Goal: Transaction & Acquisition: Obtain resource

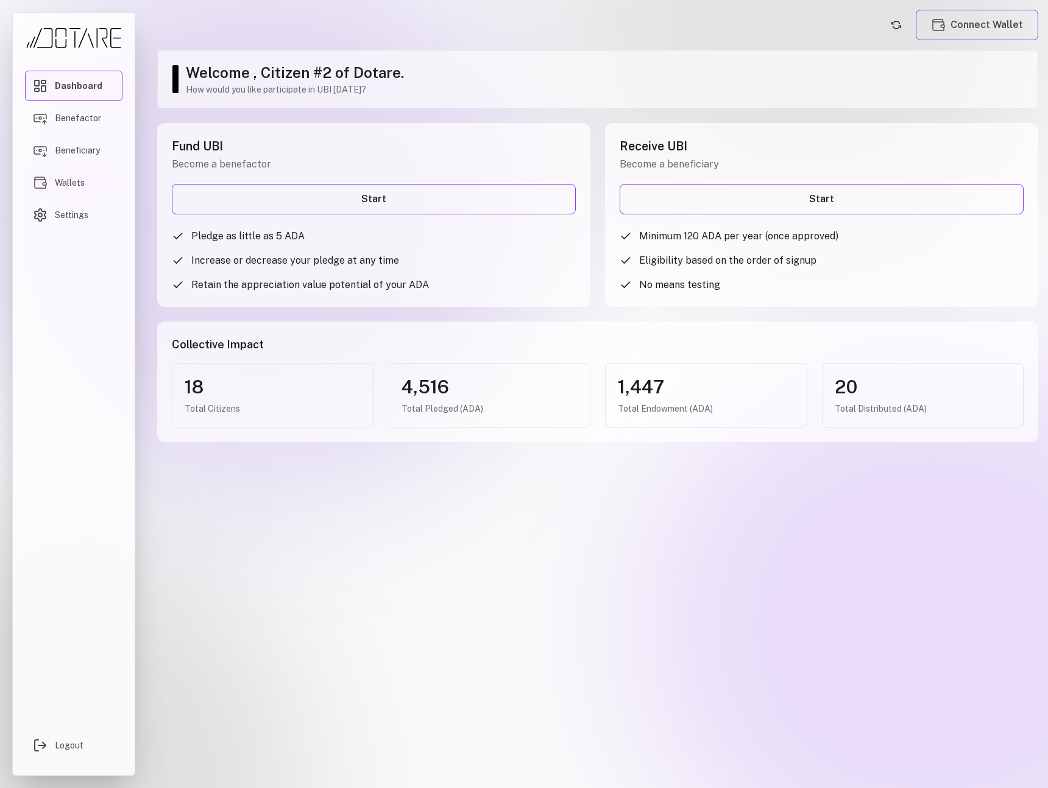
click at [96, 178] on link "Wallets" at bounding box center [73, 182] width 97 height 30
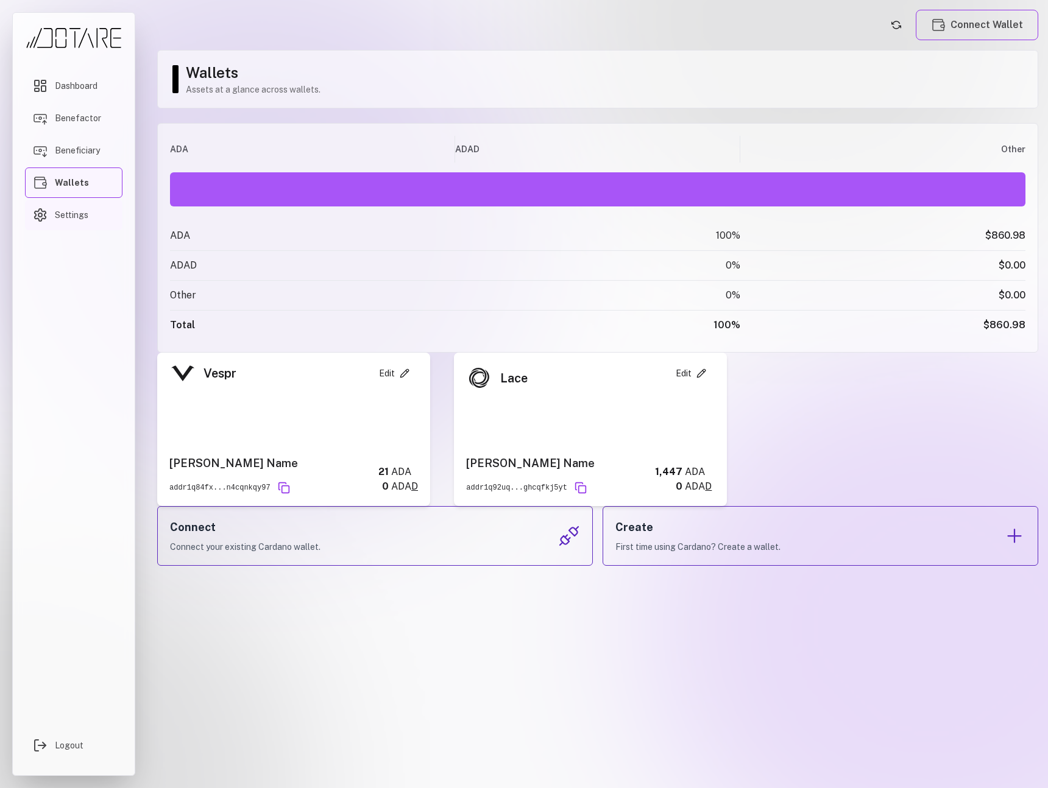
click at [103, 219] on link "Settings" at bounding box center [73, 215] width 97 height 30
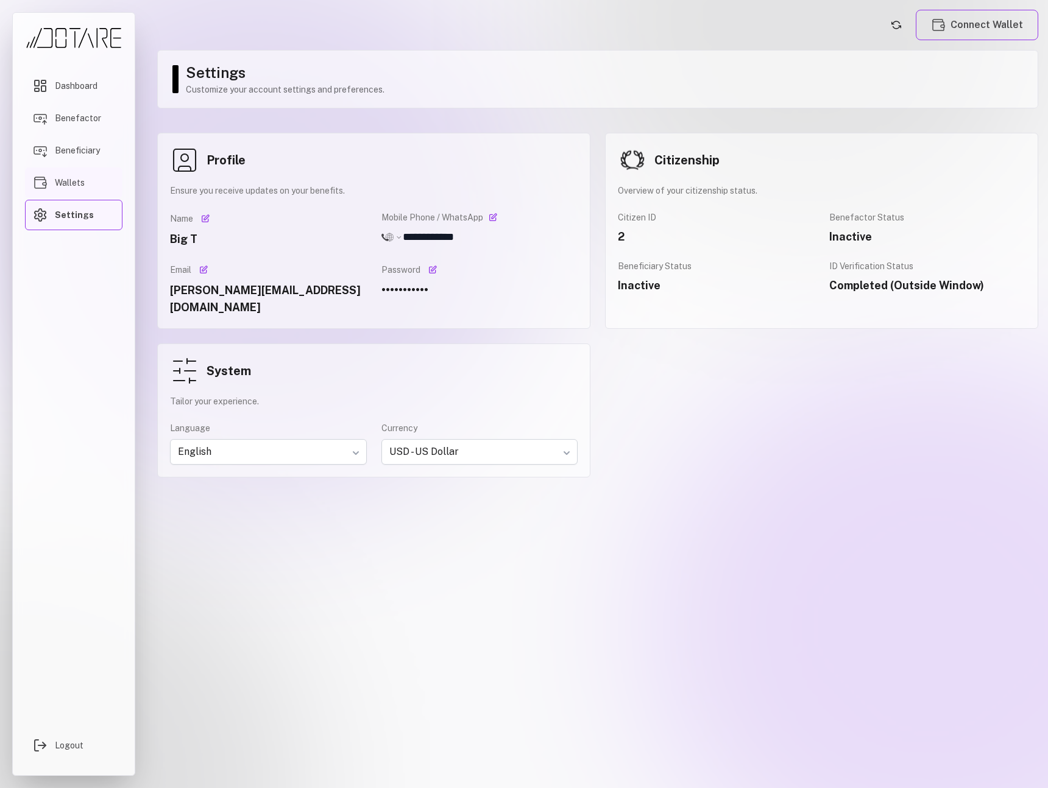
click at [91, 185] on link "Wallets" at bounding box center [73, 182] width 97 height 30
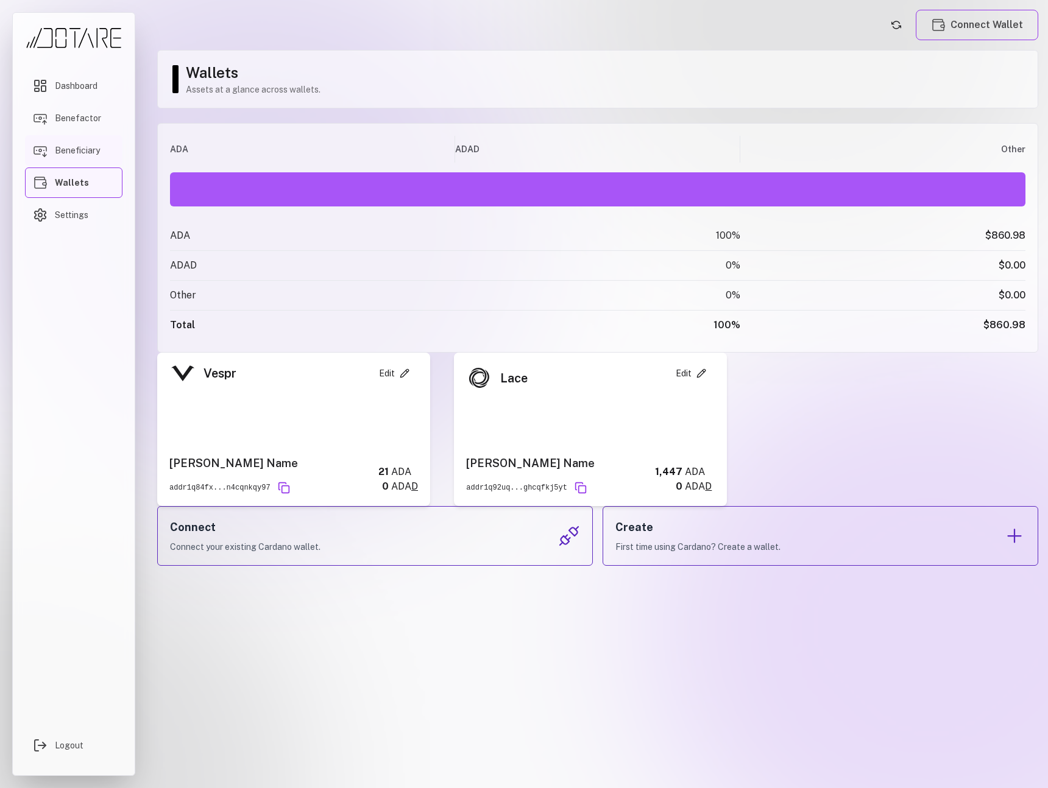
click at [90, 152] on span "Beneficiary" at bounding box center [77, 150] width 45 height 12
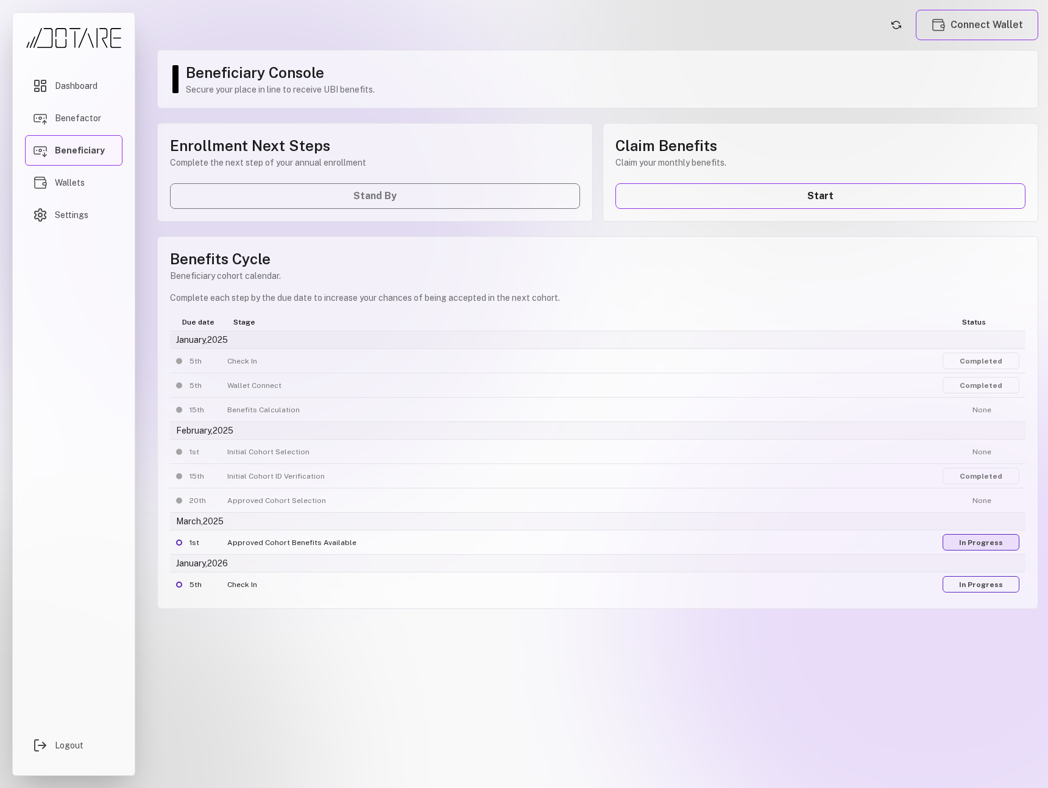
click at [979, 545] on link "In Progress" at bounding box center [980, 542] width 77 height 16
click at [968, 586] on link "In Progress" at bounding box center [980, 584] width 77 height 16
click at [79, 91] on span "Dashboard" at bounding box center [76, 86] width 43 height 12
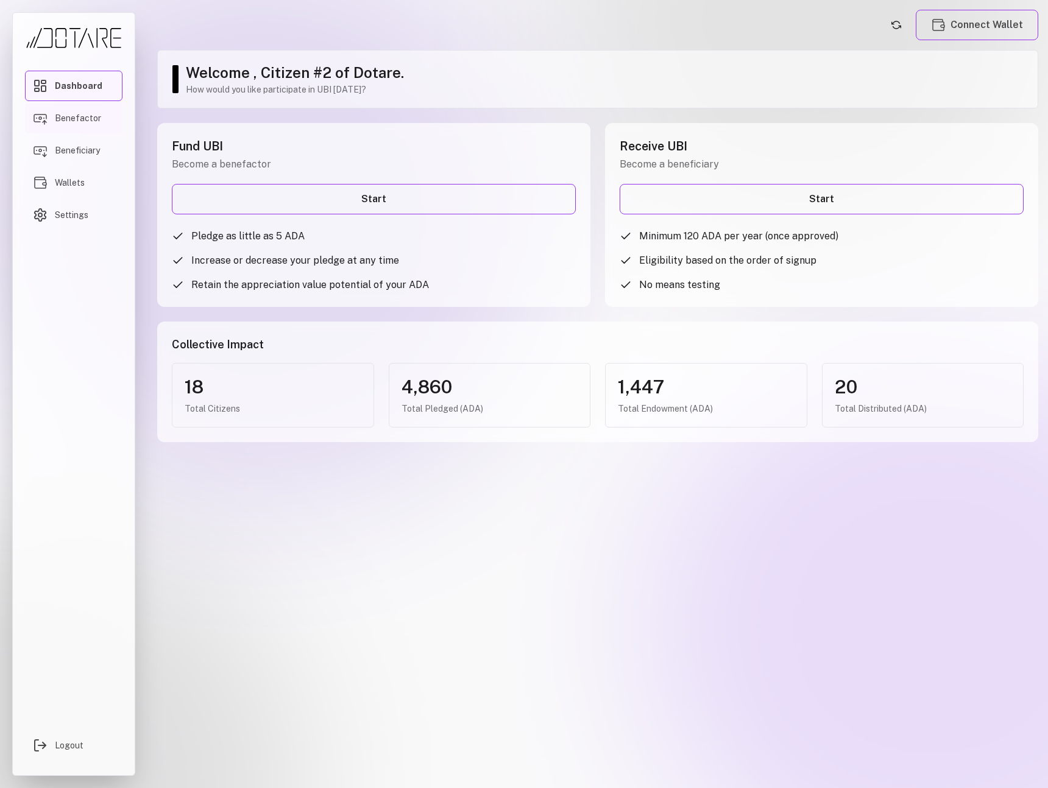
click at [102, 119] on link "Benefactor" at bounding box center [73, 118] width 97 height 30
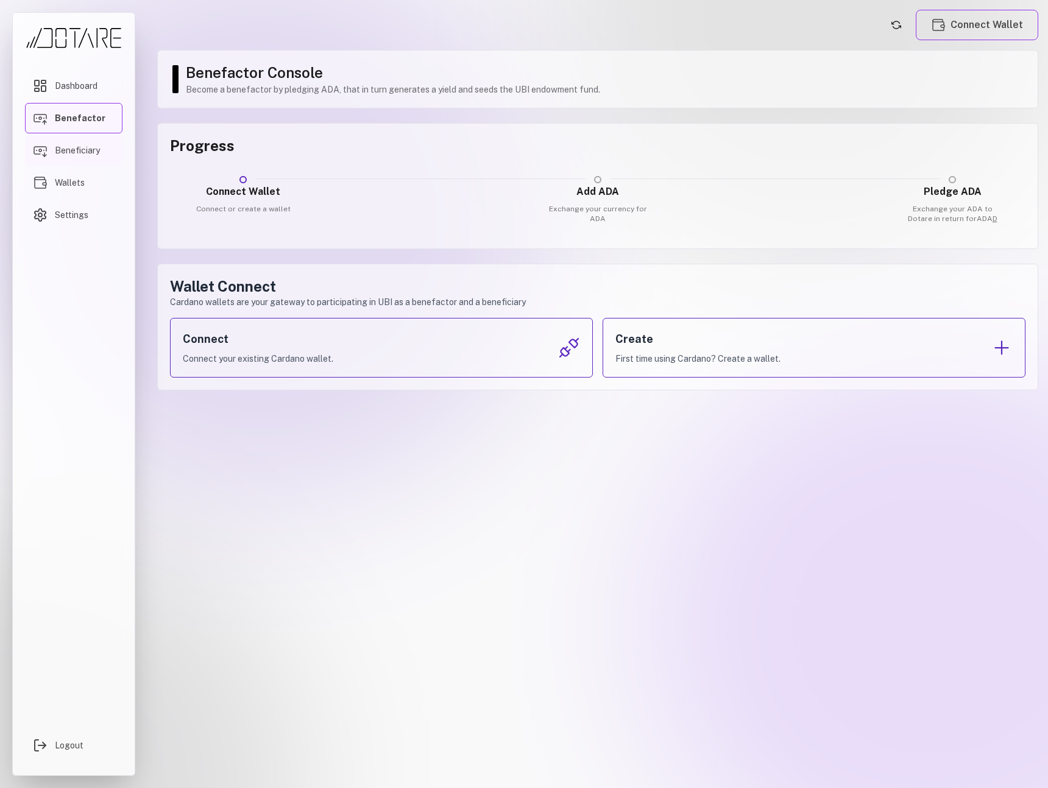
click at [97, 139] on link "Beneficiary" at bounding box center [73, 150] width 97 height 30
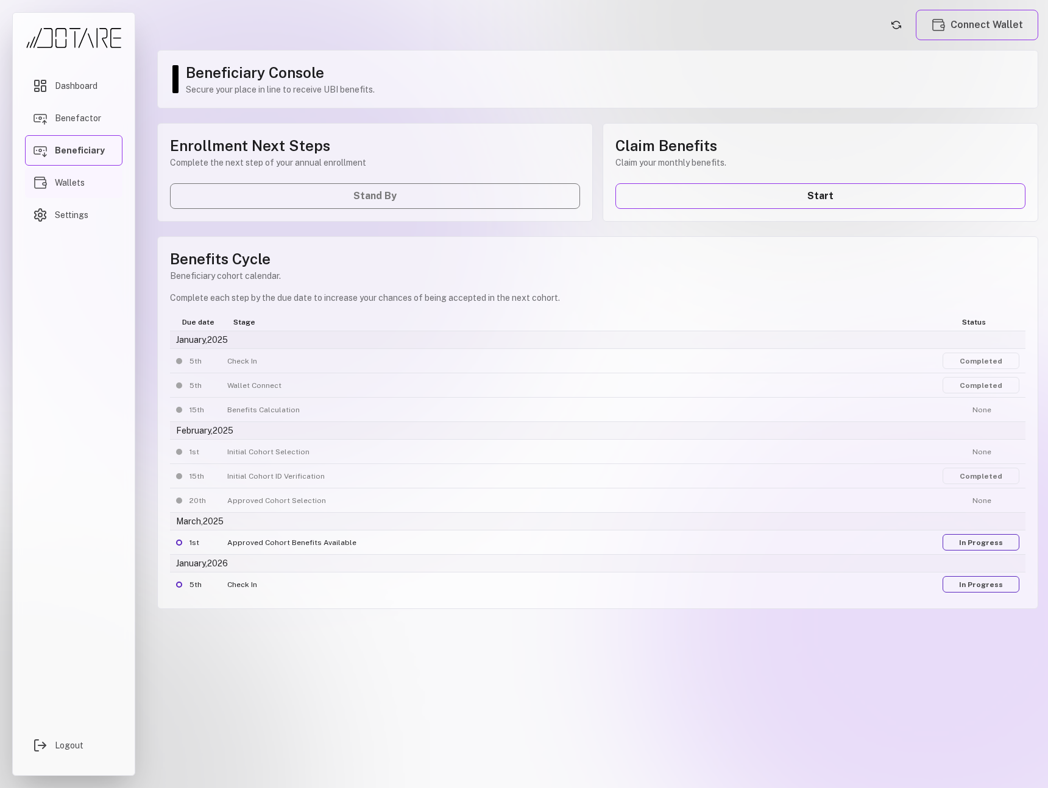
click at [93, 176] on link "Wallets" at bounding box center [73, 182] width 97 height 30
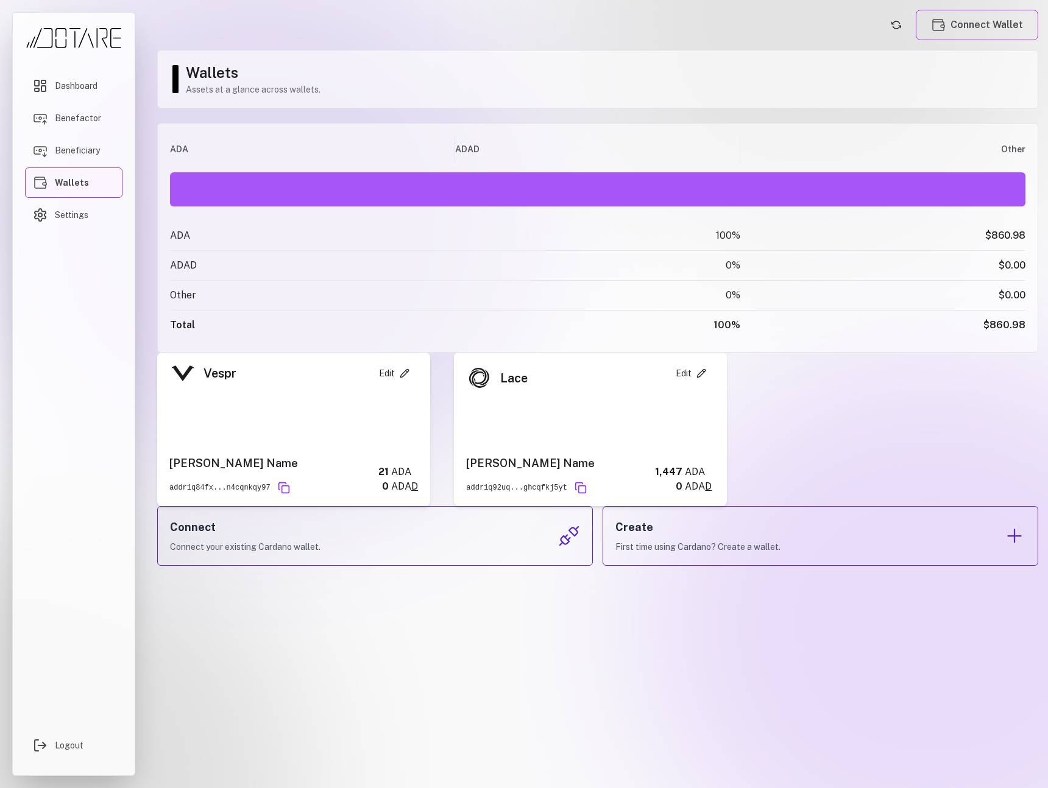
click at [407, 376] on icon at bounding box center [405, 373] width 10 height 10
click at [705, 375] on icon at bounding box center [701, 373] width 10 height 10
click at [82, 78] on link "Dashboard" at bounding box center [73, 86] width 97 height 30
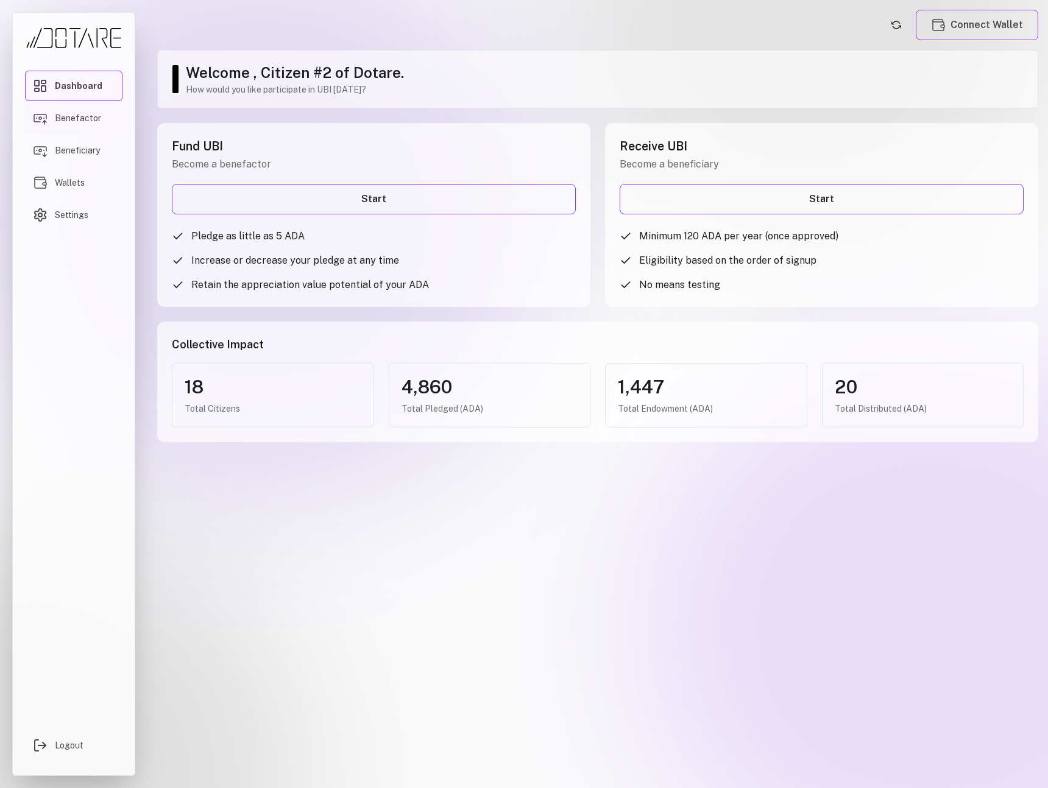
click at [81, 118] on span "Benefactor" at bounding box center [78, 118] width 46 height 12
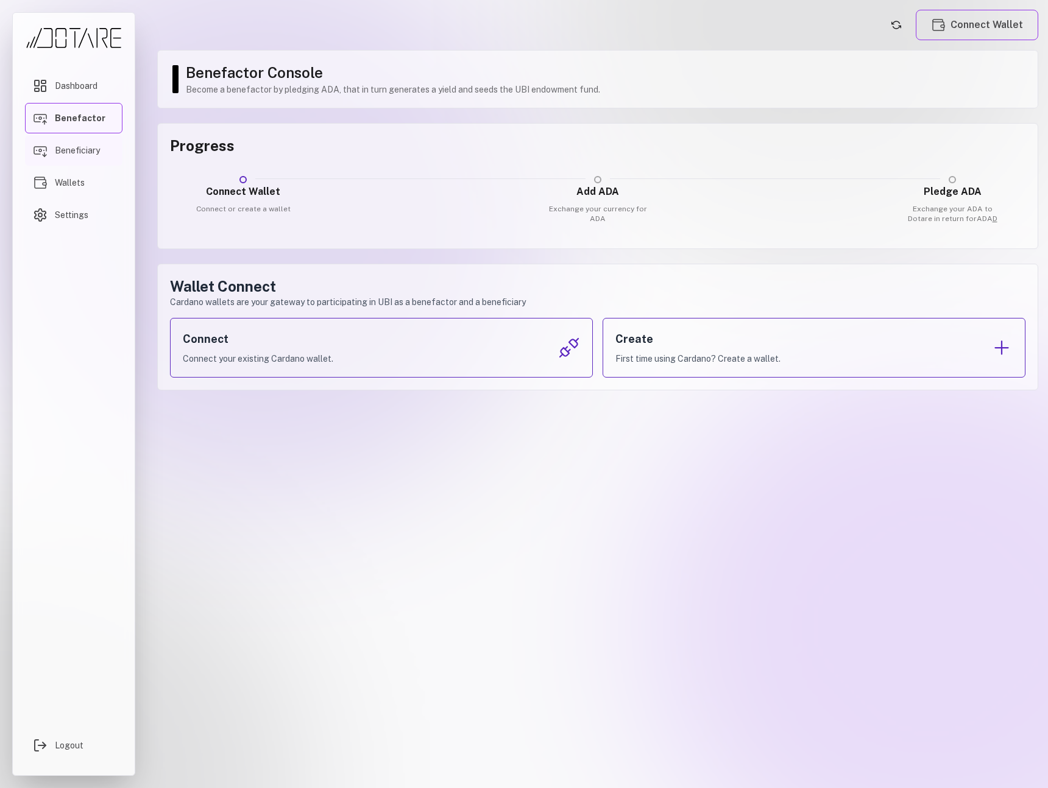
click at [77, 161] on link "Beneficiary" at bounding box center [73, 150] width 97 height 30
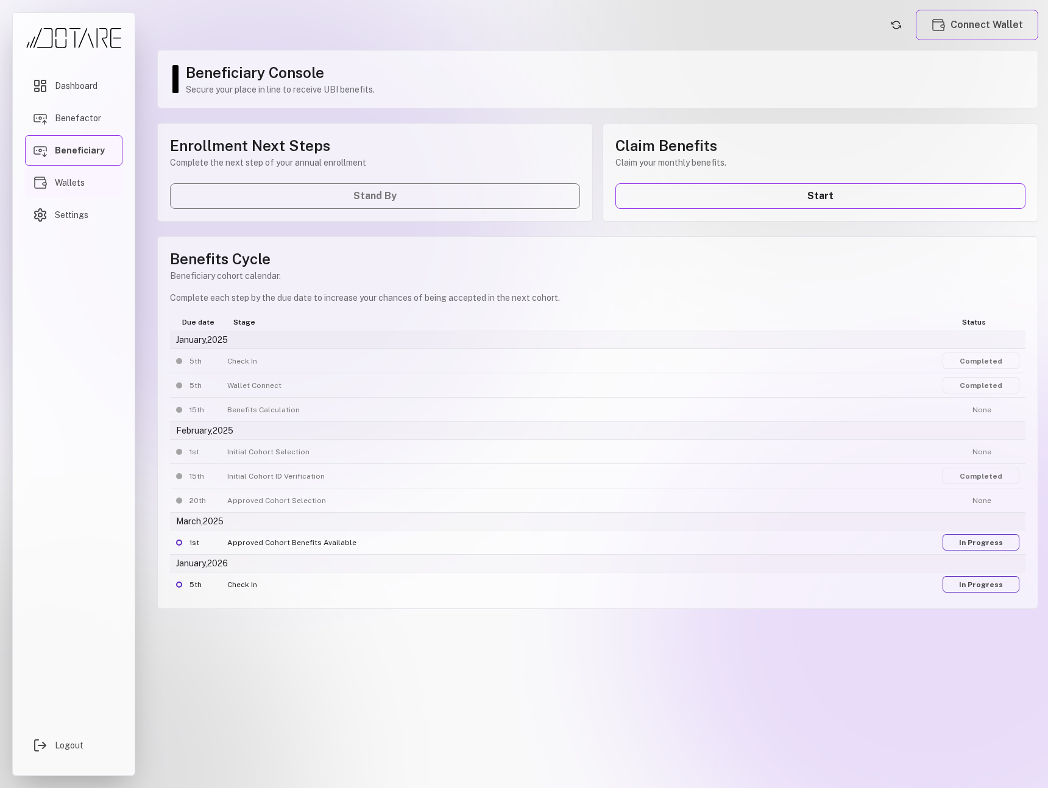
click at [76, 193] on link "Wallets" at bounding box center [73, 182] width 97 height 30
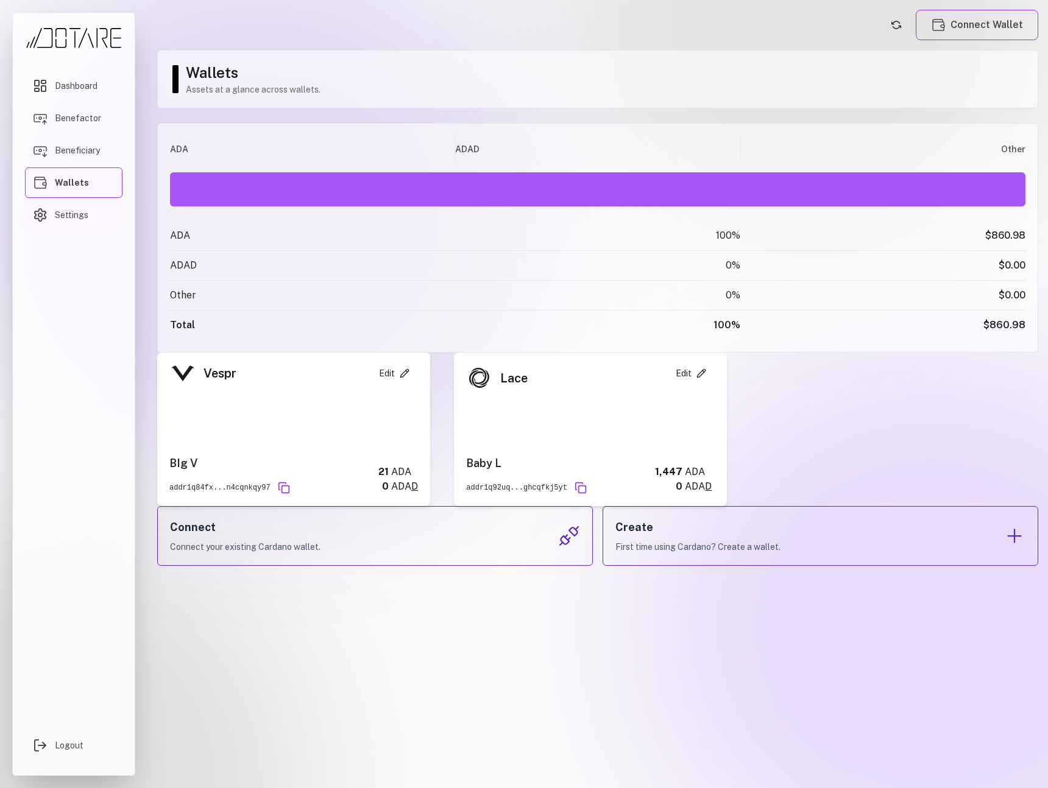
click at [77, 227] on link "Settings" at bounding box center [73, 215] width 97 height 30
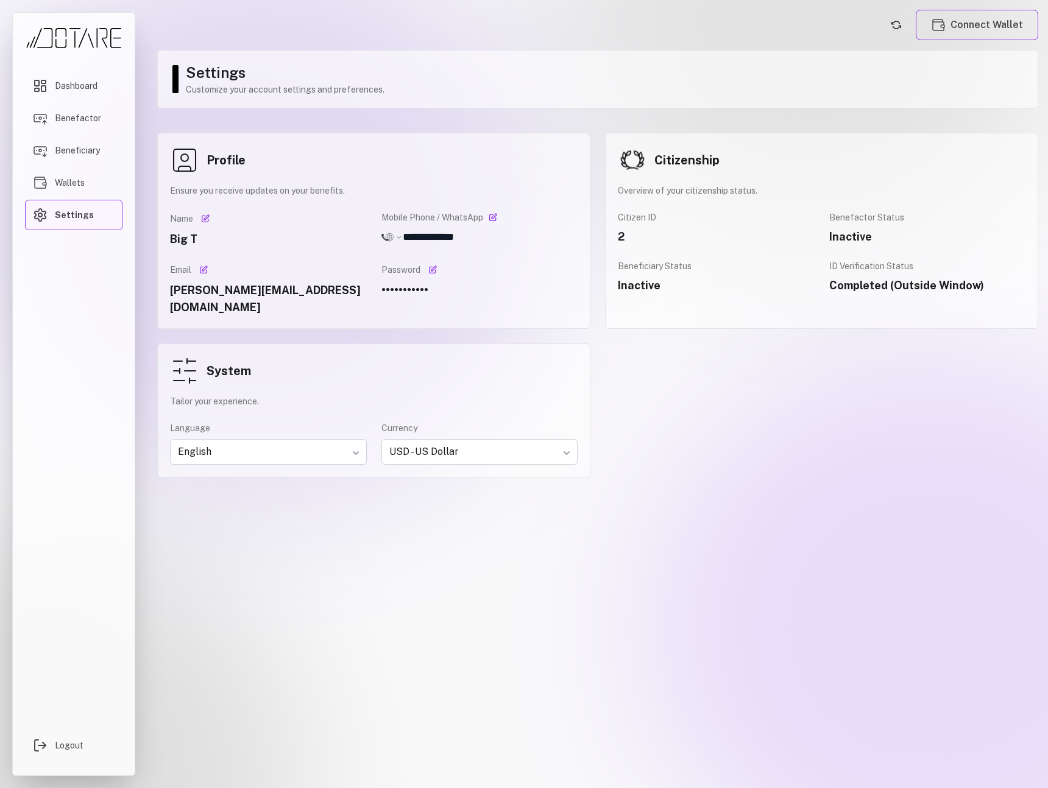
click at [129, 77] on div "Dashboard Benefactor Beneficiary Wallets Settings Logout" at bounding box center [73, 394] width 123 height 764
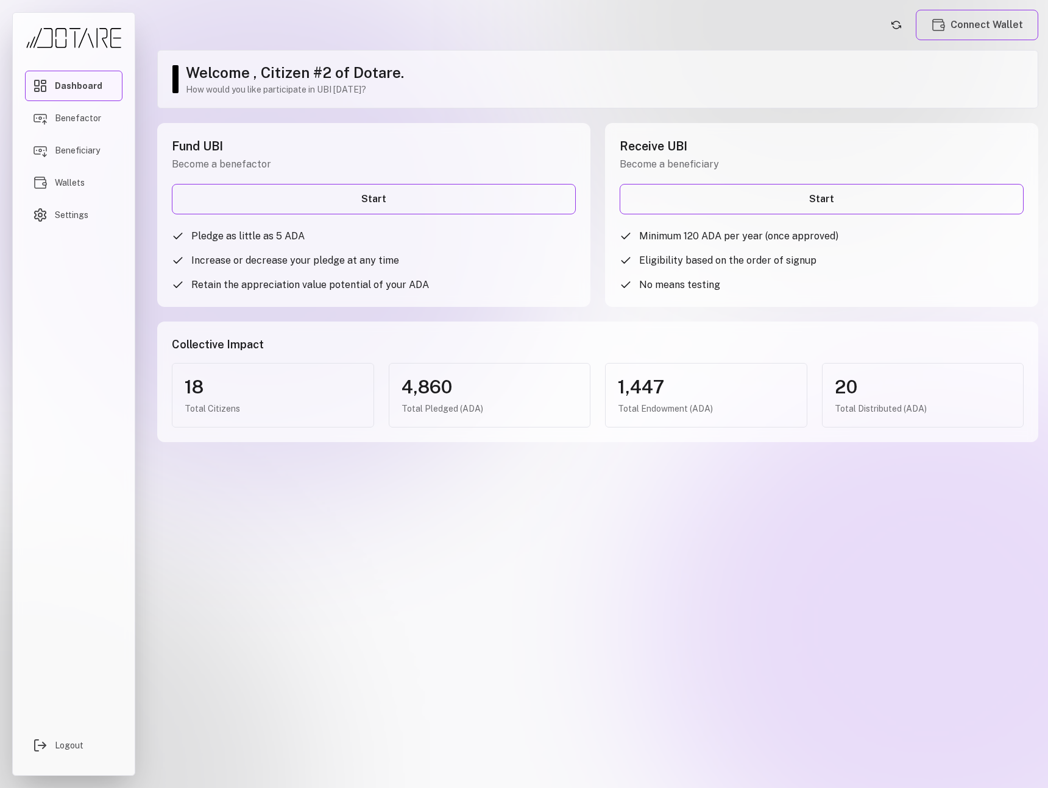
click at [397, 146] on h2 "Fund UBI" at bounding box center [374, 146] width 404 height 17
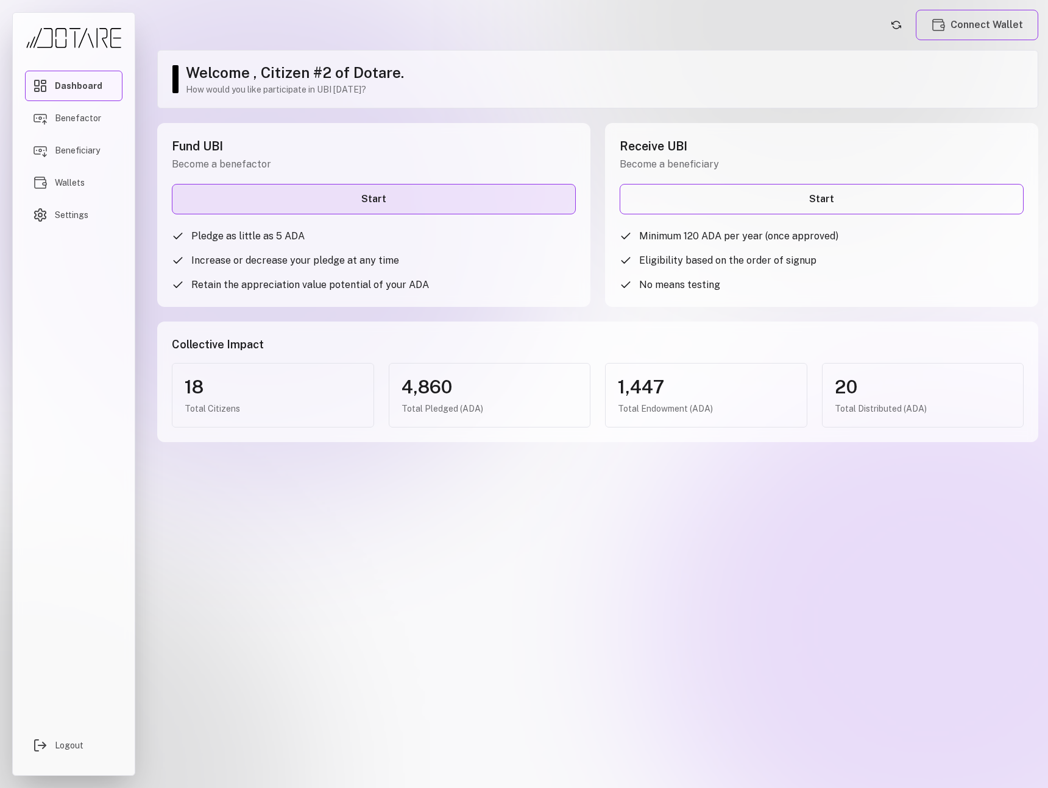
click at [388, 206] on link "Start" at bounding box center [374, 199] width 404 height 30
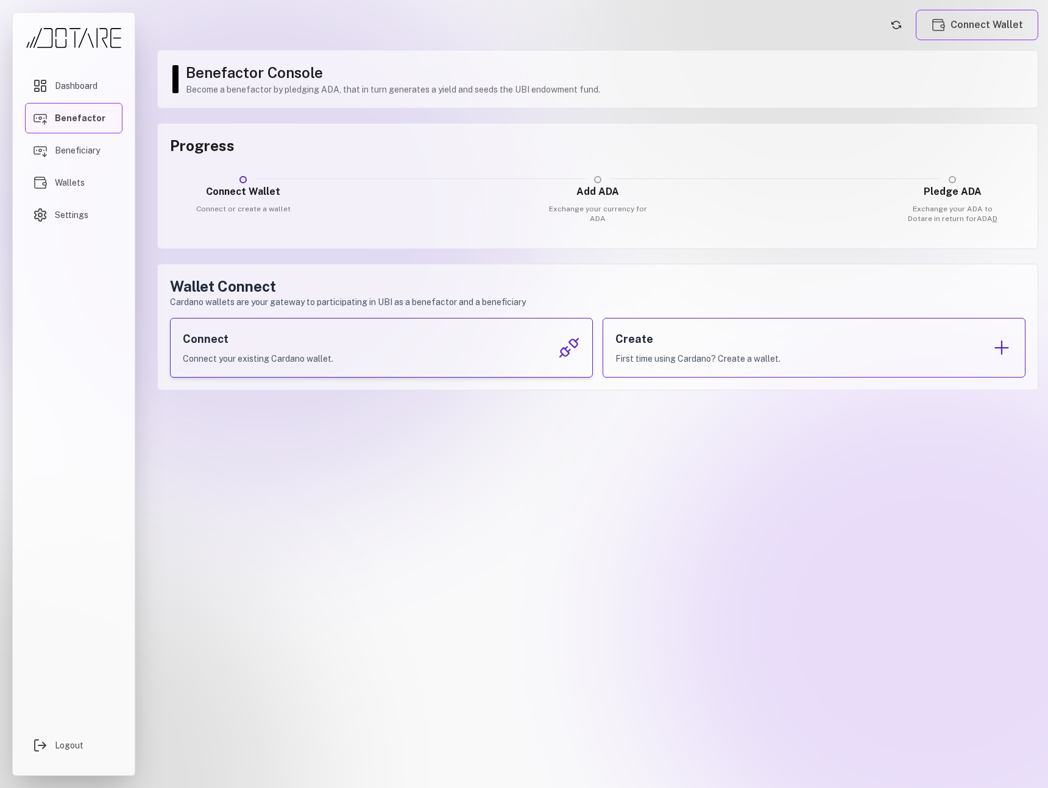
click at [389, 354] on div "Connect Connect your existing Cardano wallet." at bounding box center [381, 348] width 423 height 60
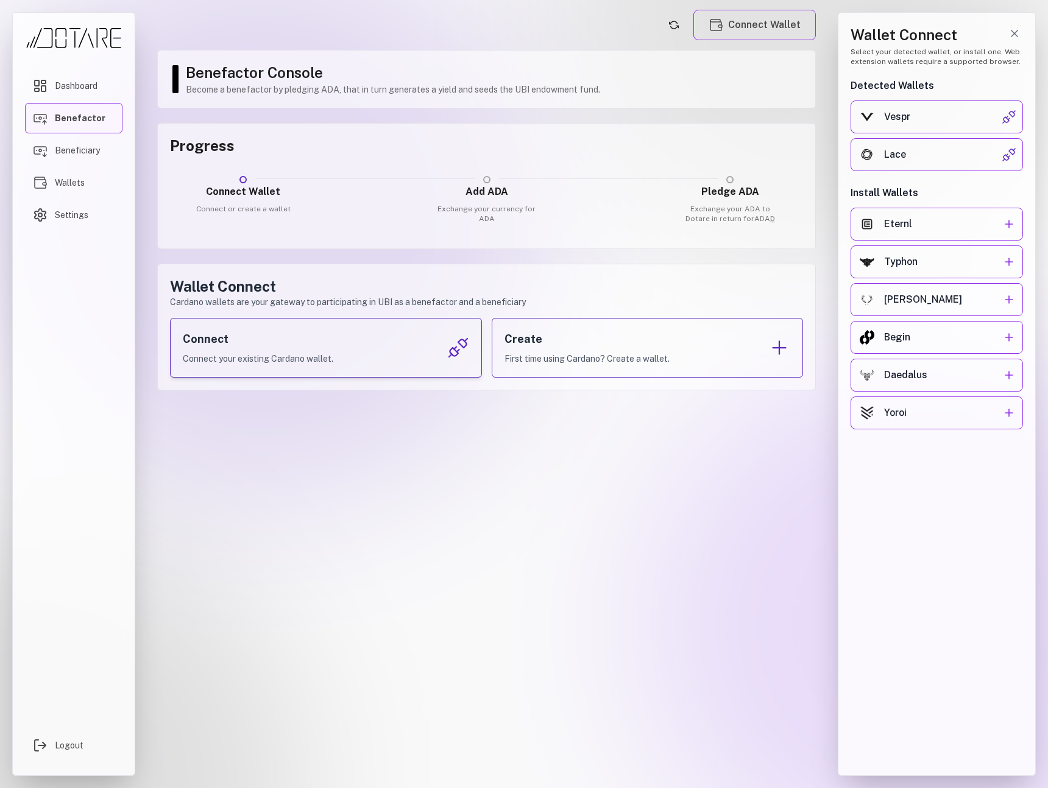
click at [366, 336] on div "Connect Connect your existing Cardano wallet." at bounding box center [326, 348] width 312 height 60
click at [384, 335] on div "Connect Connect your existing Cardano wallet." at bounding box center [326, 348] width 312 height 60
click at [590, 347] on h3 "Create" at bounding box center [586, 339] width 165 height 17
click at [388, 354] on div "Connect Connect your existing Cardano wallet." at bounding box center [326, 348] width 312 height 60
click at [923, 152] on div "Lace" at bounding box center [943, 154] width 118 height 15
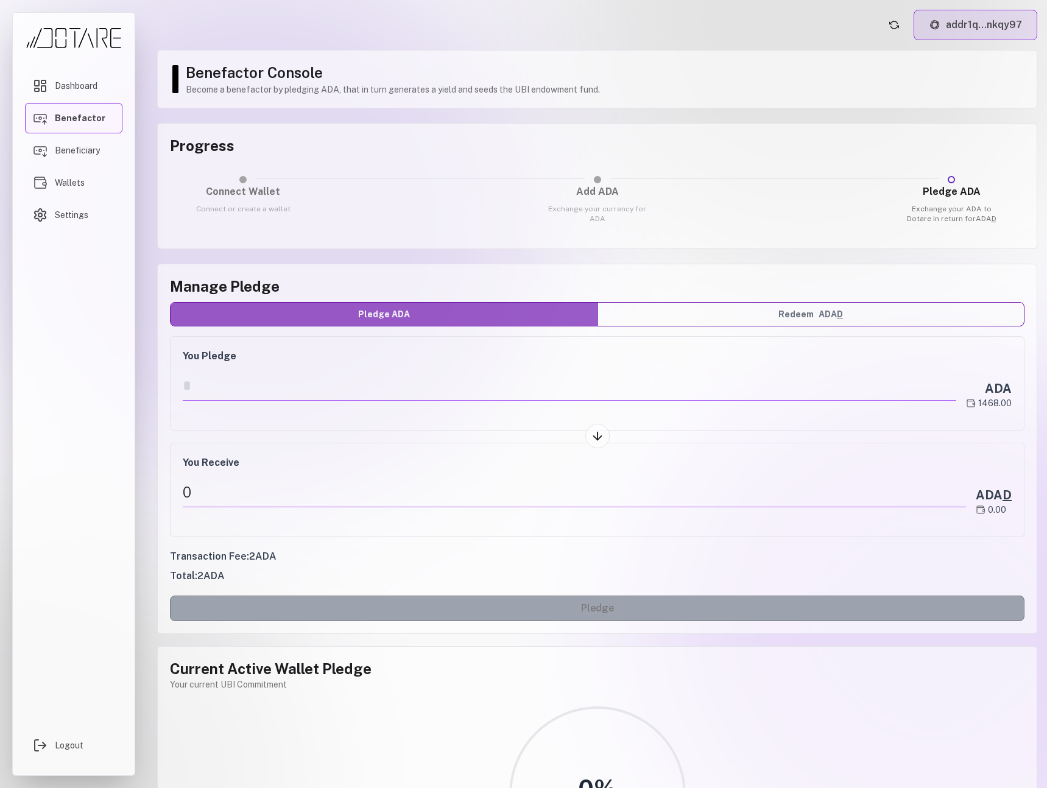
click at [970, 26] on button "addr1q...nkqy97" at bounding box center [976, 25] width 124 height 30
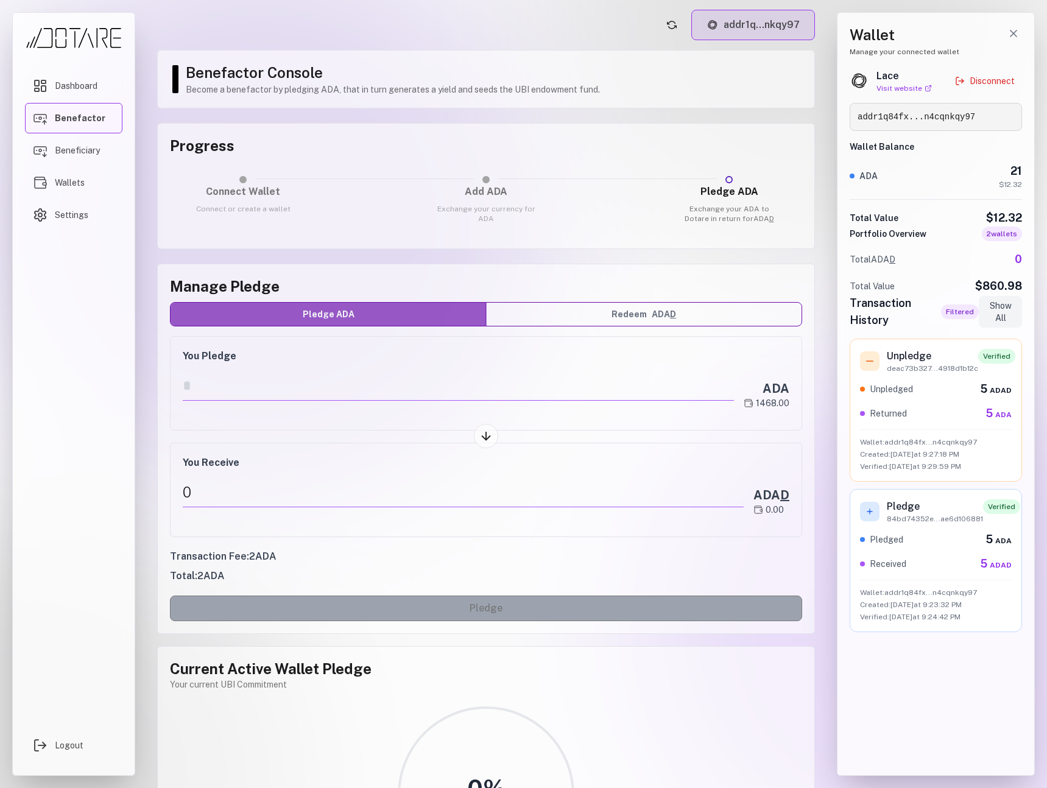
click at [785, 32] on button "addr1q...nkqy97" at bounding box center [753, 25] width 124 height 30
click at [777, 35] on button "addr1q...nkqy97" at bounding box center [753, 25] width 124 height 30
click at [757, 29] on button "addr1q...nkqy97" at bounding box center [753, 25] width 124 height 30
click at [1012, 37] on icon "Close wallet drawer" at bounding box center [1013, 33] width 12 height 12
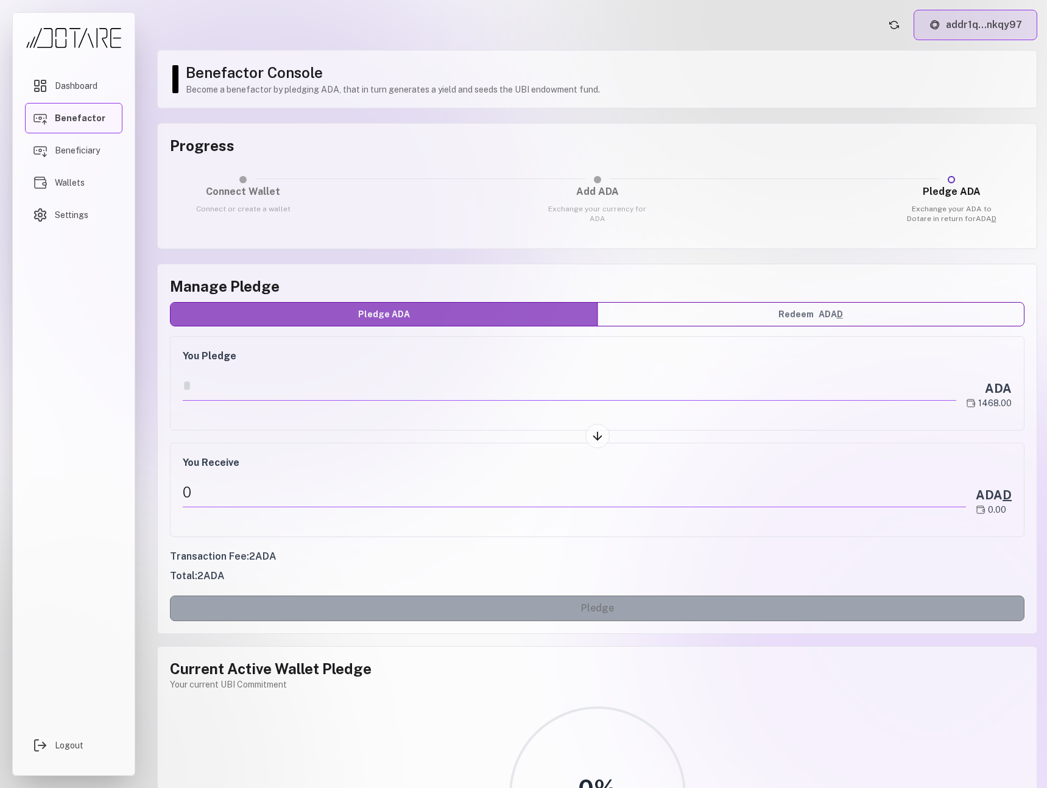
click at [969, 32] on button "addr1q...nkqy97" at bounding box center [976, 25] width 124 height 30
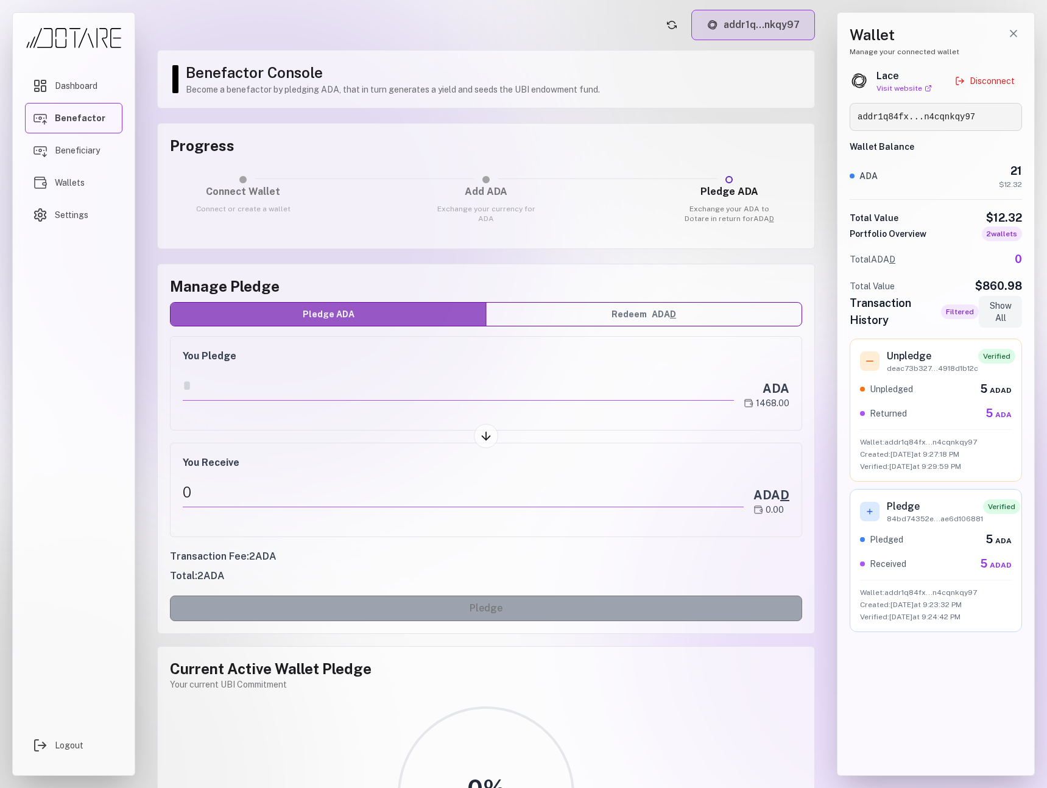
click at [747, 27] on button "addr1q...nkqy97" at bounding box center [753, 25] width 124 height 30
click at [782, 33] on button "addr1q...nkqy97" at bounding box center [753, 25] width 124 height 30
click at [1019, 33] on icon "Close wallet drawer" at bounding box center [1013, 33] width 12 height 12
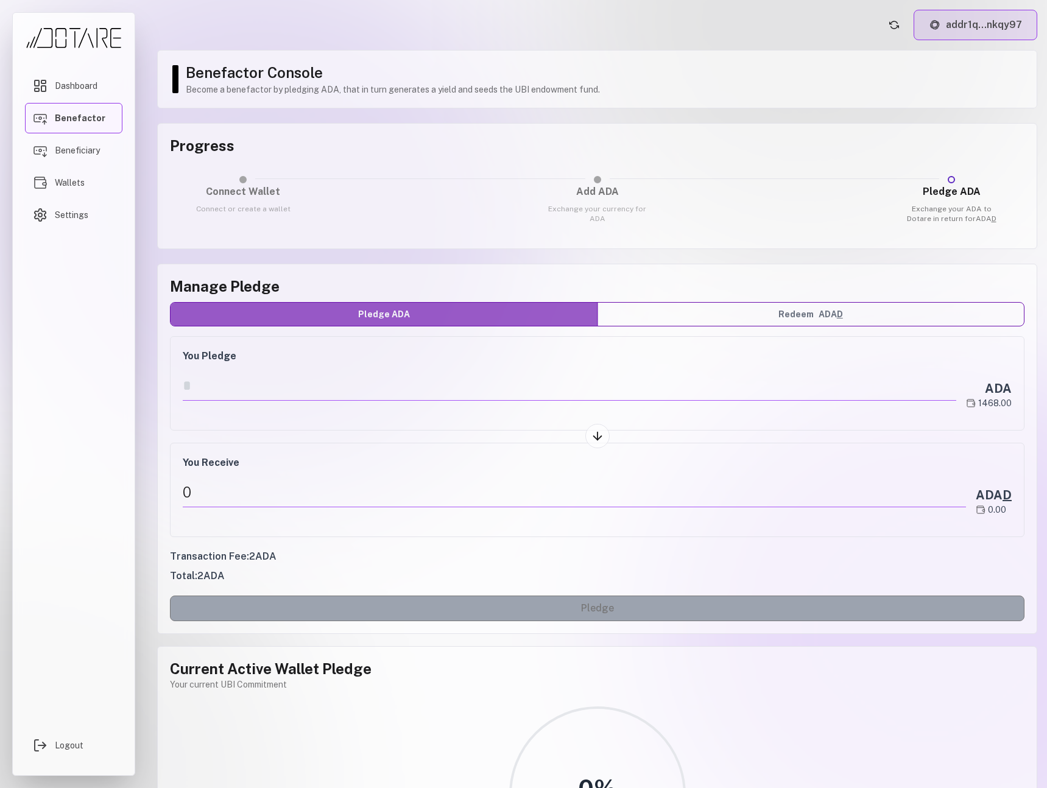
click at [973, 23] on button "addr1q...nkqy97" at bounding box center [976, 25] width 124 height 30
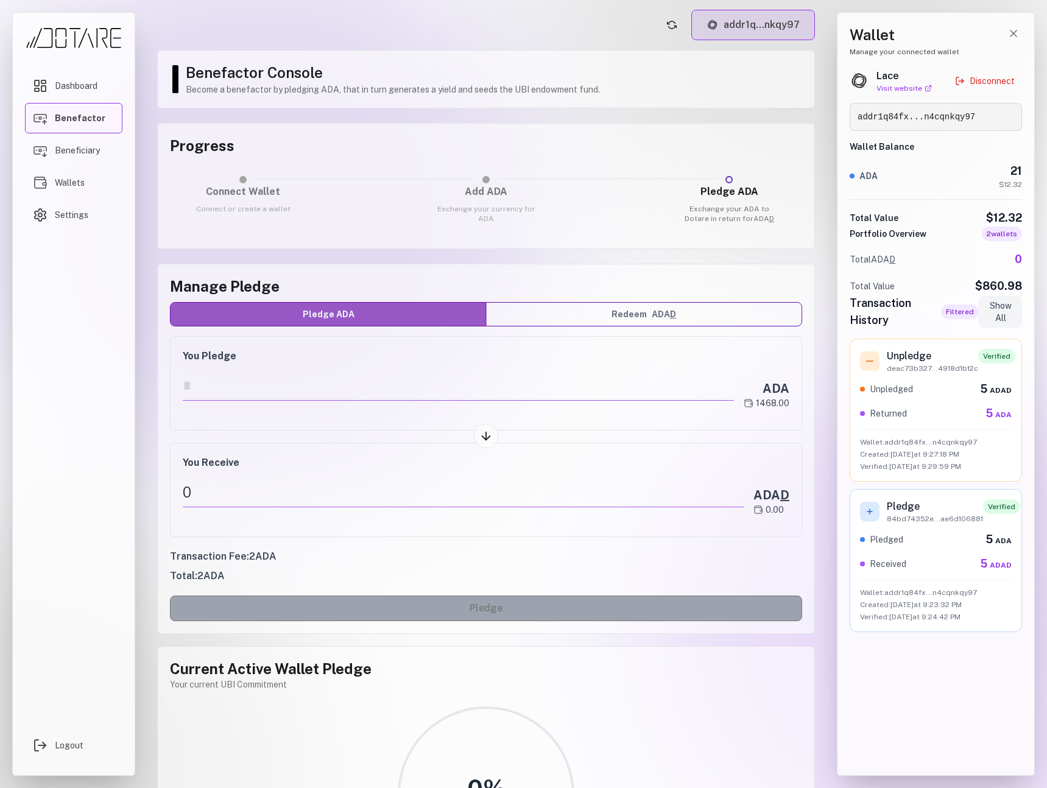
click at [777, 32] on button "addr1q...nkqy97" at bounding box center [753, 25] width 124 height 30
click at [1013, 37] on icon "Close wallet drawer" at bounding box center [1013, 33] width 12 height 12
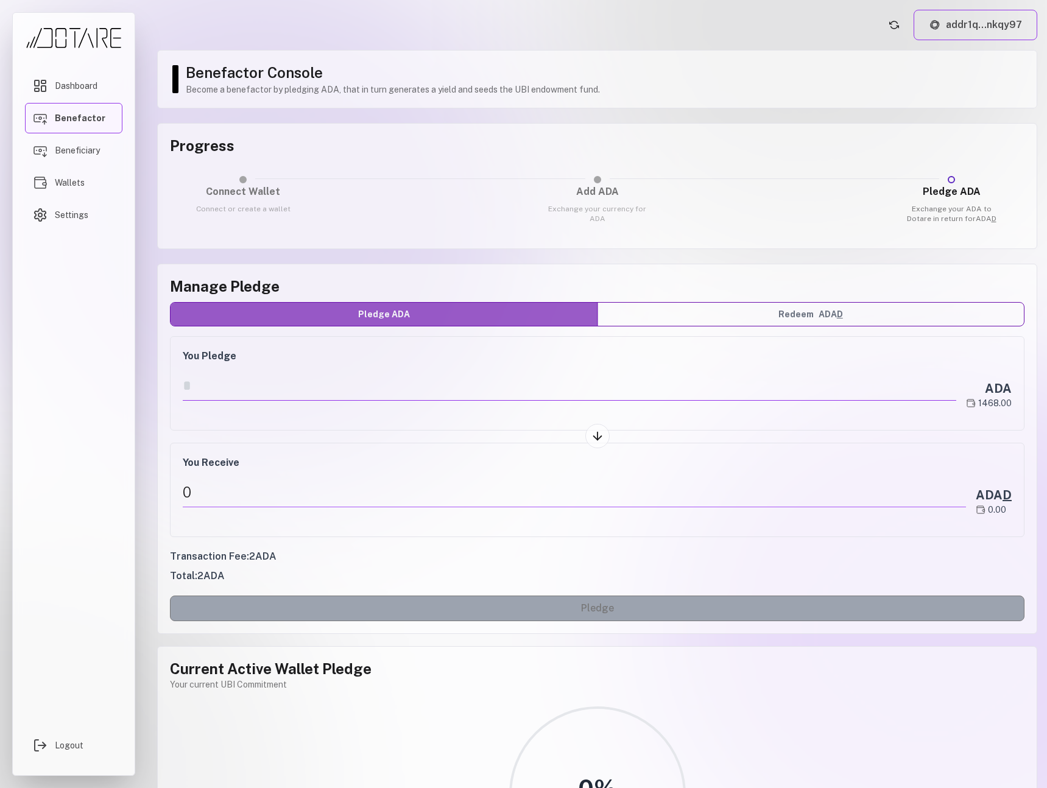
click at [296, 390] on input "number" at bounding box center [570, 386] width 774 height 30
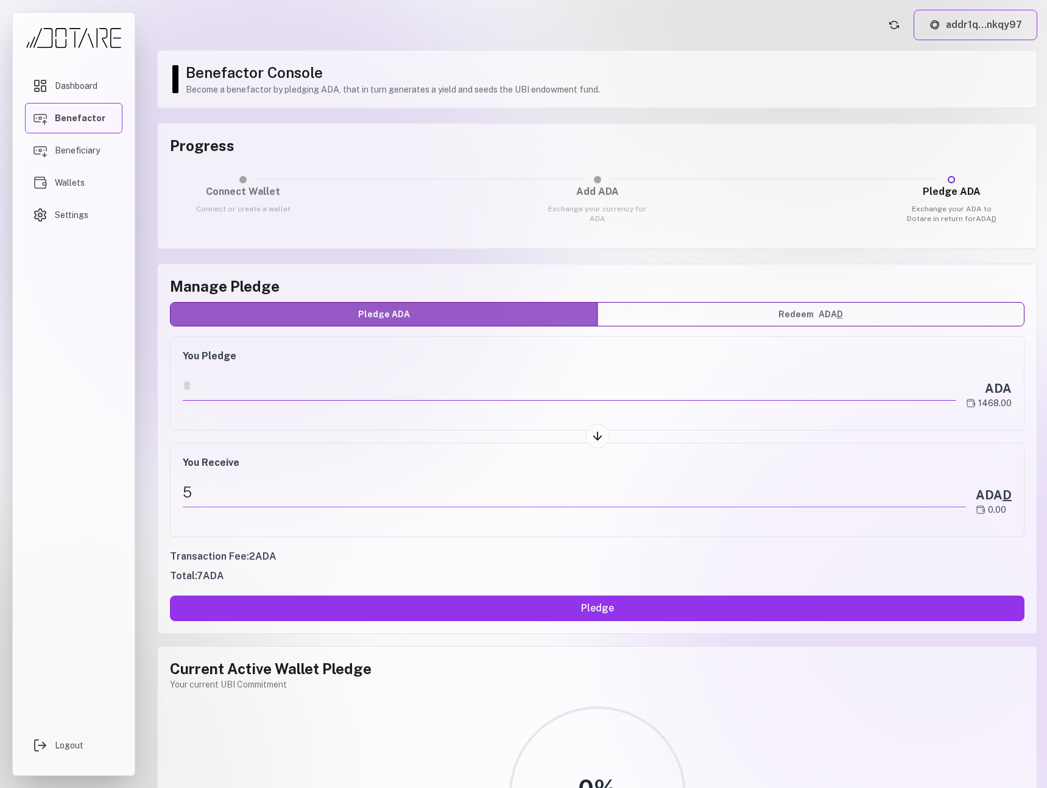
type input "*"
click at [157, 406] on div "Manage Pledge Pledge ADA Redeem ADA D You Pledge * ADA 1468.00 You Receive 5 AD…" at bounding box center [597, 449] width 880 height 370
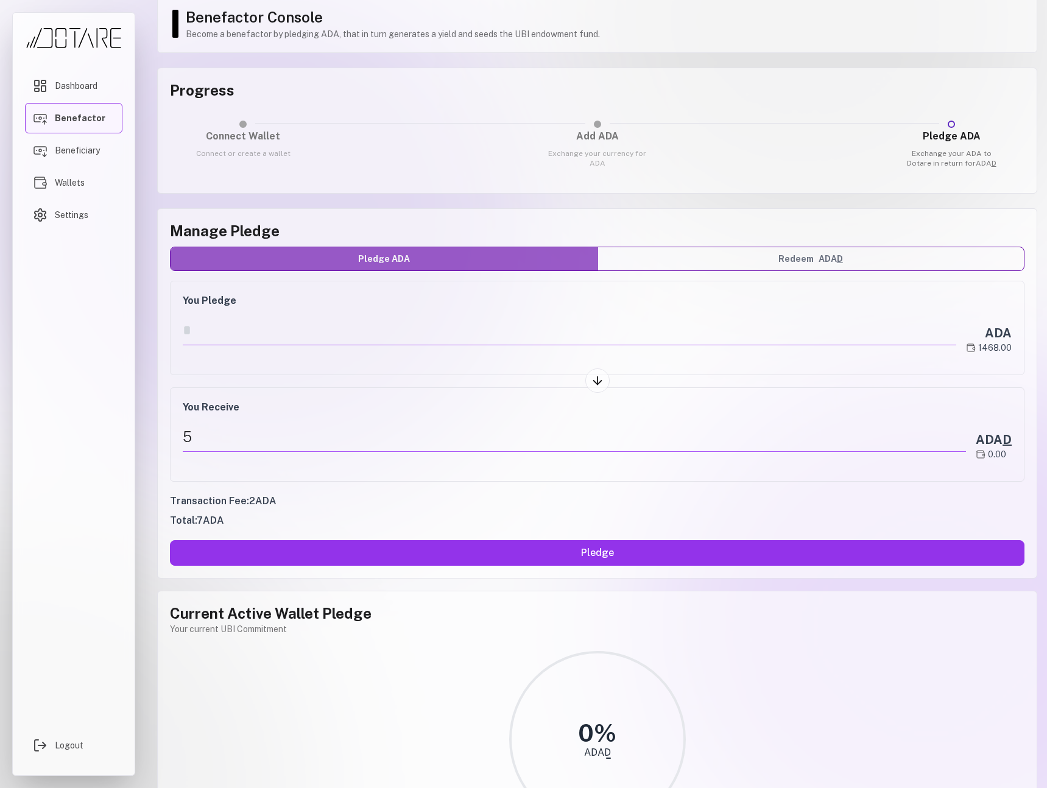
scroll to position [55, 0]
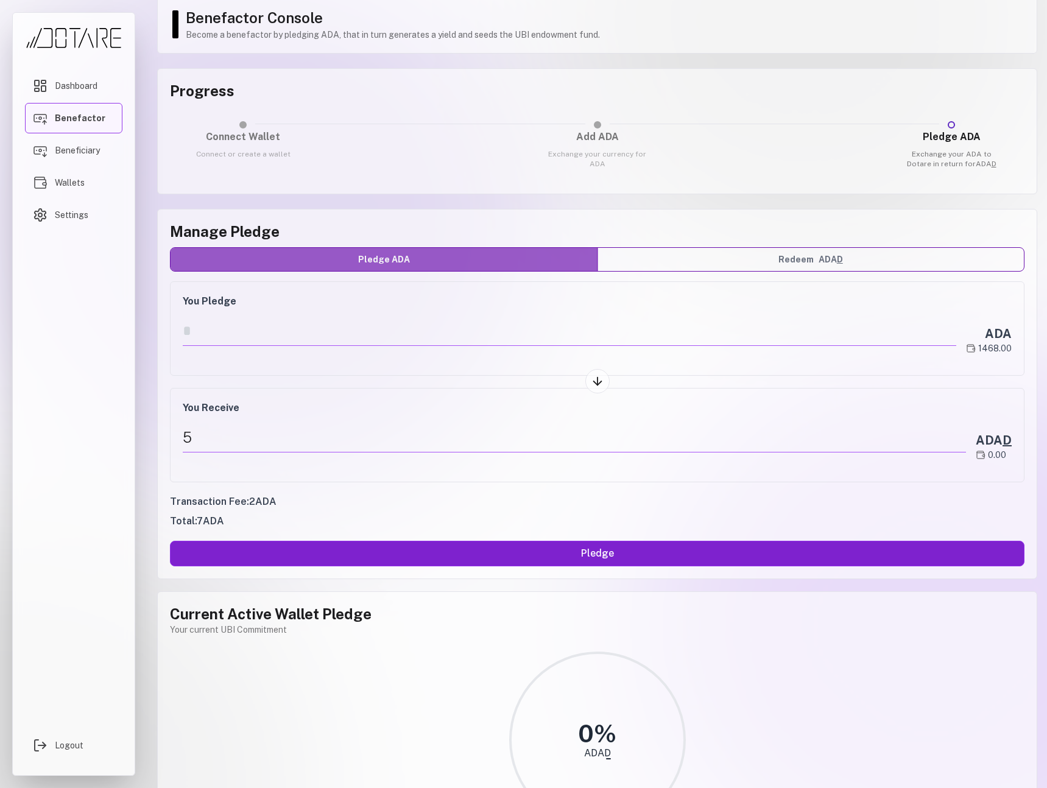
click at [386, 556] on button "Pledge" at bounding box center [597, 554] width 855 height 26
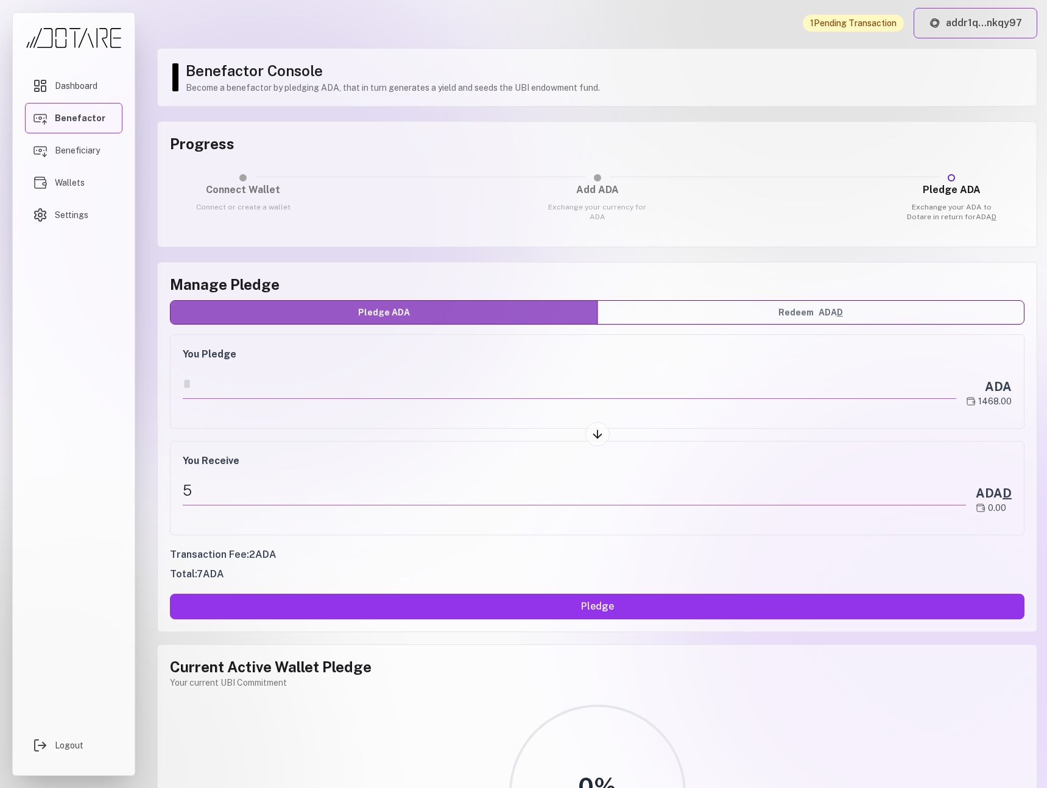
scroll to position [3, 0]
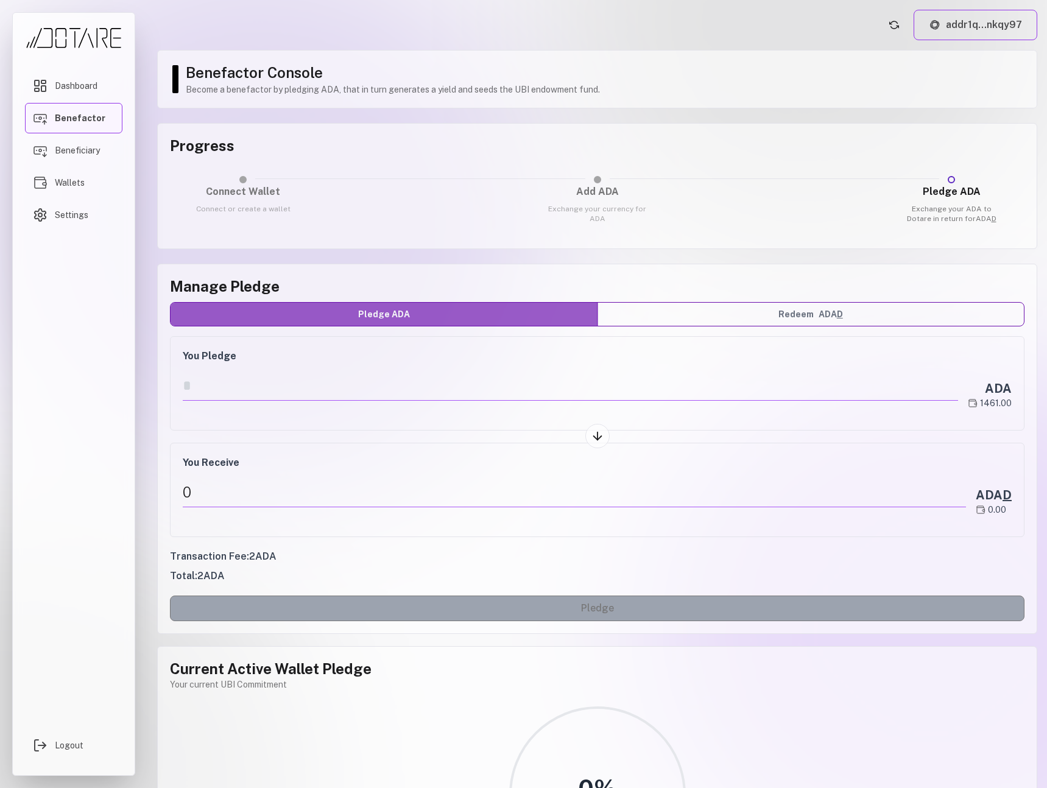
click at [604, 29] on header "addr1q...nkqy97" at bounding box center [597, 25] width 880 height 30
click at [966, 29] on button "addr1q...nkqy97" at bounding box center [976, 25] width 124 height 30
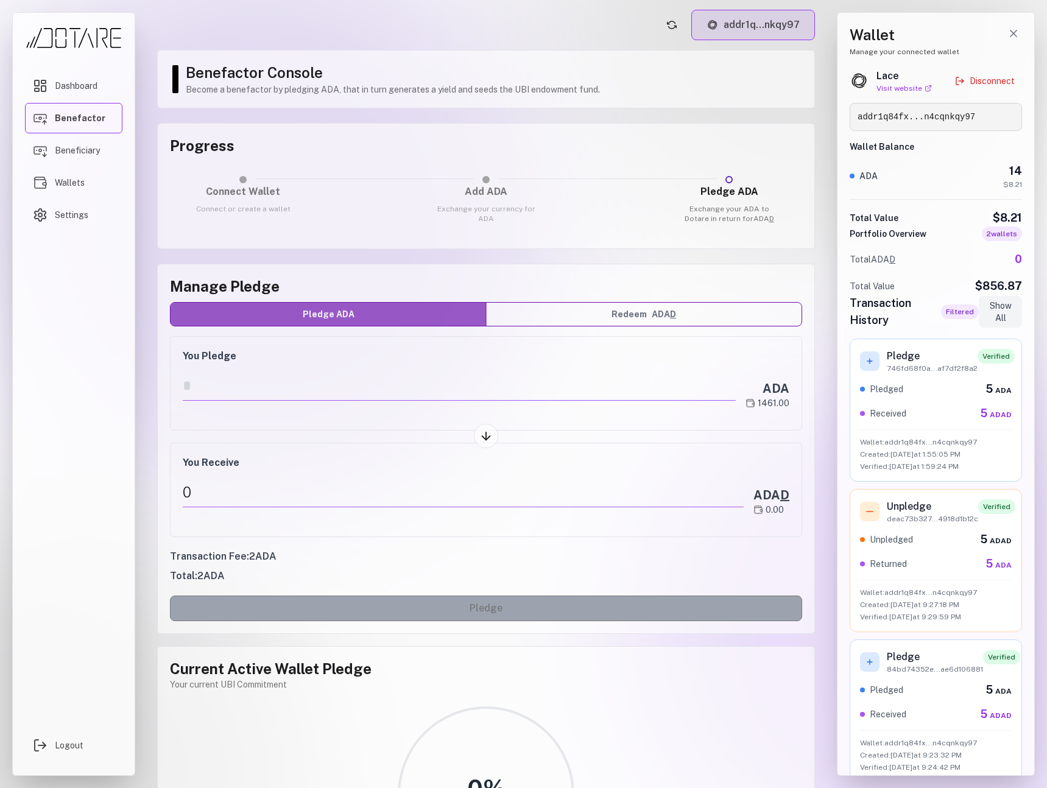
click at [790, 28] on button "addr1q...nkqy97" at bounding box center [753, 25] width 124 height 30
click at [736, 28] on button "addr1q...nkqy97" at bounding box center [753, 25] width 124 height 30
click at [1014, 31] on line "Close wallet drawer" at bounding box center [1013, 33] width 6 height 6
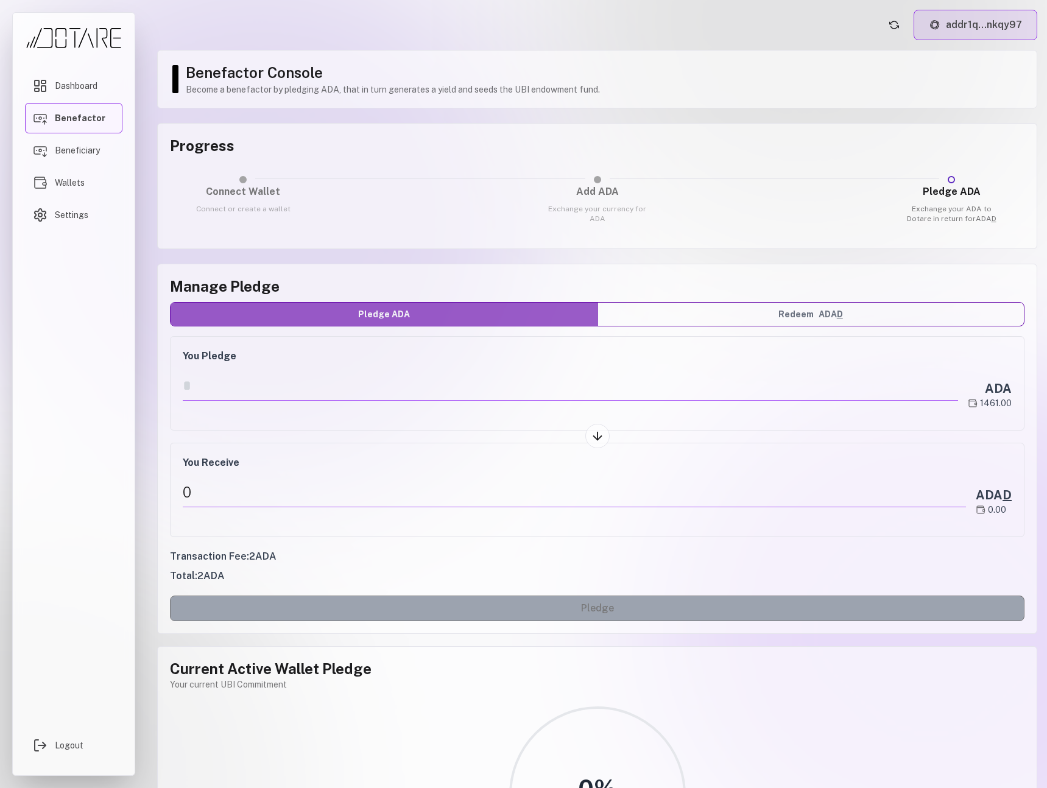
click at [975, 31] on button "addr1q...nkqy97" at bounding box center [976, 25] width 124 height 30
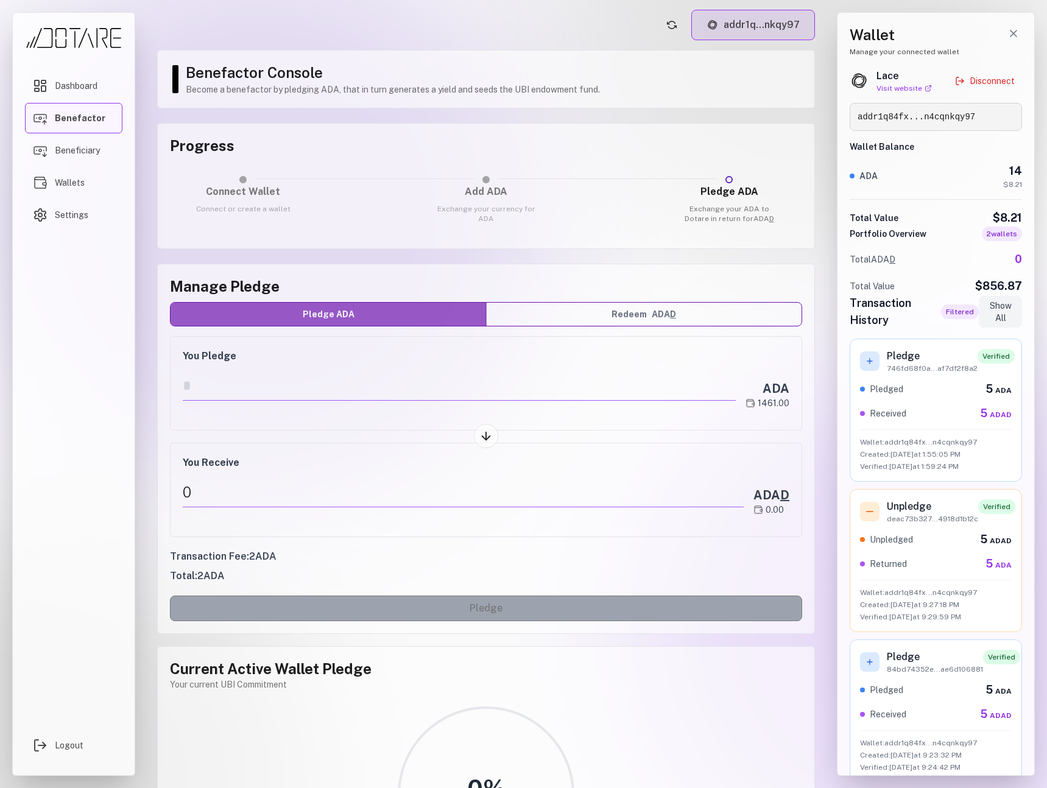
click at [740, 30] on button "addr1q...nkqy97" at bounding box center [753, 25] width 124 height 30
click at [617, 360] on h3 "You Pledge" at bounding box center [486, 356] width 607 height 15
click at [621, 317] on button "Redeem ADA D" at bounding box center [643, 314] width 315 height 23
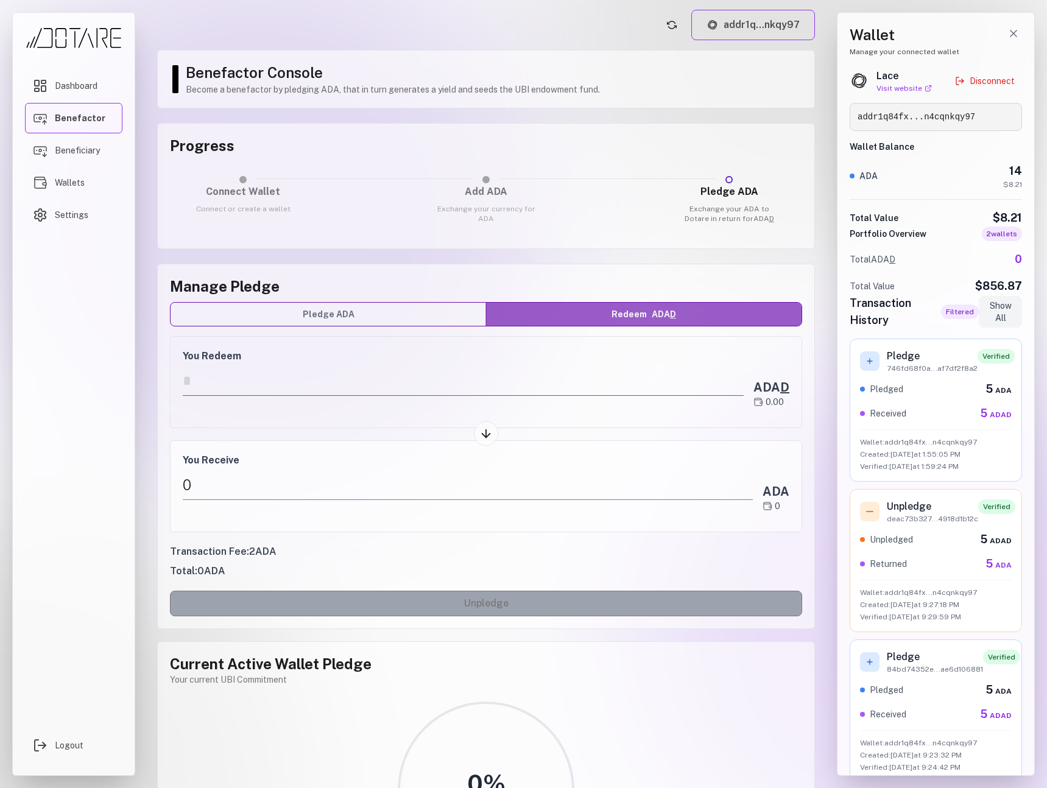
click at [216, 388] on input "number" at bounding box center [463, 383] width 561 height 25
type input "*"
click at [217, 425] on div "You Redeem * ADA D 0.00" at bounding box center [486, 382] width 632 height 92
click at [217, 429] on form "You Redeem * ADA D 0.00 You Receive 0 ADA 0 Transaction Fee: 2 ADA Total: 2 ADA…" at bounding box center [486, 476] width 632 height 280
click at [202, 379] on input "*" at bounding box center [463, 383] width 561 height 25
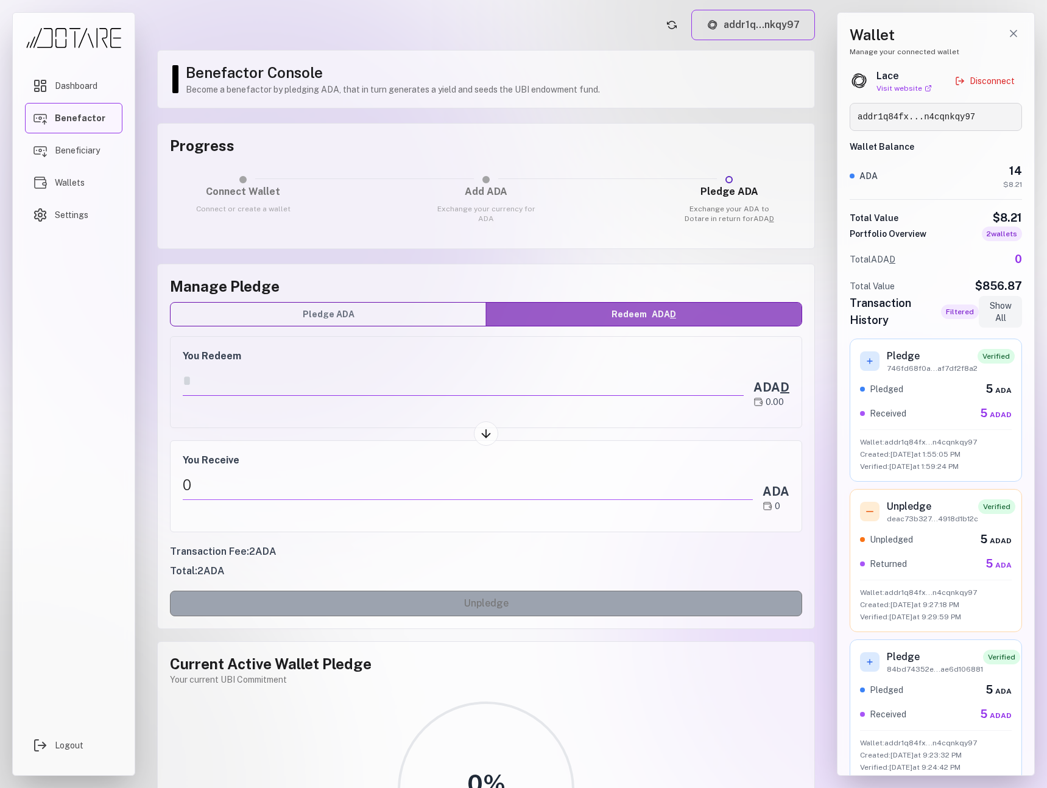
drag, startPoint x: 216, startPoint y: 380, endPoint x: 169, endPoint y: 378, distance: 46.9
click at [169, 378] on div "Manage Pledge Pledge ADA Redeem ADA D You Redeem * ADA D 0.00 You Receive 0 ADA…" at bounding box center [486, 446] width 658 height 365
type input "*"
click at [224, 439] on form "You Redeem * ADA D 0.00 You Receive 3 ADA 3 Transaction Fee: 2 ADA Total: 5 ADA…" at bounding box center [486, 476] width 632 height 280
click at [509, 35] on header "addr1q...nkqy97" at bounding box center [486, 25] width 658 height 30
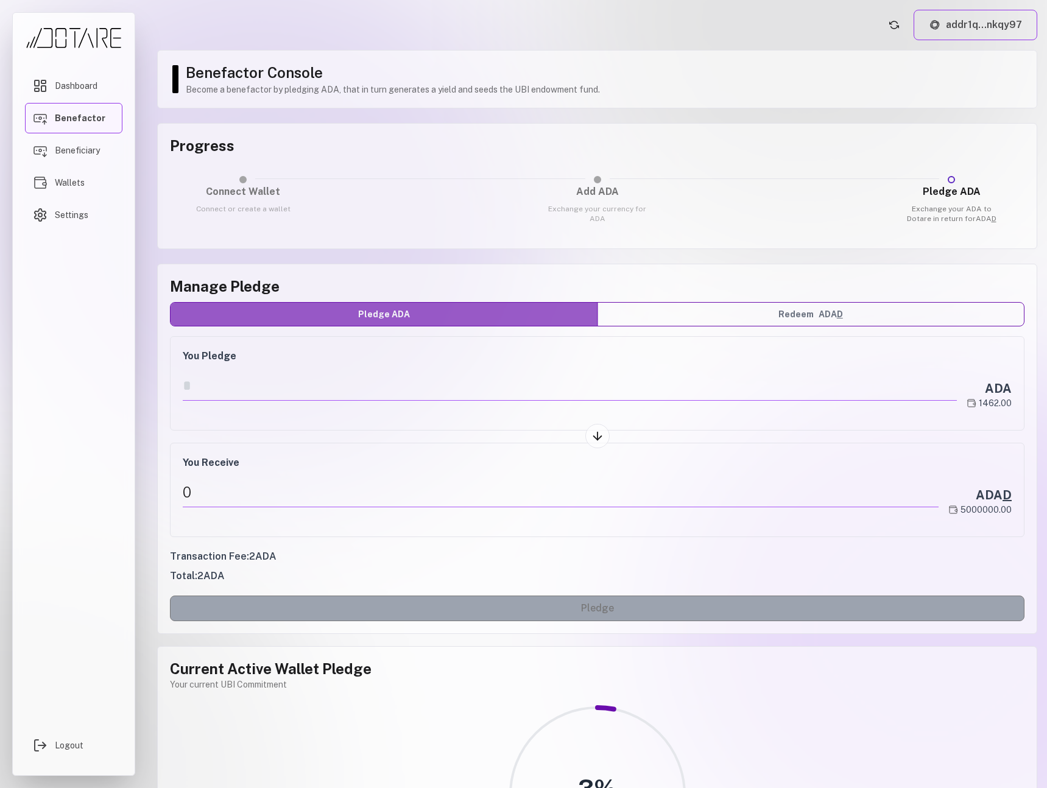
click at [669, 322] on button "Redeem ADA D" at bounding box center [810, 314] width 427 height 23
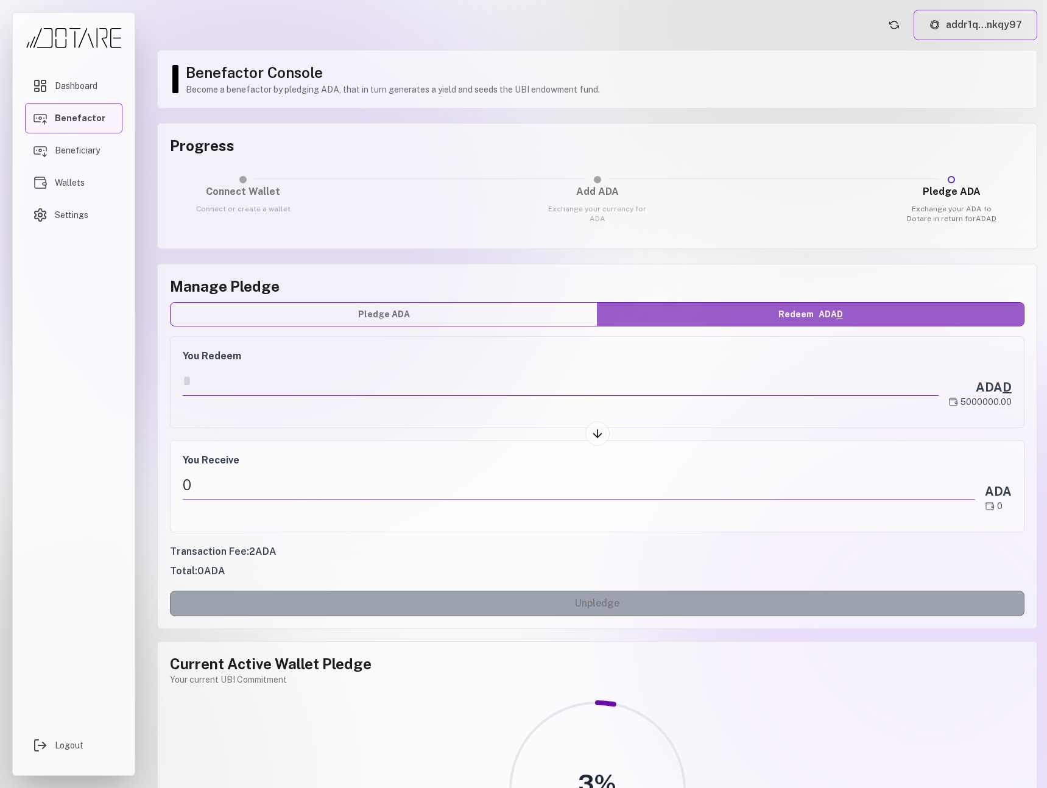
click at [420, 374] on input "number" at bounding box center [561, 383] width 756 height 25
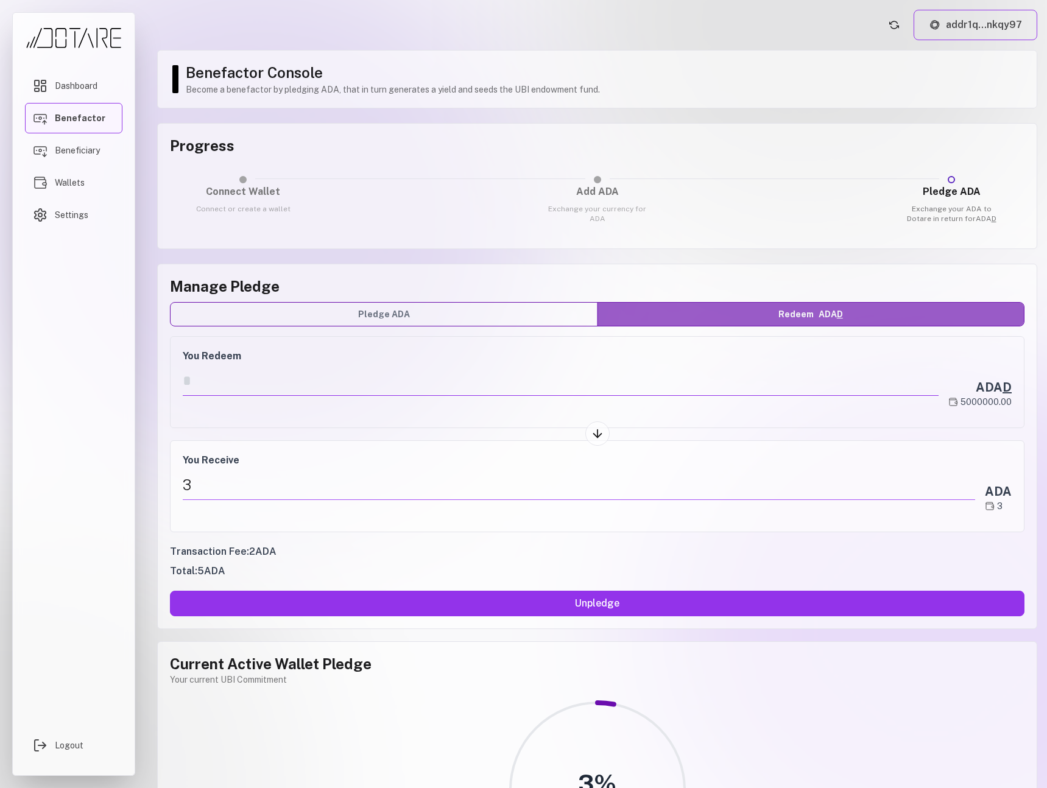
drag, startPoint x: 222, startPoint y: 381, endPoint x: 158, endPoint y: 378, distance: 63.4
click at [158, 378] on div "Manage Pledge Pledge ADA Redeem ADA D You Redeem * ADA D 5000000.00 You Receive…" at bounding box center [597, 446] width 880 height 365
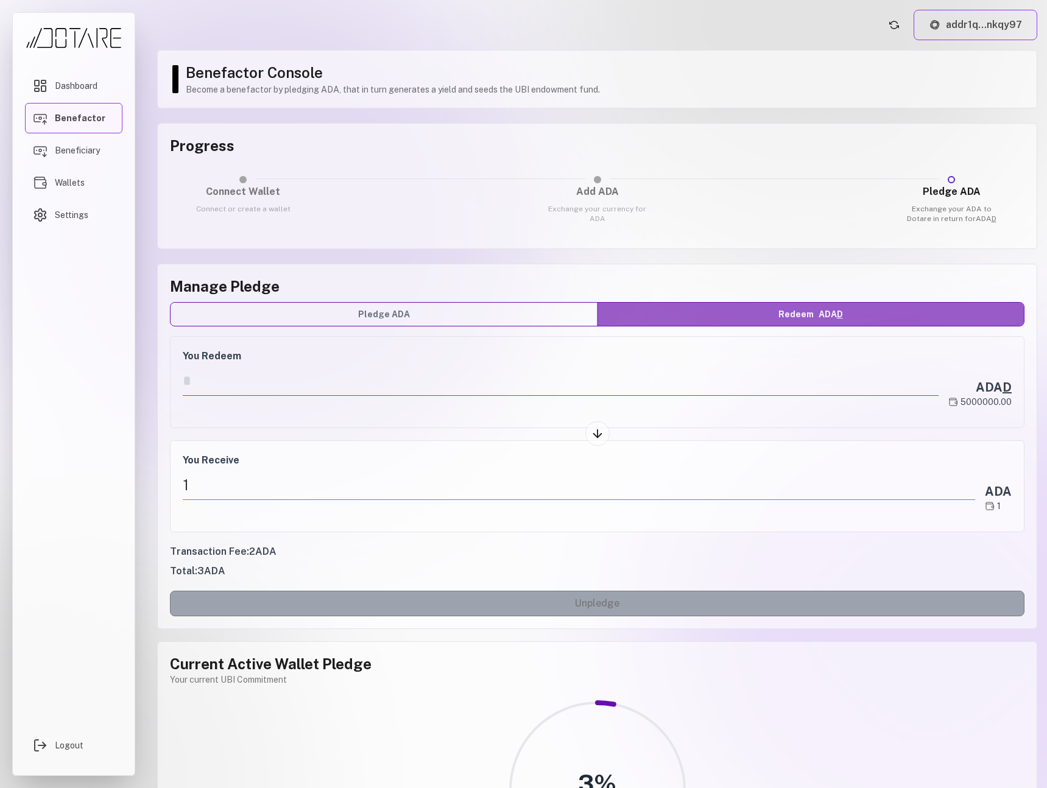
drag, startPoint x: 266, startPoint y: 384, endPoint x: 149, endPoint y: 377, distance: 116.6
click at [149, 377] on main "addr1q...nkqy97 Benefactor Console Become a benefactor by pledging ADA, that in…" at bounding box center [597, 394] width 900 height 788
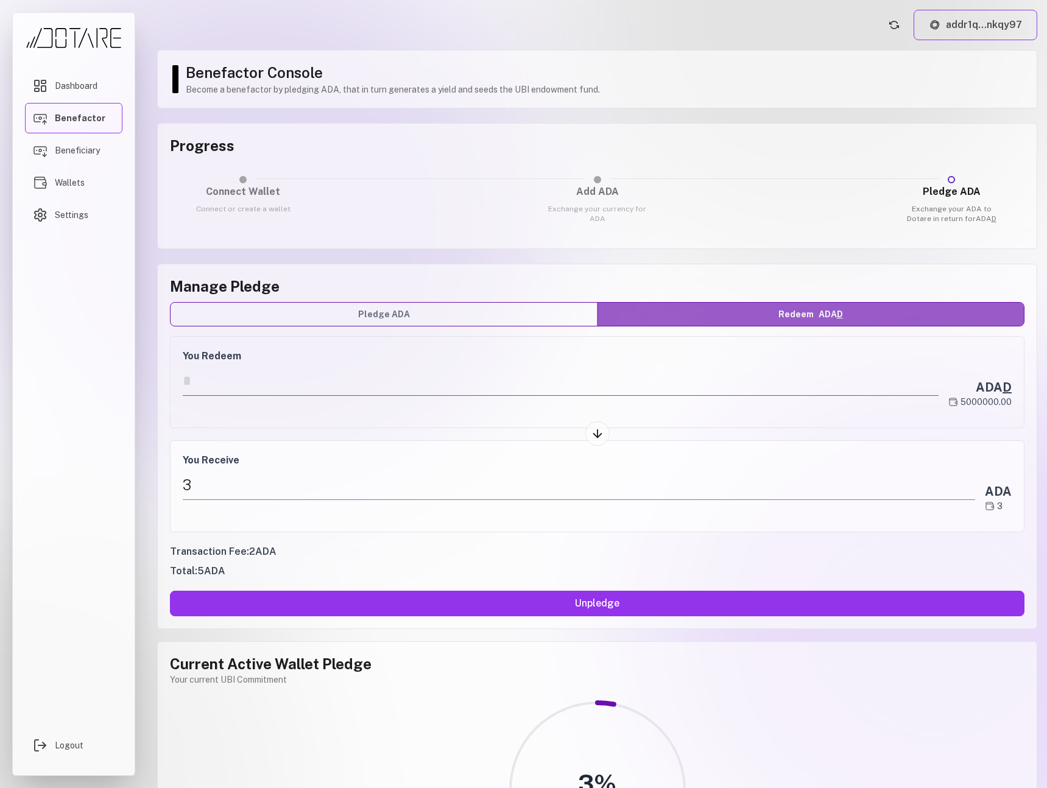
type input "*"
click at [375, 314] on button "Pledge ADA" at bounding box center [384, 314] width 427 height 23
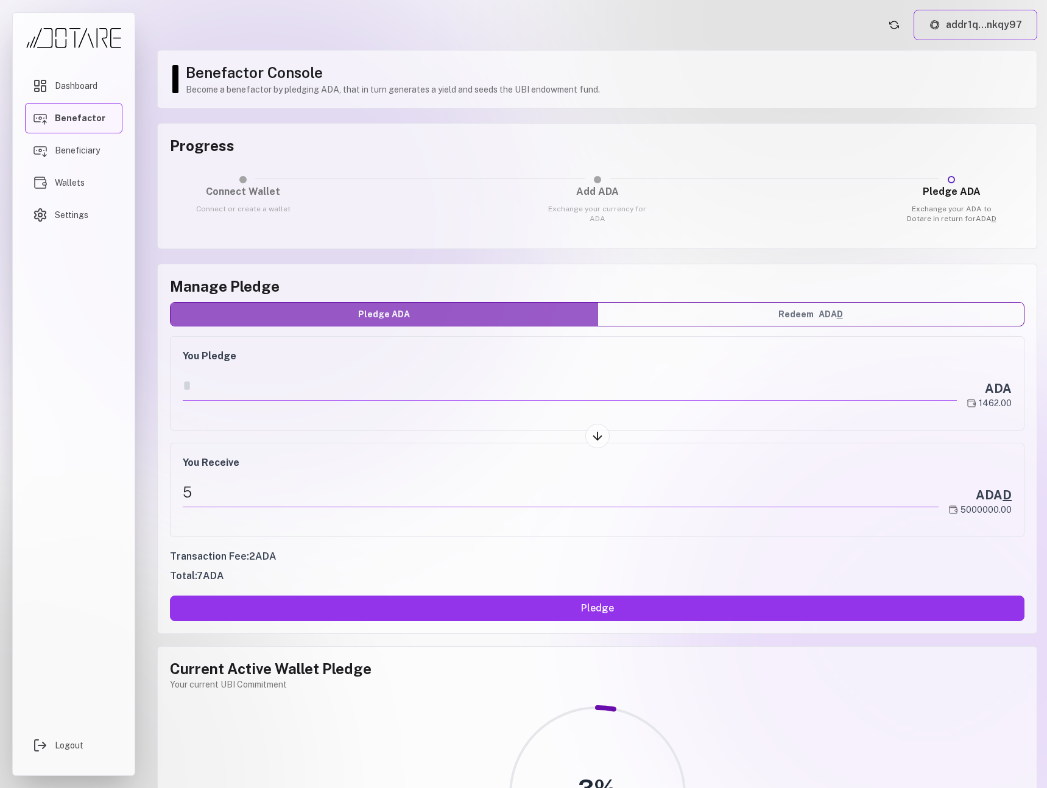
click at [396, 412] on div "*" at bounding box center [570, 394] width 774 height 47
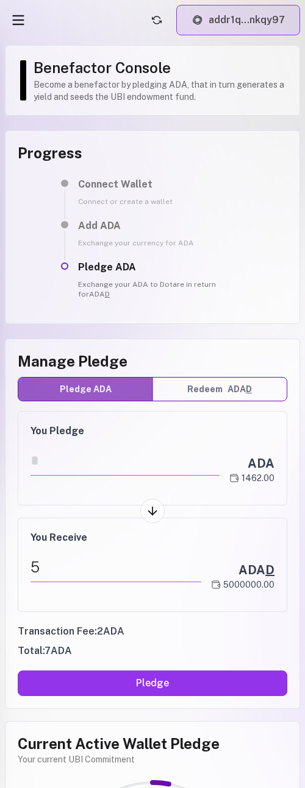
click at [249, 30] on button "addr1q...nkqy97" at bounding box center [238, 20] width 124 height 30
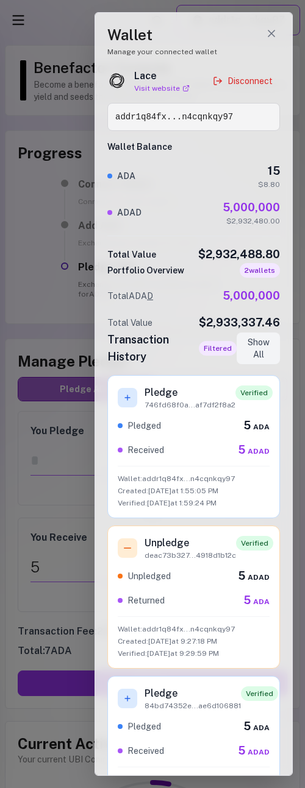
click at [63, 33] on div at bounding box center [152, 394] width 305 height 788
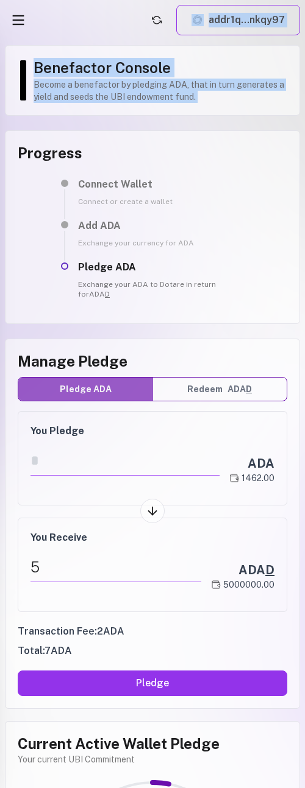
drag, startPoint x: 2, startPoint y: 124, endPoint x: -391, endPoint y: 132, distance: 393.5
click at [0, 132] on html "Dashboard Benefactor Beneficiary Wallets Settings Logout addr1q...nkqy97 Benefa…" at bounding box center [152, 394] width 305 height 788
drag, startPoint x: 24, startPoint y: 123, endPoint x: 9, endPoint y: 125, distance: 15.3
click at [24, 123] on div "Benefactor Console Become a benefactor by pledging ADA, that in turn generates …" at bounding box center [152, 574] width 295 height 1058
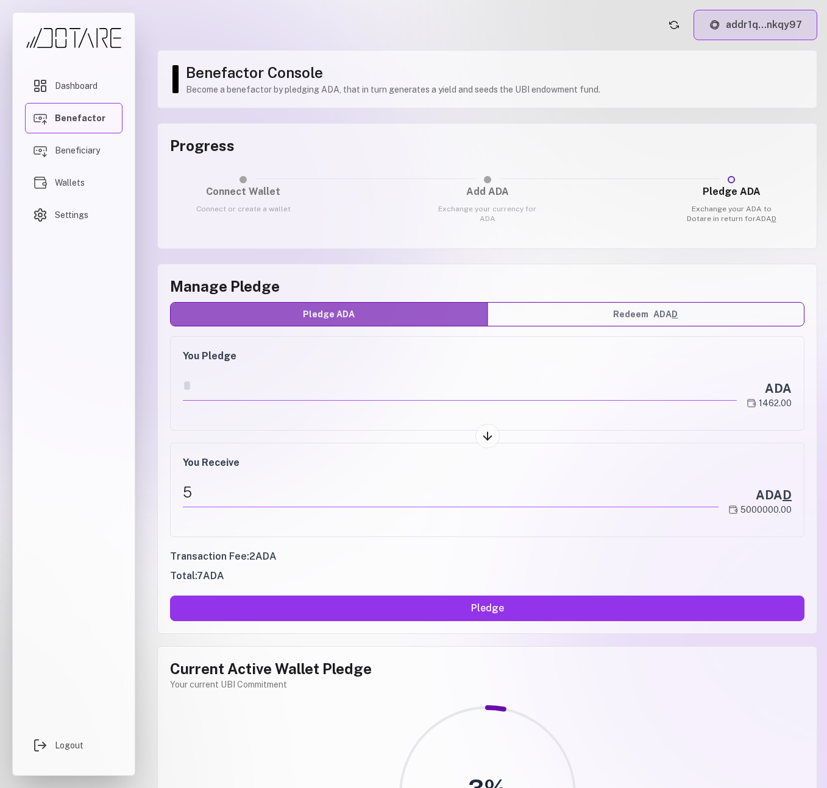
click at [758, 26] on button "addr1q...nkqy97" at bounding box center [755, 25] width 124 height 30
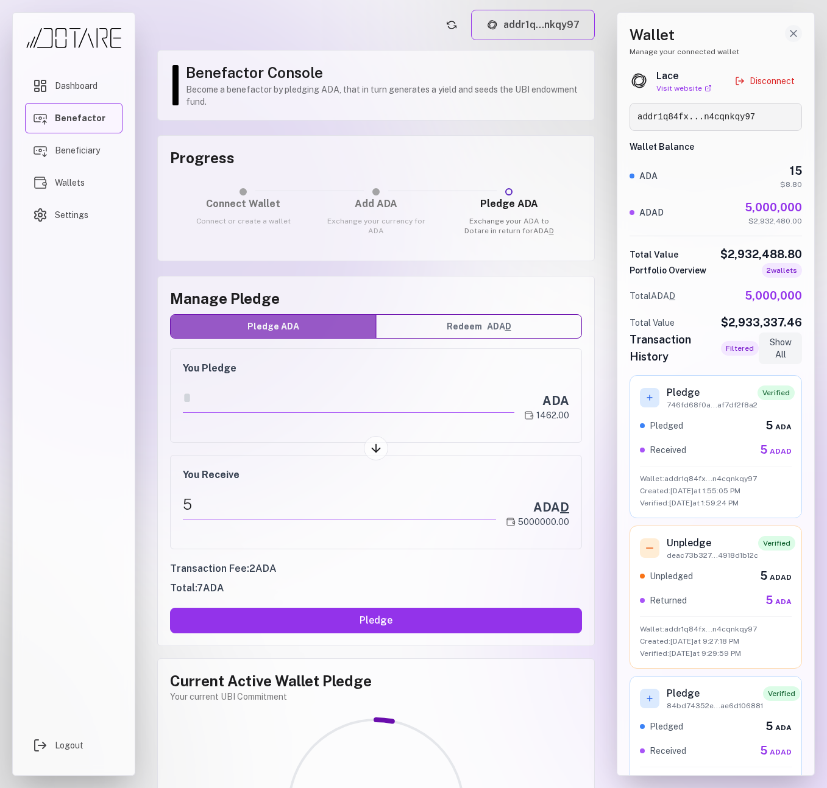
click at [788, 34] on icon "Close wallet drawer" at bounding box center [793, 33] width 12 height 12
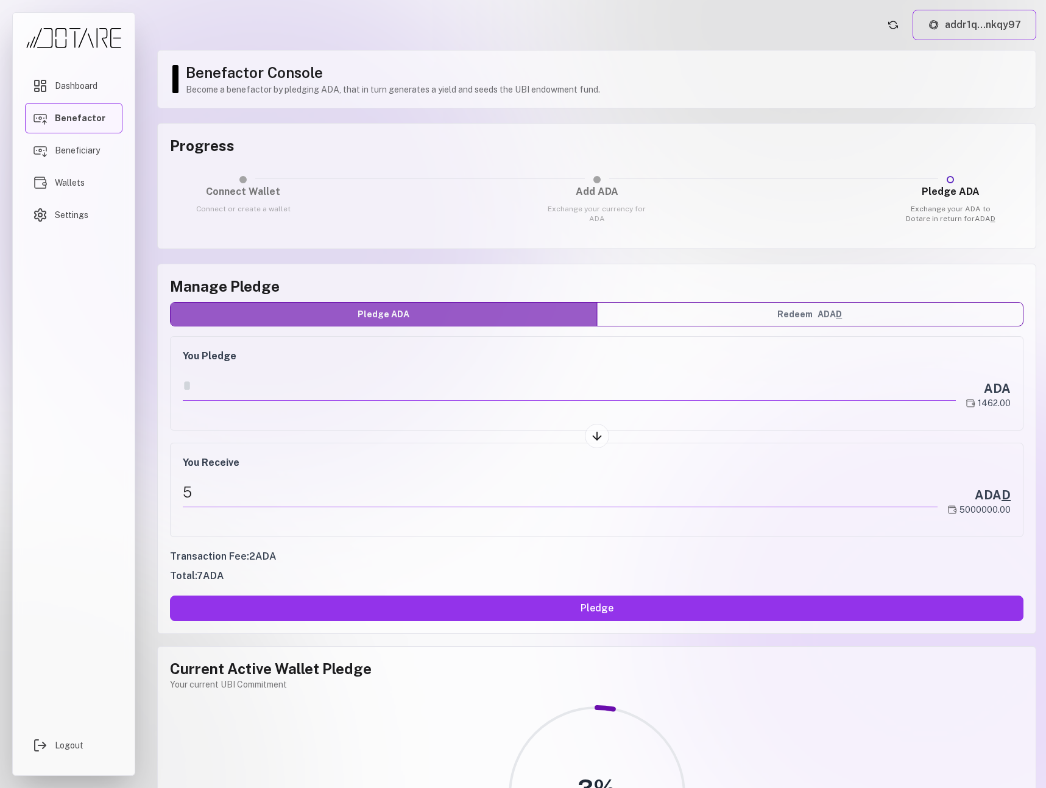
click at [342, 395] on input "*" at bounding box center [569, 386] width 773 height 30
click at [80, 152] on span "Beneficiary" at bounding box center [77, 150] width 45 height 12
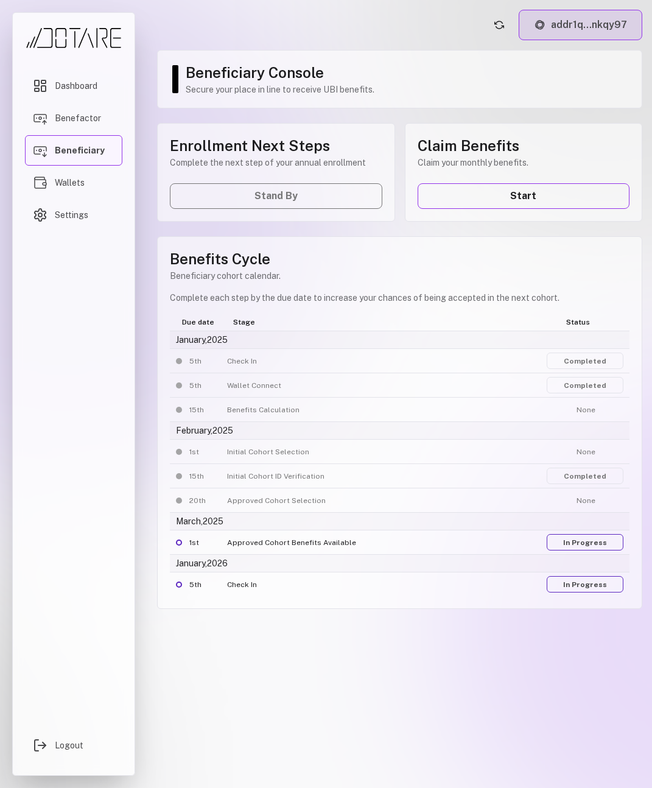
click at [582, 34] on button "addr1q...nkqy97" at bounding box center [581, 25] width 124 height 30
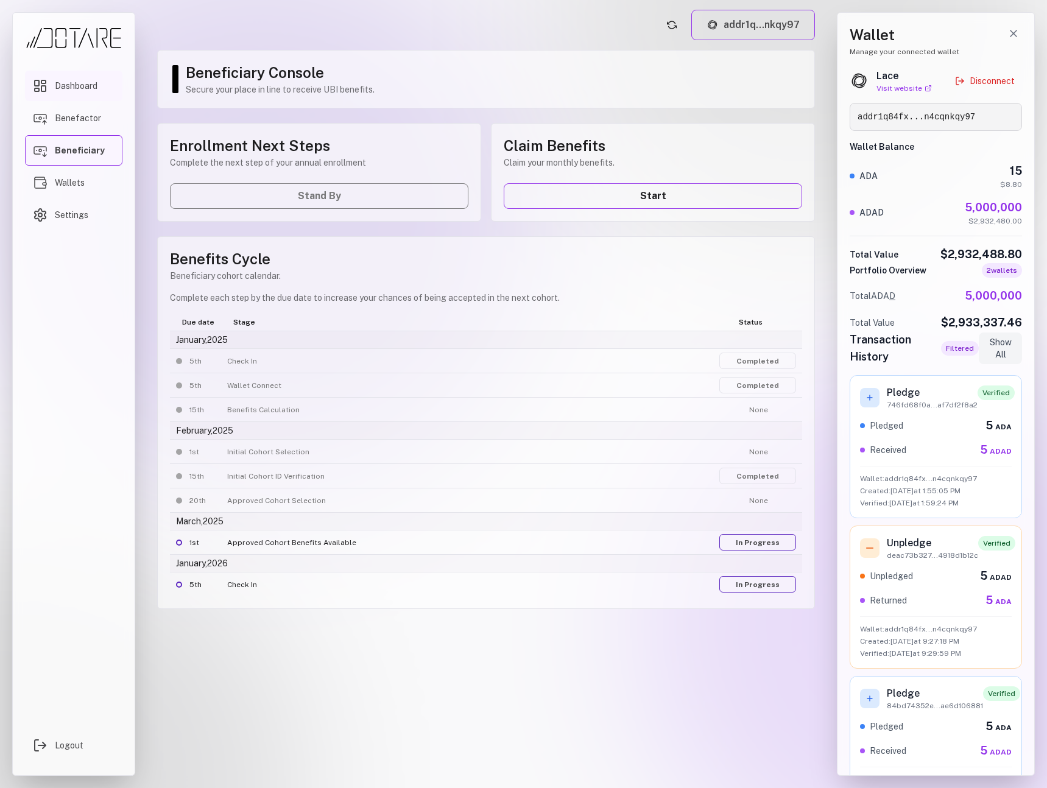
click at [99, 91] on link "Dashboard" at bounding box center [73, 86] width 97 height 30
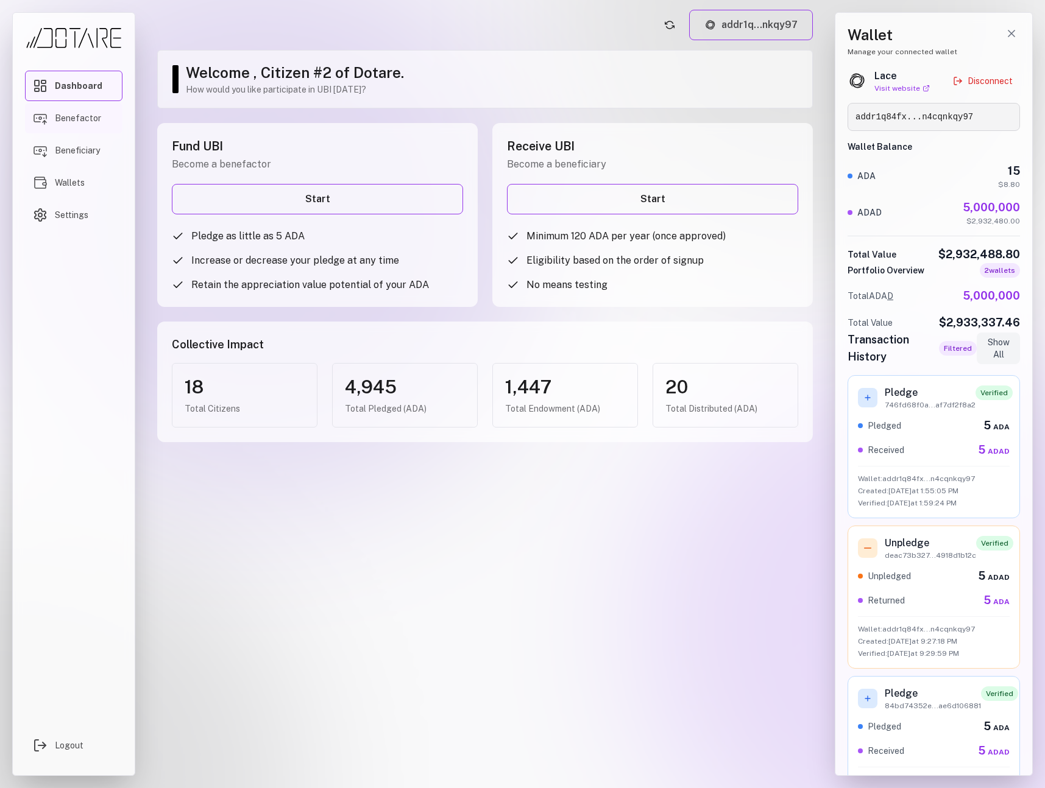
click at [99, 127] on link "Benefactor" at bounding box center [73, 118] width 97 height 30
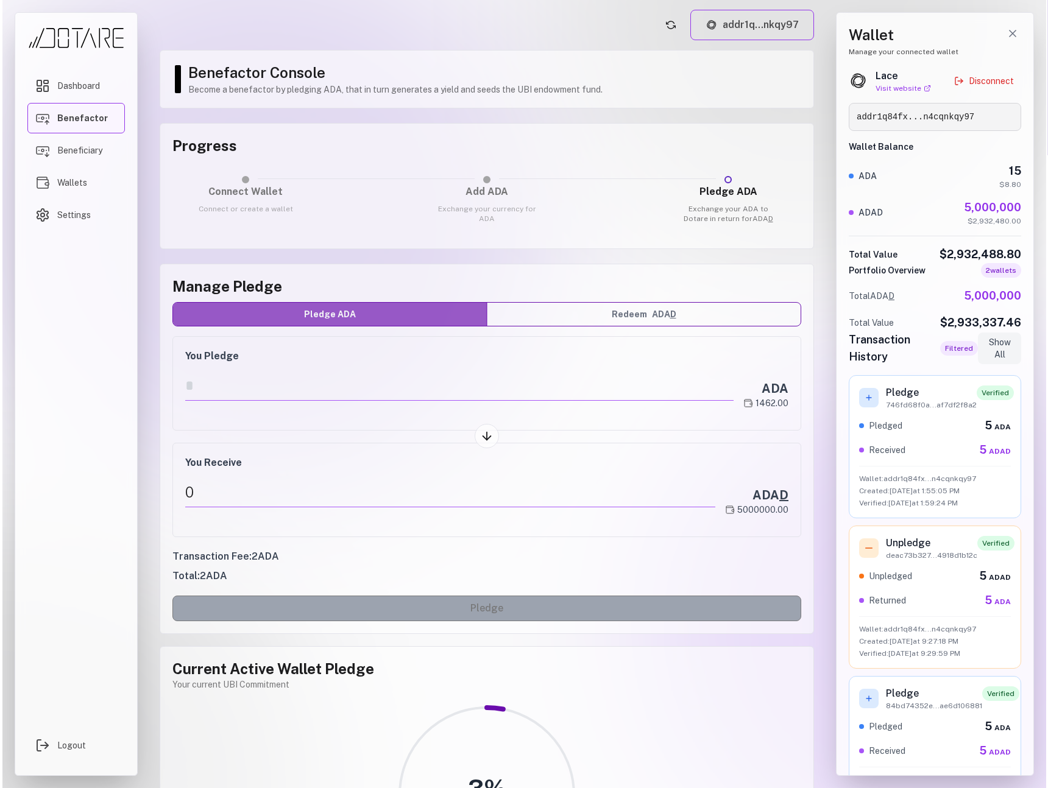
scroll to position [250, 0]
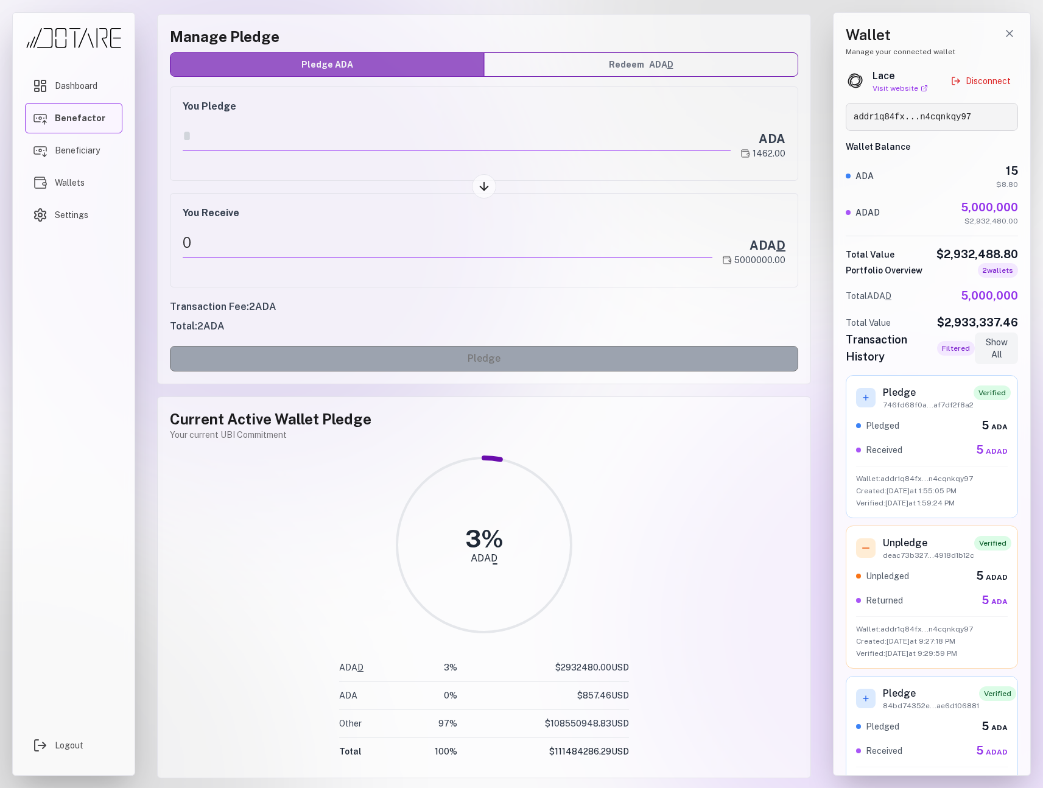
drag, startPoint x: 501, startPoint y: 514, endPoint x: 482, endPoint y: 534, distance: 28.0
click at [501, 514] on circle at bounding box center [484, 545] width 174 height 174
click at [442, 469] on circle at bounding box center [484, 545] width 174 height 174
click at [479, 554] on div "ADAD" at bounding box center [484, 559] width 27 height 10
click at [585, 554] on div "3 % ADAD" at bounding box center [484, 545] width 629 height 179
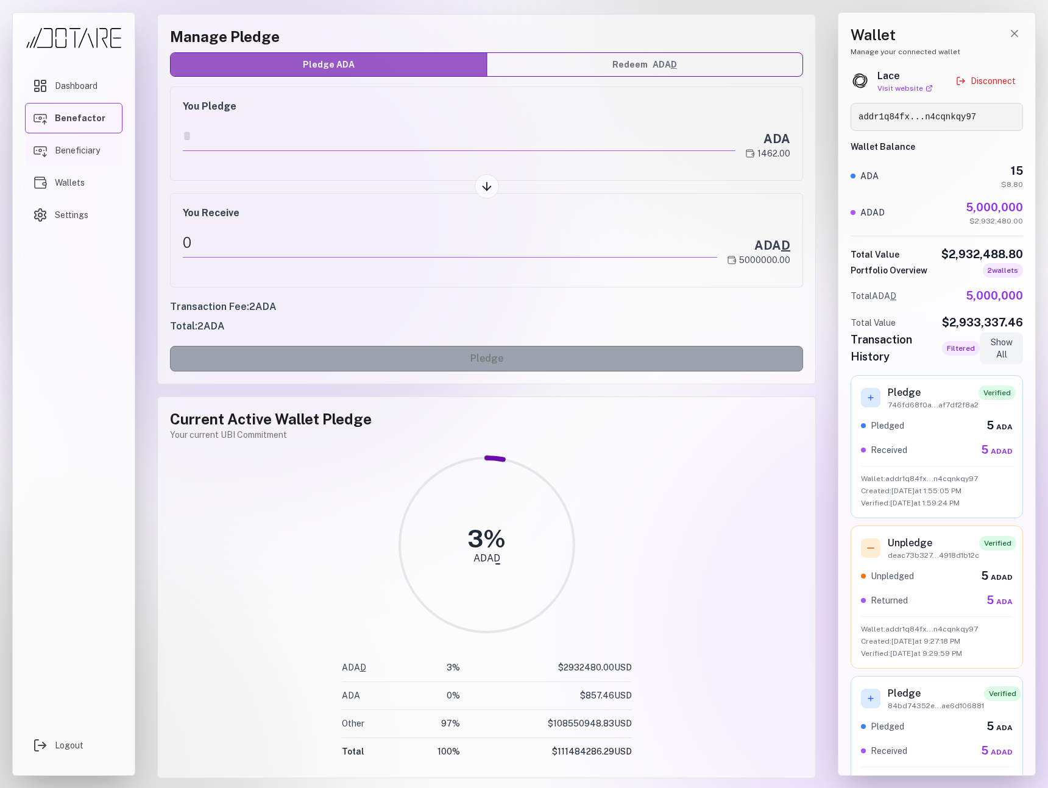
click at [71, 154] on span "Beneficiary" at bounding box center [77, 150] width 45 height 12
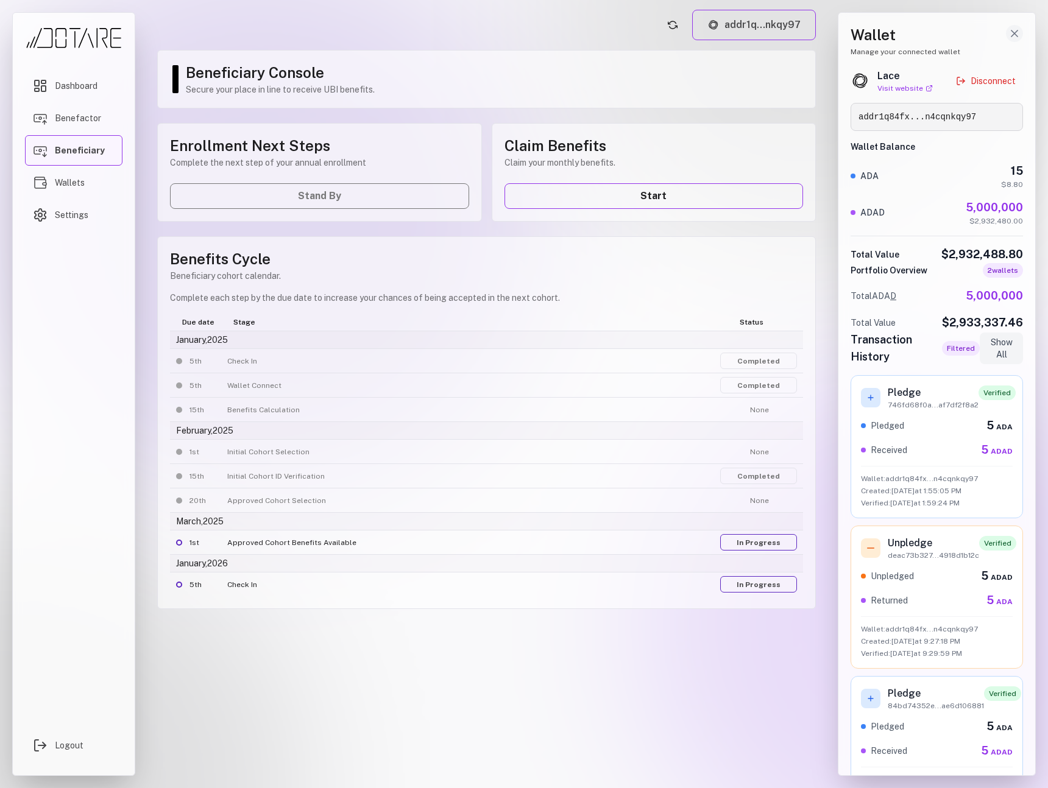
click at [1011, 27] on icon "Close wallet drawer" at bounding box center [1014, 33] width 12 height 12
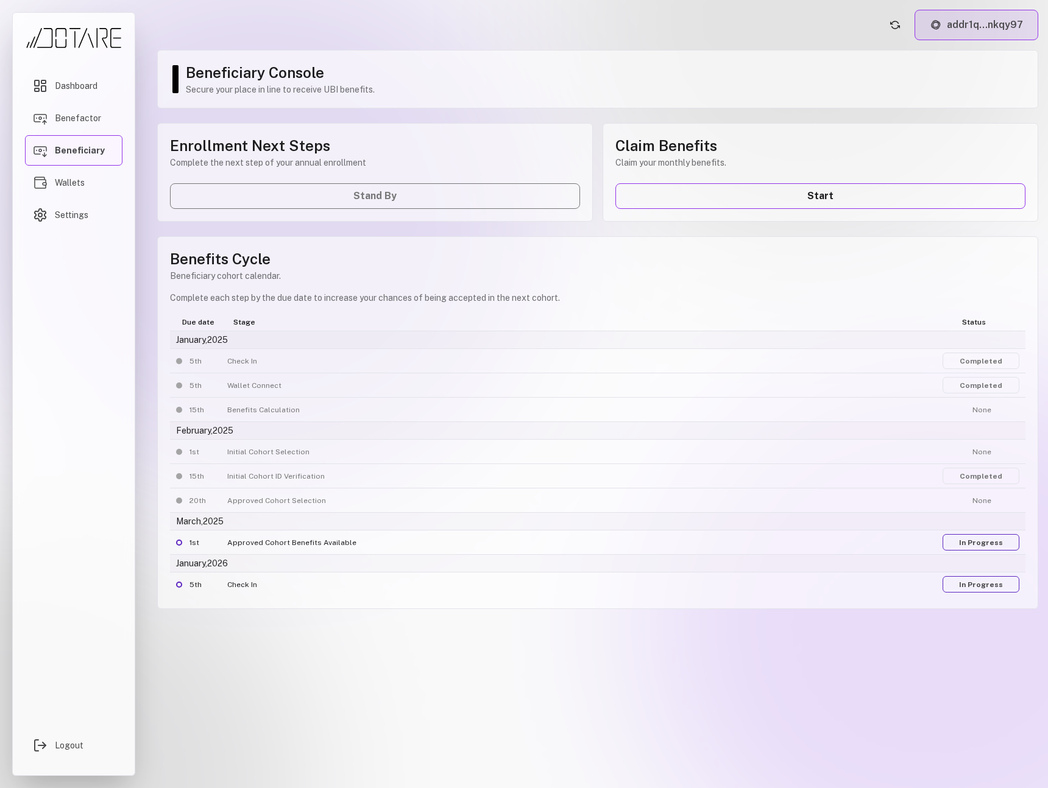
click at [1014, 30] on button "addr1q...nkqy97" at bounding box center [976, 25] width 124 height 30
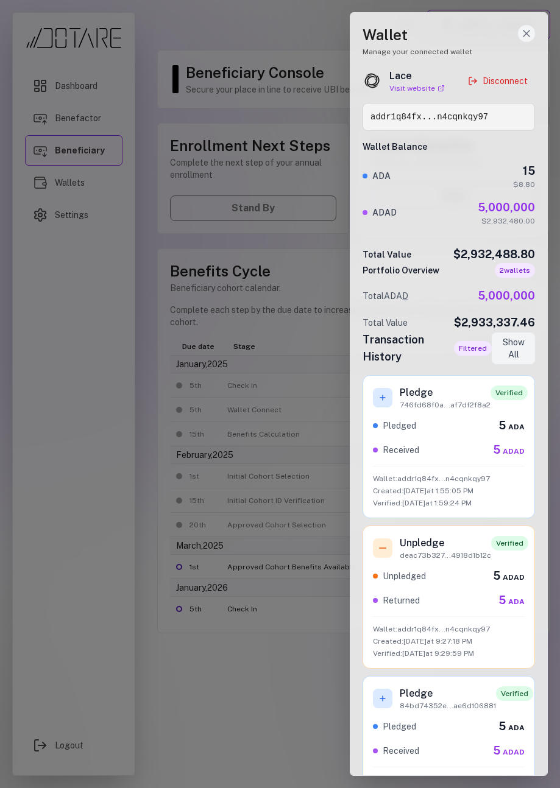
click at [522, 35] on icon "Close wallet drawer" at bounding box center [526, 33] width 12 height 12
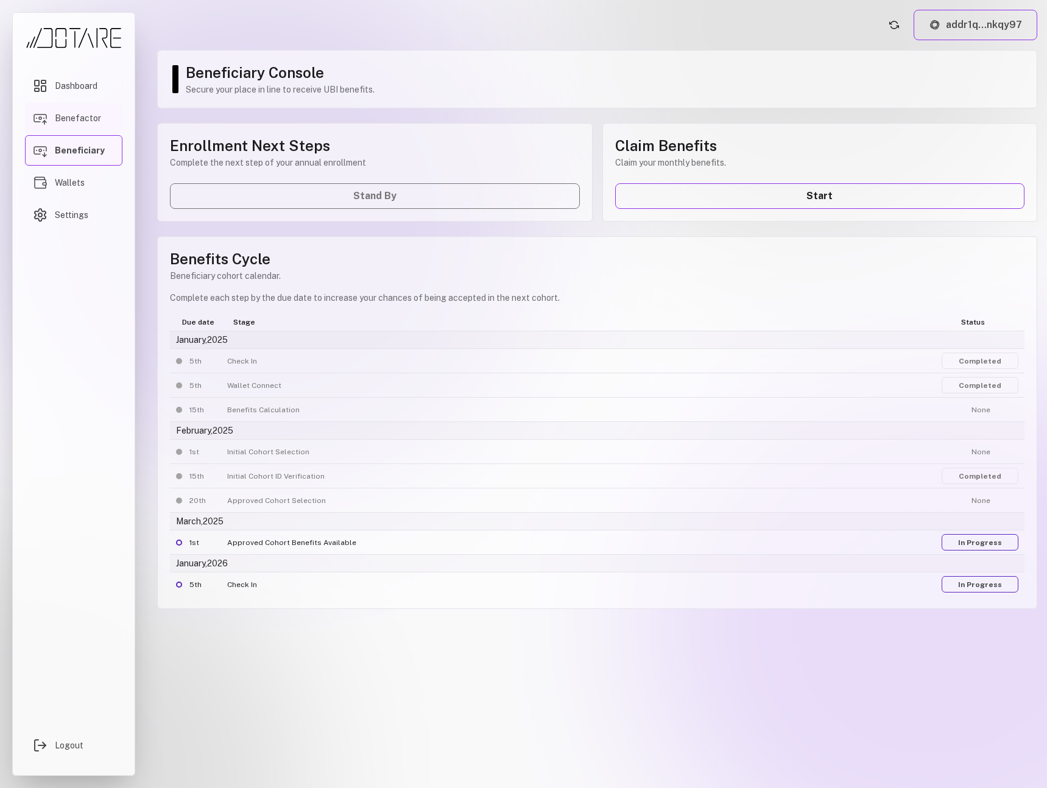
click at [99, 125] on link "Benefactor" at bounding box center [73, 118] width 97 height 30
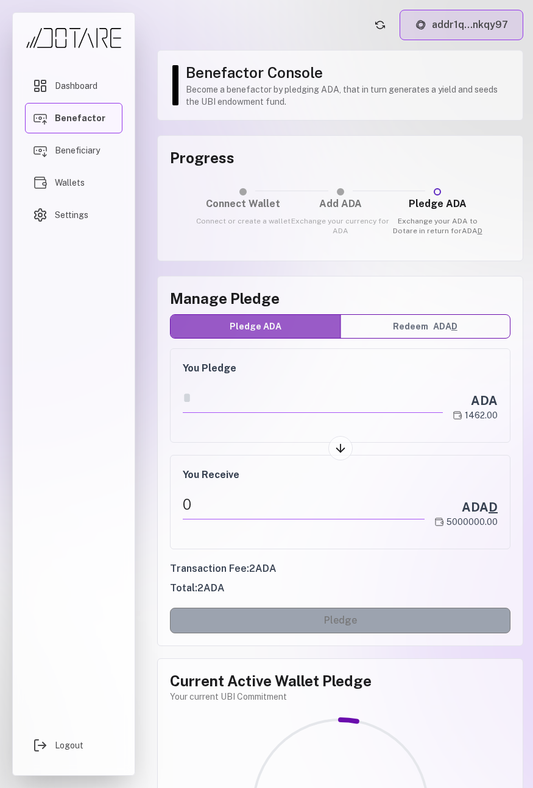
click at [428, 33] on button "addr1q...nkqy97" at bounding box center [462, 25] width 124 height 30
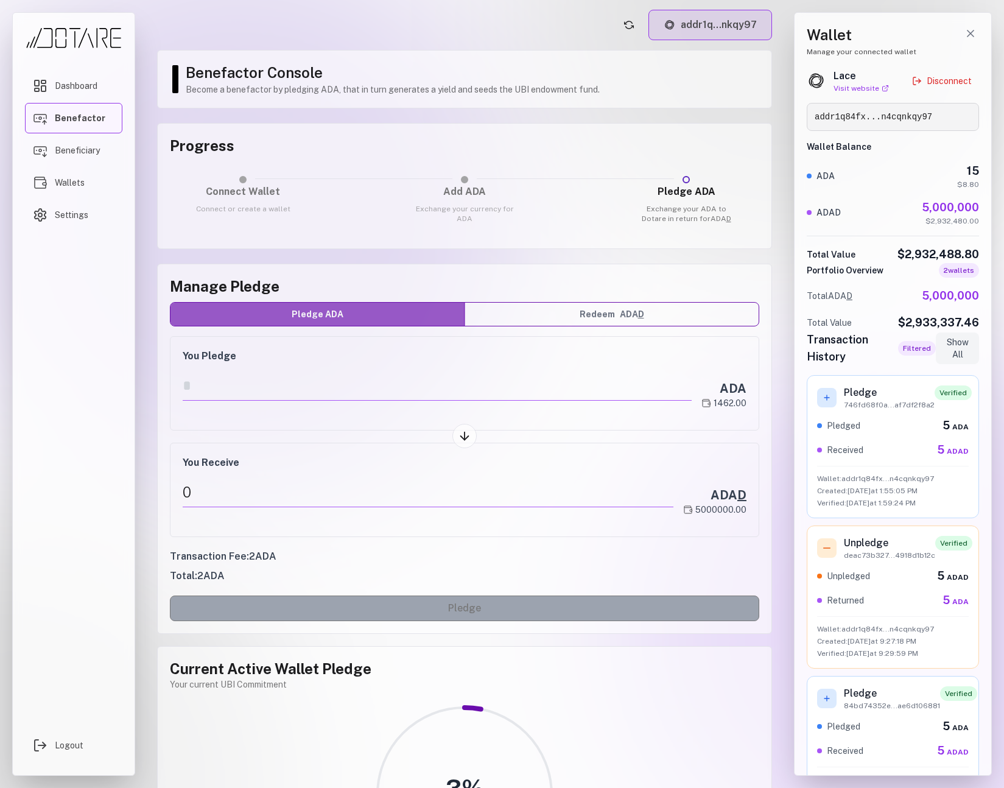
click at [713, 25] on button "addr1q...nkqy97" at bounding box center [711, 25] width 124 height 30
click at [717, 24] on button "addr1q...nkqy97" at bounding box center [711, 25] width 124 height 30
click at [965, 32] on icon "Close wallet drawer" at bounding box center [971, 33] width 12 height 12
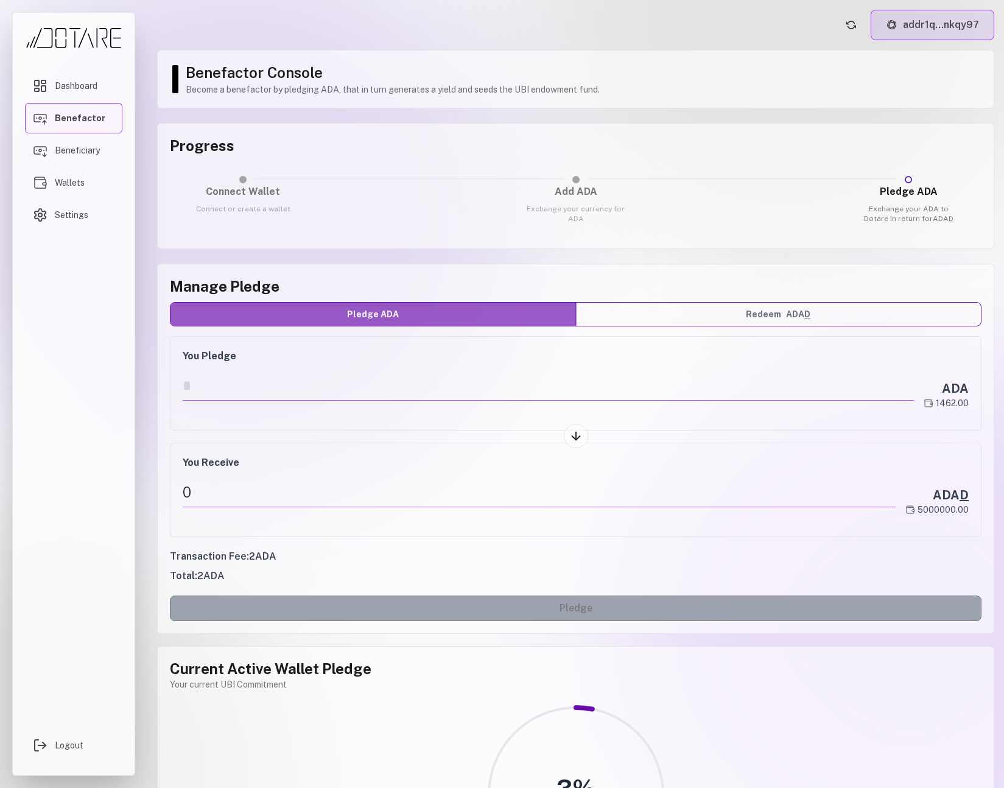
click at [950, 32] on button "addr1q...nkqy97" at bounding box center [933, 25] width 124 height 30
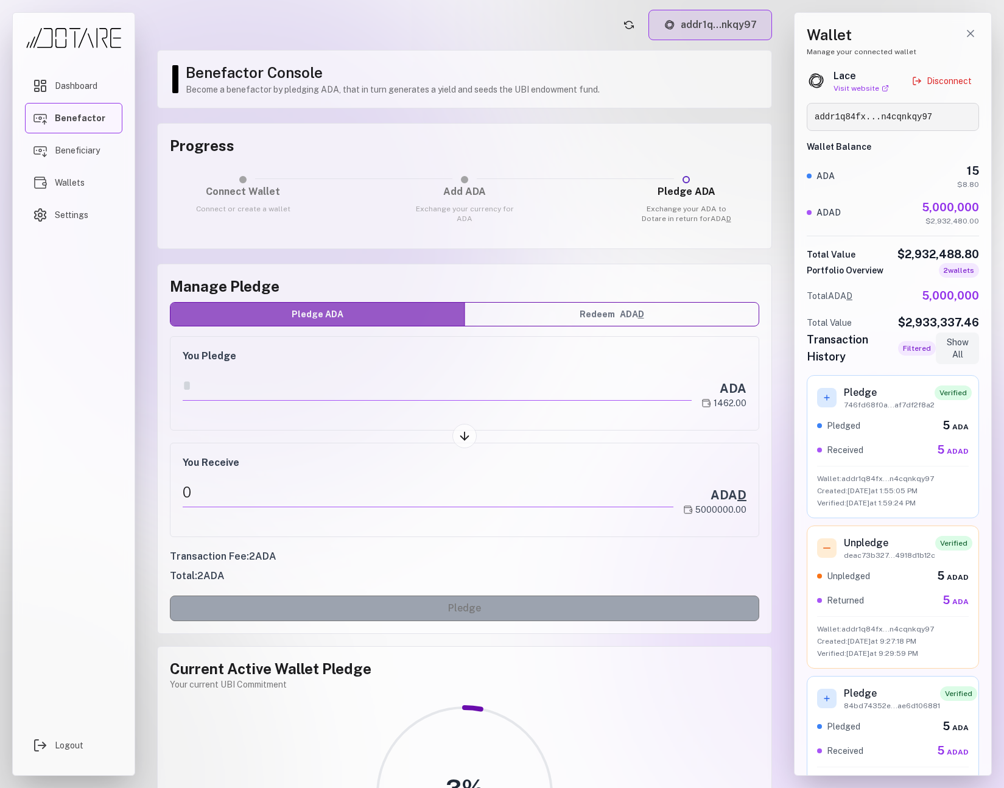
click at [716, 21] on button "addr1q...nkqy97" at bounding box center [711, 25] width 124 height 30
click at [973, 34] on icon "Close wallet drawer" at bounding box center [971, 33] width 12 height 12
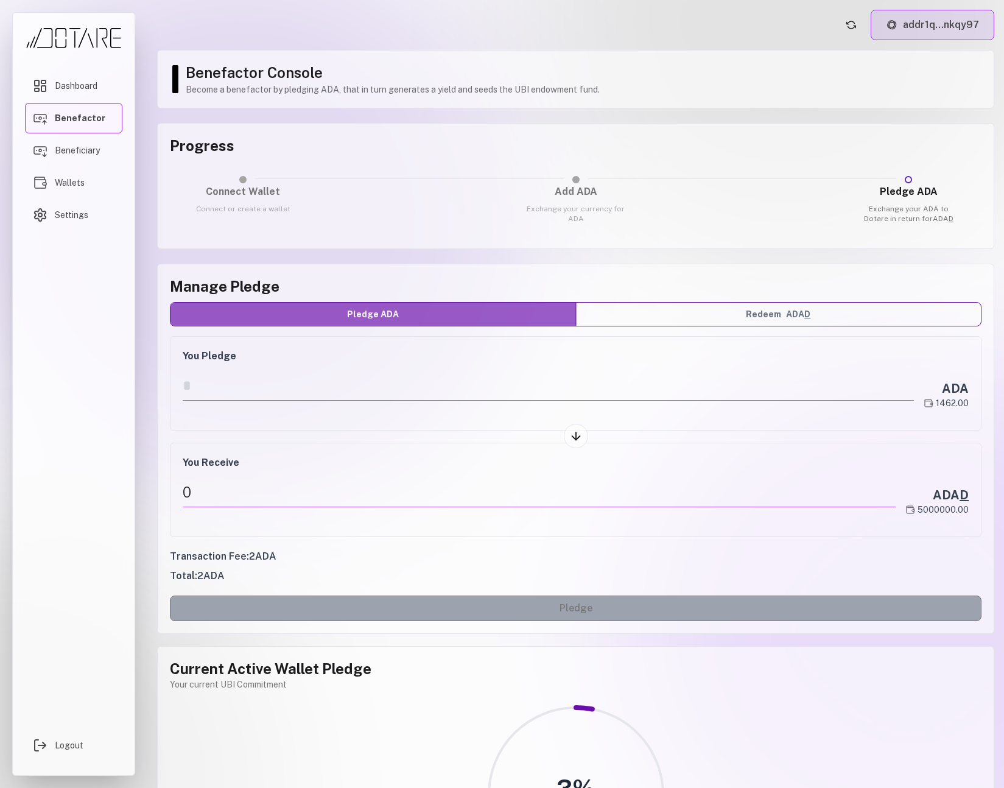
click at [918, 32] on button "addr1q...nkqy97" at bounding box center [933, 25] width 124 height 30
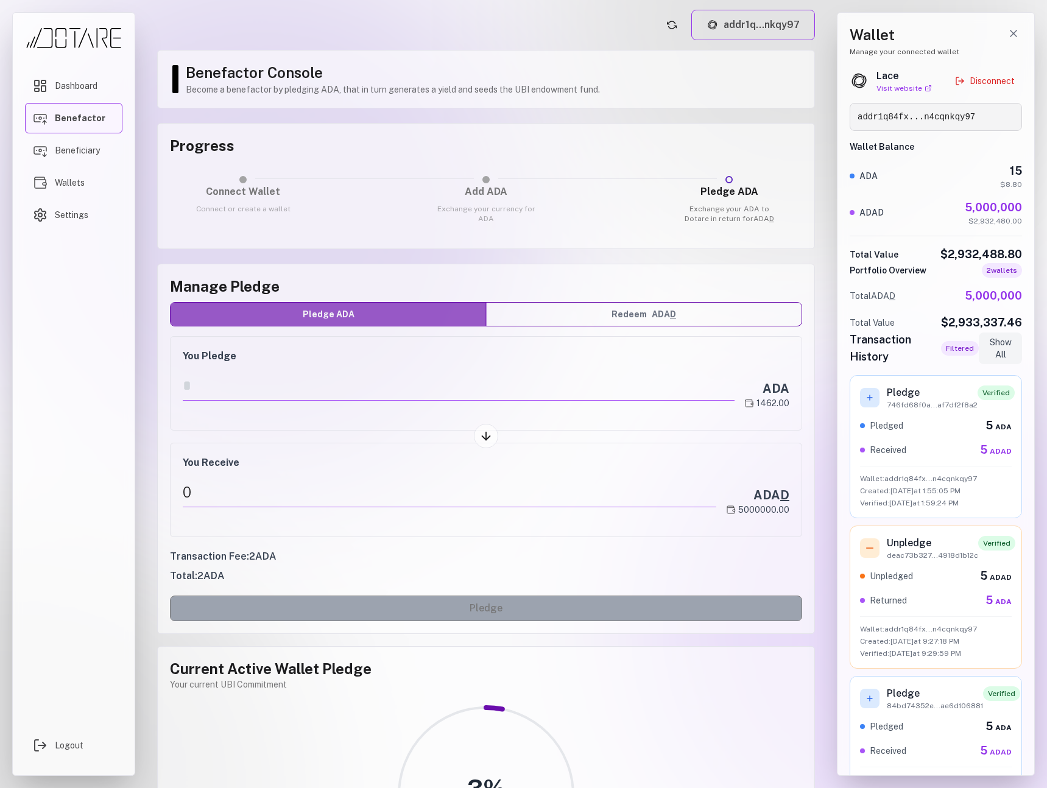
click at [556, 43] on main "addr1q...nkqy97 Benefactor Console Become a benefactor by pledging ADA, that in…" at bounding box center [485, 394] width 677 height 788
click at [1008, 39] on icon "Close wallet drawer" at bounding box center [1013, 33] width 12 height 12
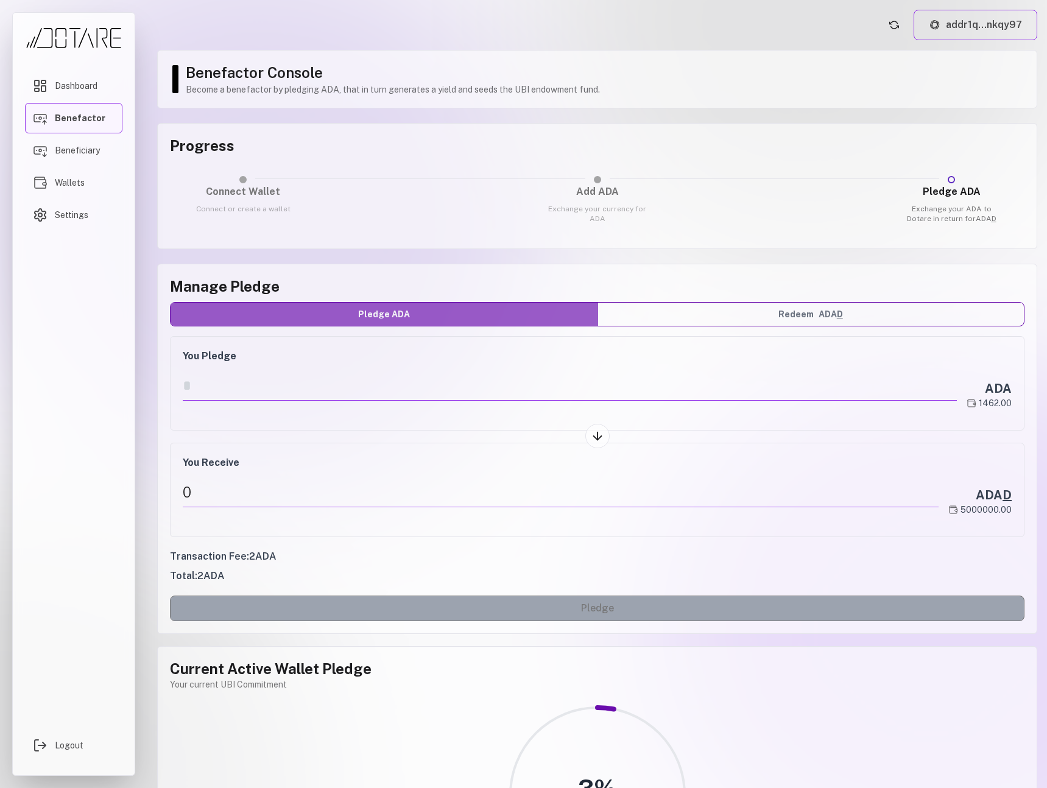
click at [483, 381] on input "number" at bounding box center [570, 386] width 774 height 30
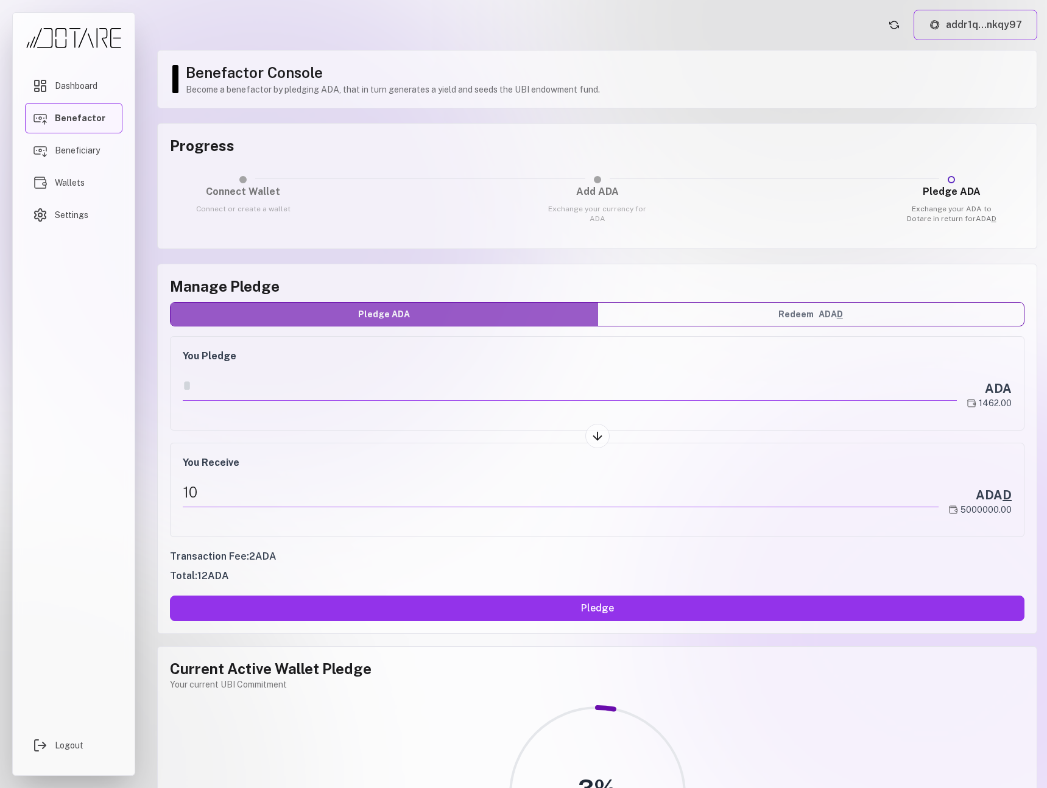
drag, startPoint x: 254, startPoint y: 386, endPoint x: 157, endPoint y: 380, distance: 97.0
click at [157, 380] on div "Manage Pledge Pledge ADA Redeem ADA D You Pledge ** ADA 1462.00 You Receive 10 …" at bounding box center [597, 449] width 880 height 370
type input "*"
click at [220, 427] on div "You Pledge * ADA 1462.00" at bounding box center [597, 383] width 855 height 94
click at [714, 317] on button "Redeem ADA D" at bounding box center [810, 314] width 427 height 23
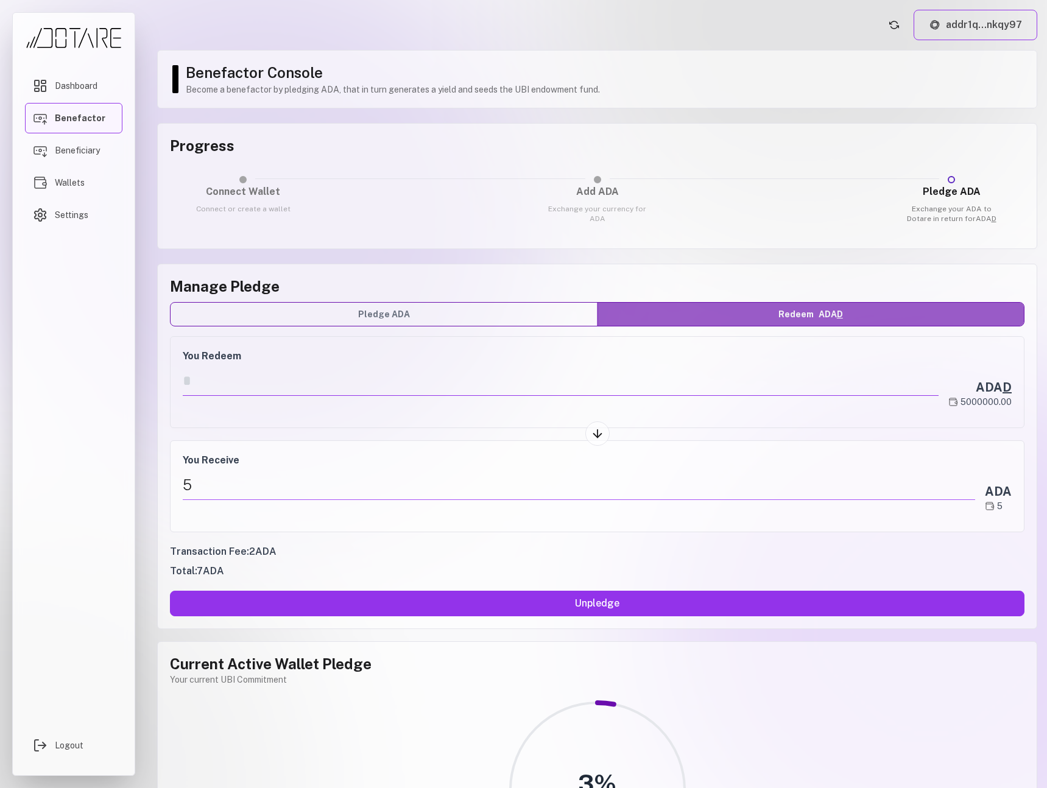
click at [442, 390] on input "*" at bounding box center [561, 383] width 756 height 25
click at [448, 316] on button "Pledge ADA" at bounding box center [384, 314] width 427 height 23
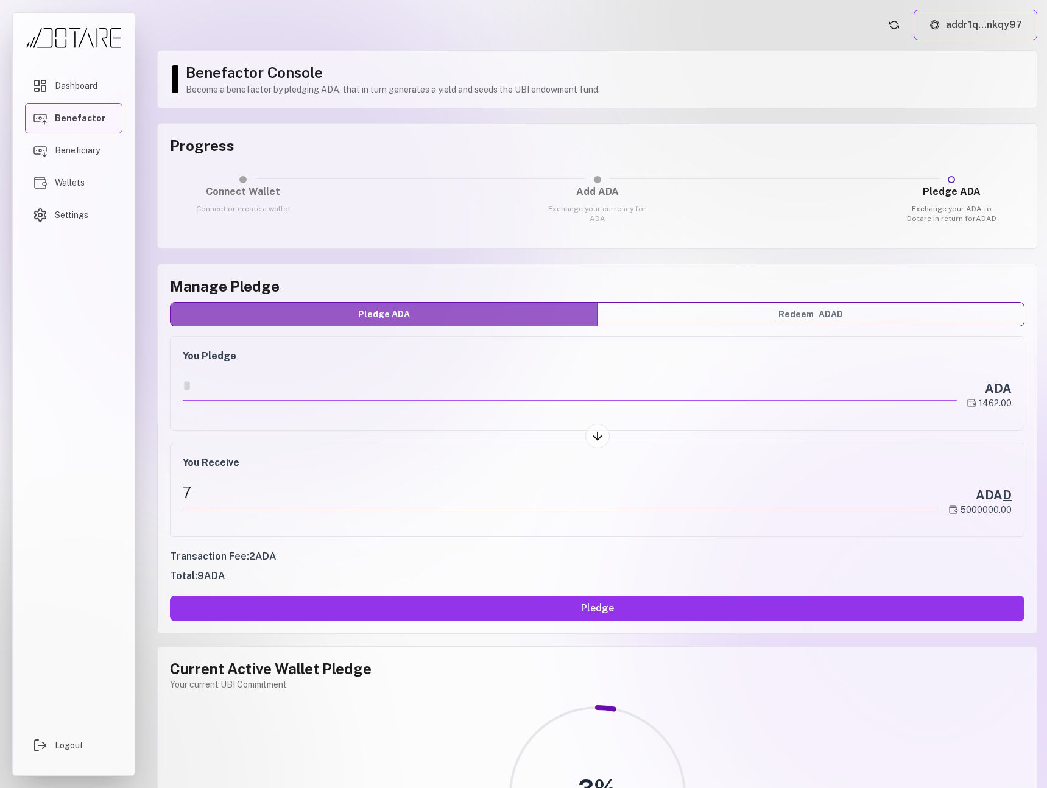
click at [713, 316] on button "Redeem ADA D" at bounding box center [810, 314] width 427 height 23
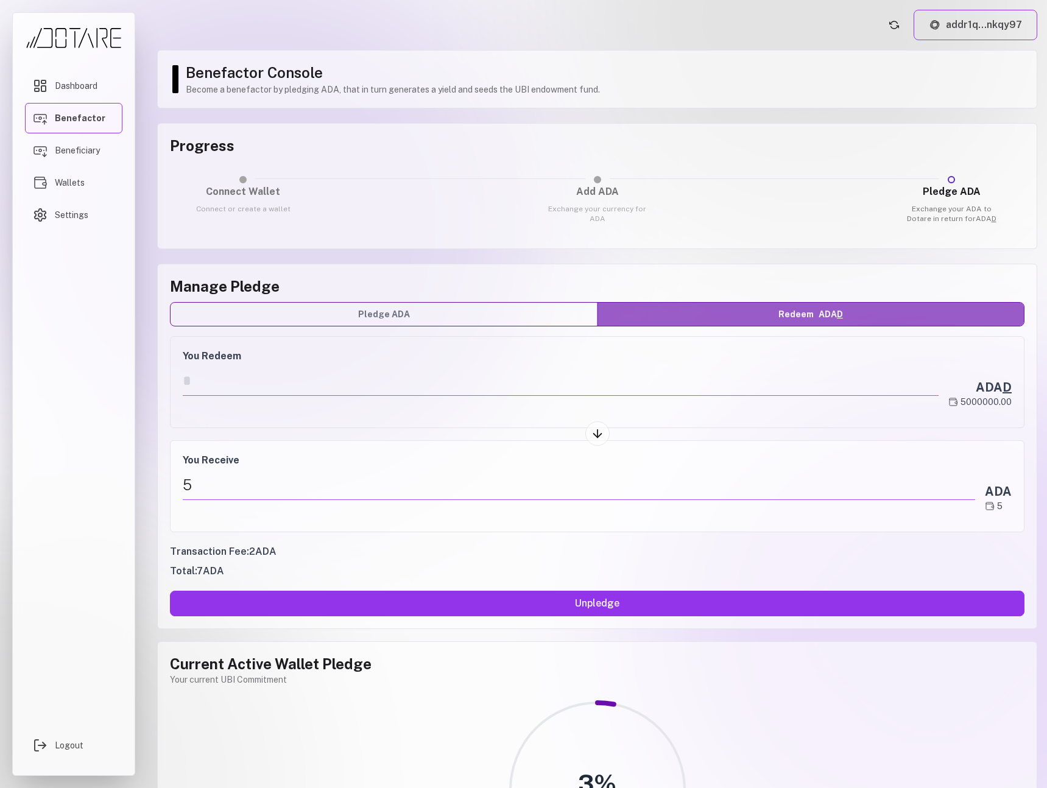
click at [500, 312] on button "Pledge ADA" at bounding box center [384, 314] width 427 height 23
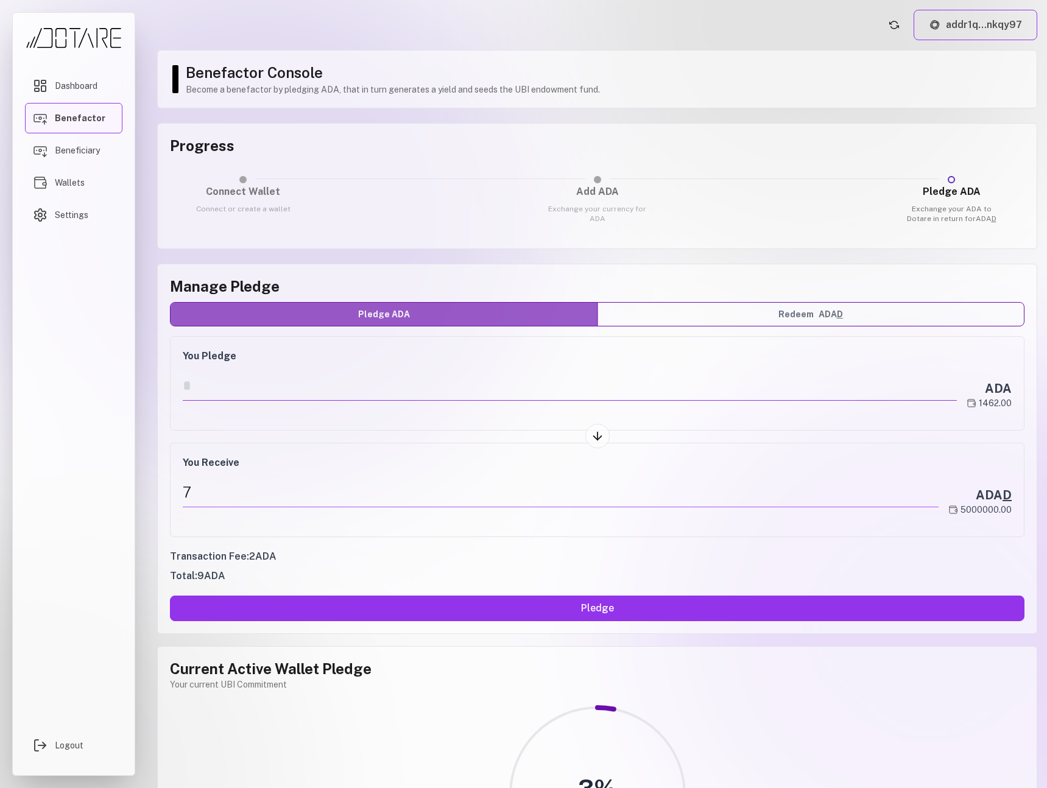
drag, startPoint x: 221, startPoint y: 389, endPoint x: 130, endPoint y: 379, distance: 91.3
click at [130, 379] on div "Dashboard Benefactor Beneficiary Wallets Settings Logout addr1q...nkqy97 Benefa…" at bounding box center [523, 394] width 1047 height 788
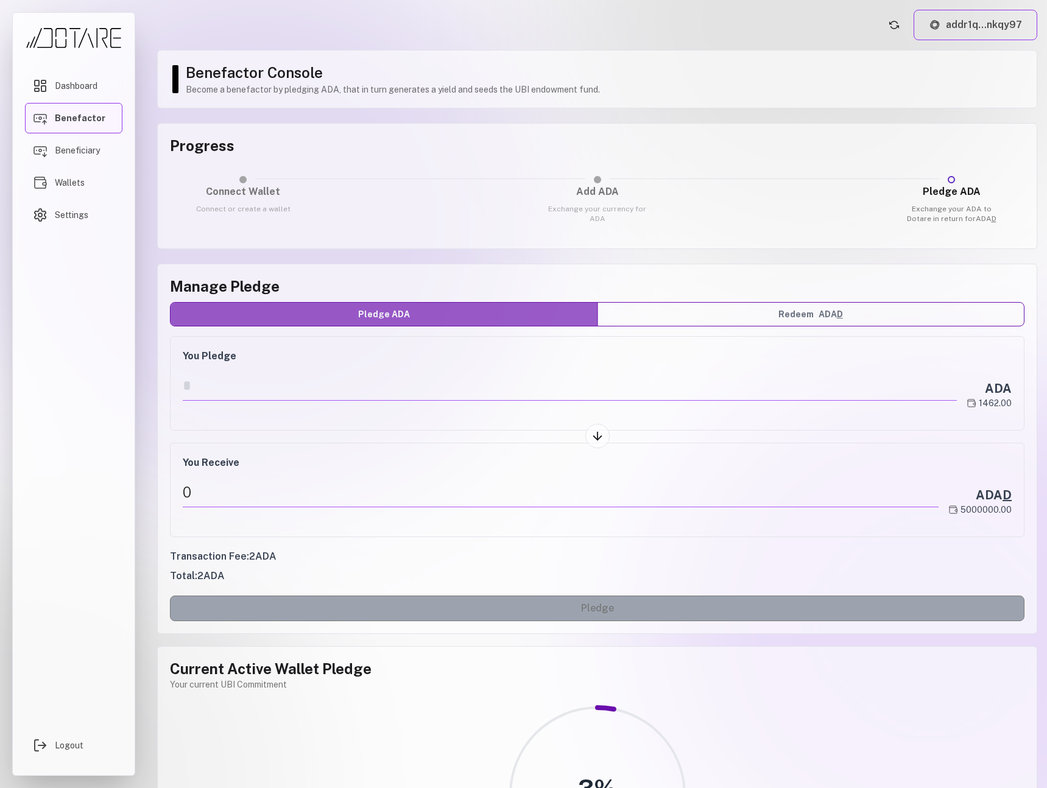
click at [718, 315] on button "Redeem ADA D" at bounding box center [810, 314] width 427 height 23
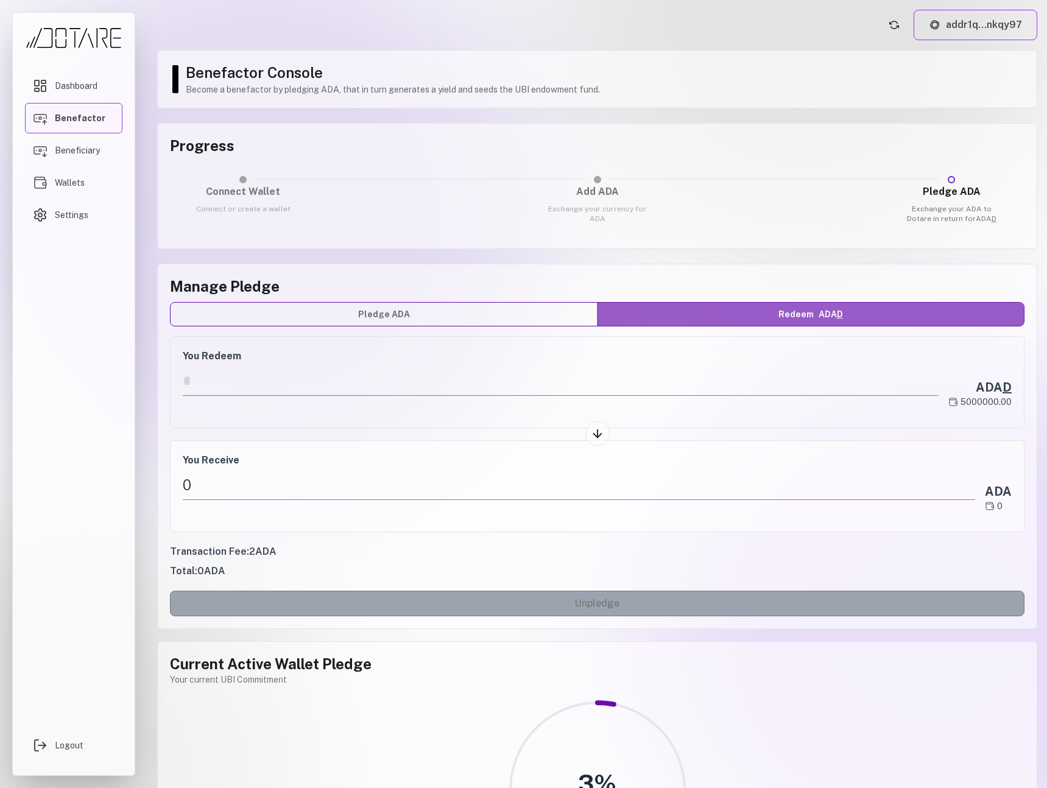
click at [420, 319] on button "Pledge ADA" at bounding box center [384, 314] width 427 height 23
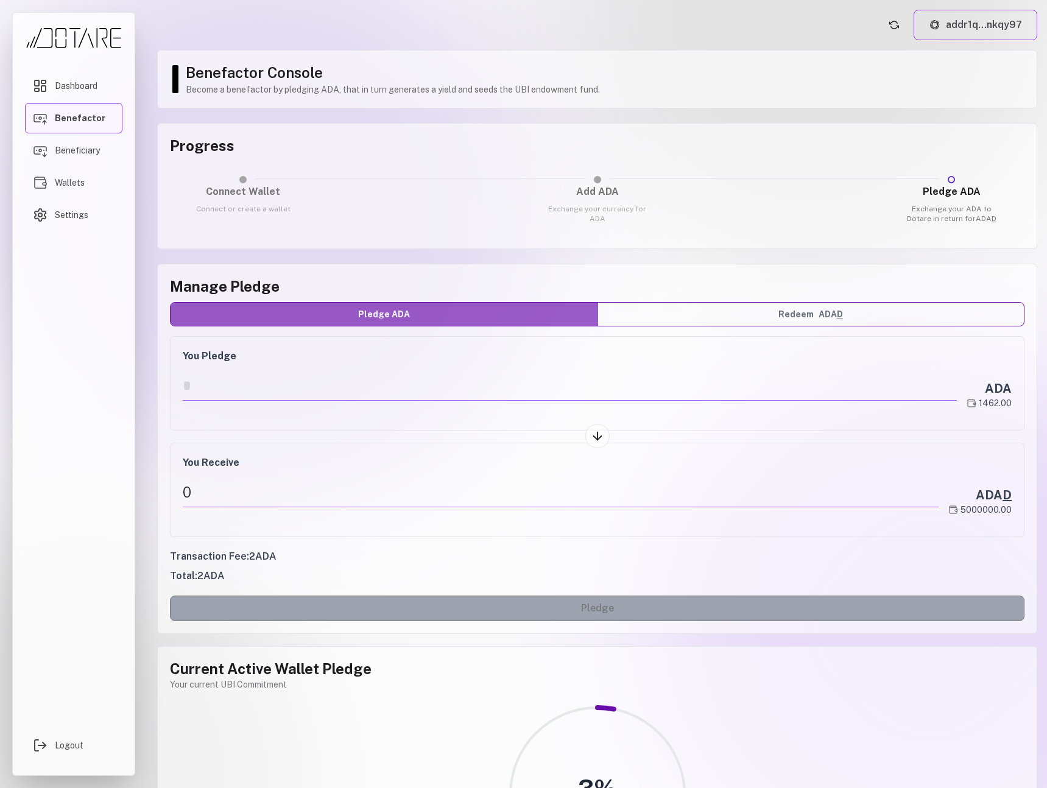
click at [973, 404] on img at bounding box center [972, 403] width 10 height 10
click at [993, 404] on div "1462.00" at bounding box center [989, 403] width 45 height 12
drag, startPoint x: 43, startPoint y: 326, endPoint x: 7, endPoint y: 333, distance: 36.6
click at [40, 327] on div "Dashboard Benefactor Beneficiary Wallets Settings" at bounding box center [73, 390] width 97 height 638
click at [205, 385] on input "number" at bounding box center [569, 386] width 773 height 30
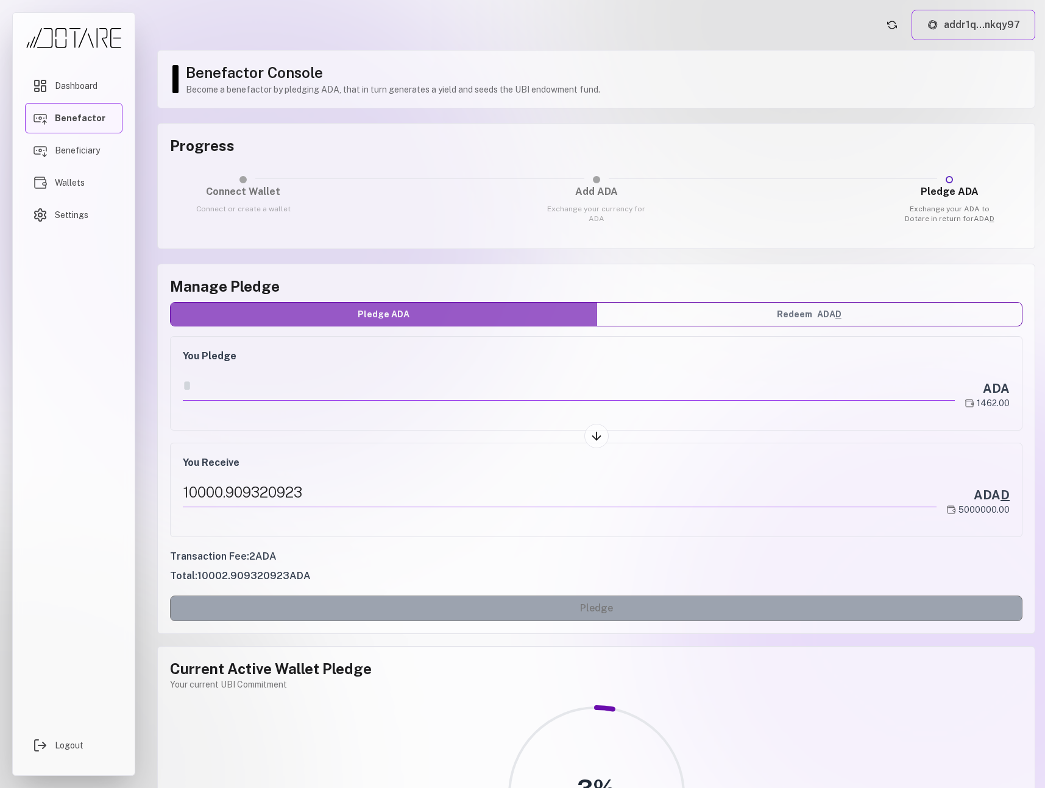
type input "**********"
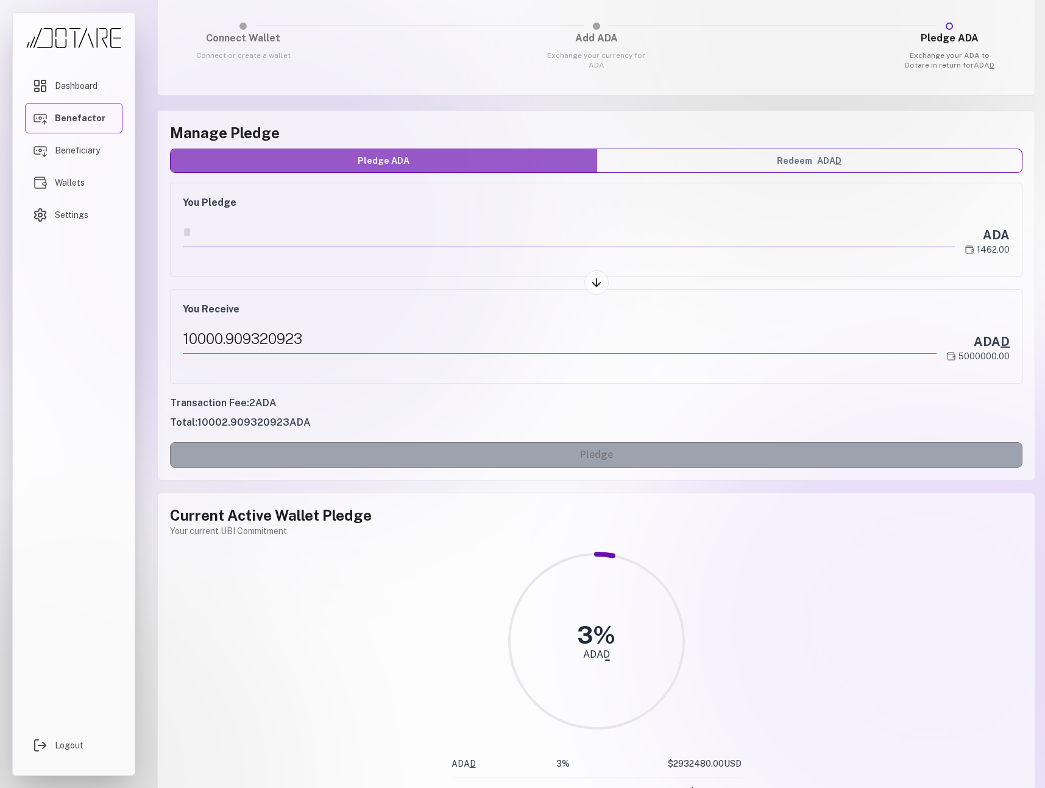
scroll to position [250, 0]
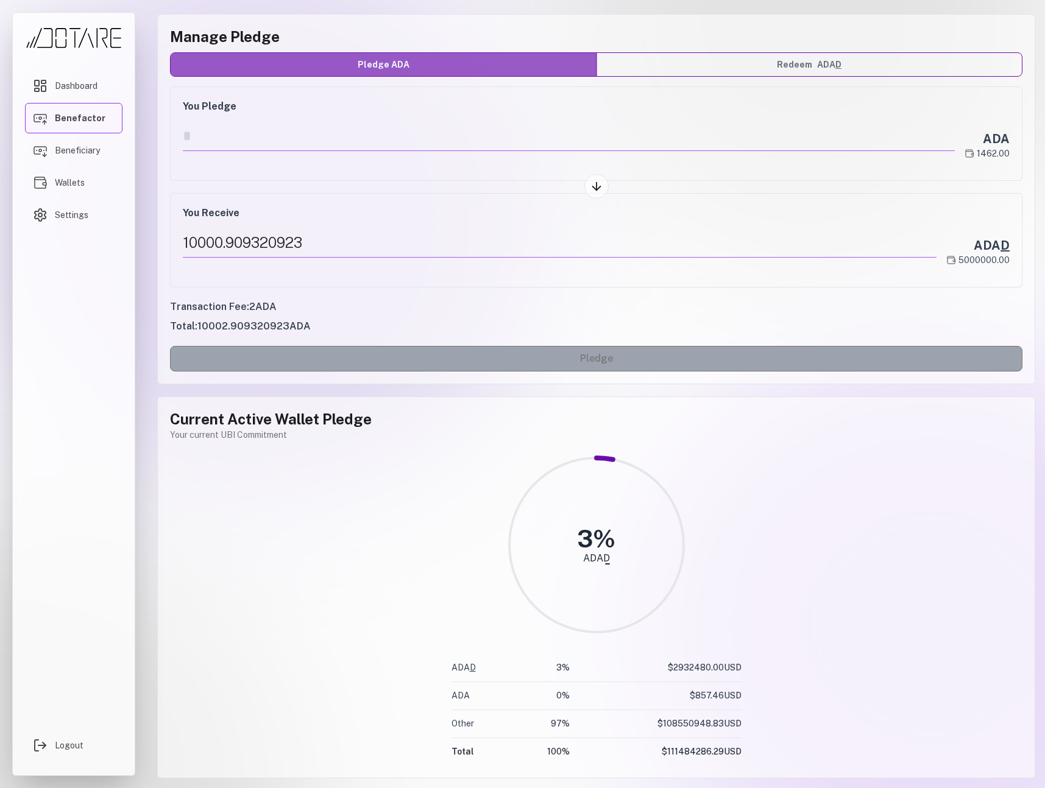
click at [803, 71] on button "Redeem ADA D" at bounding box center [809, 64] width 426 height 23
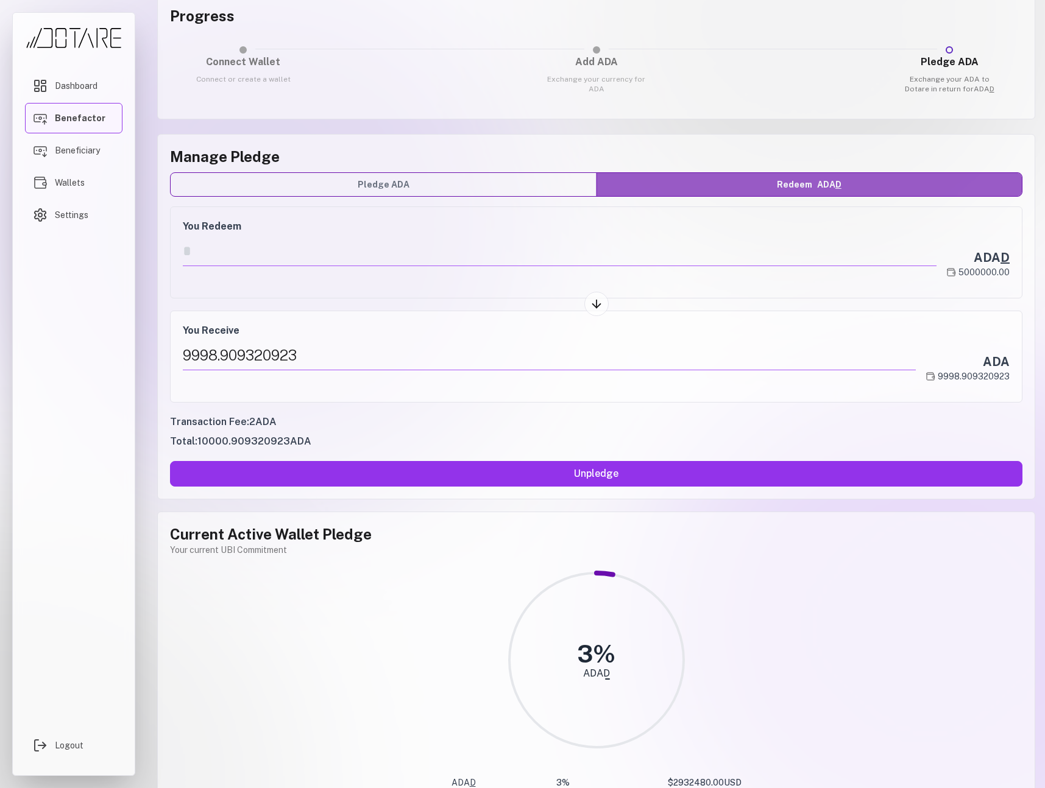
scroll to position [0, 0]
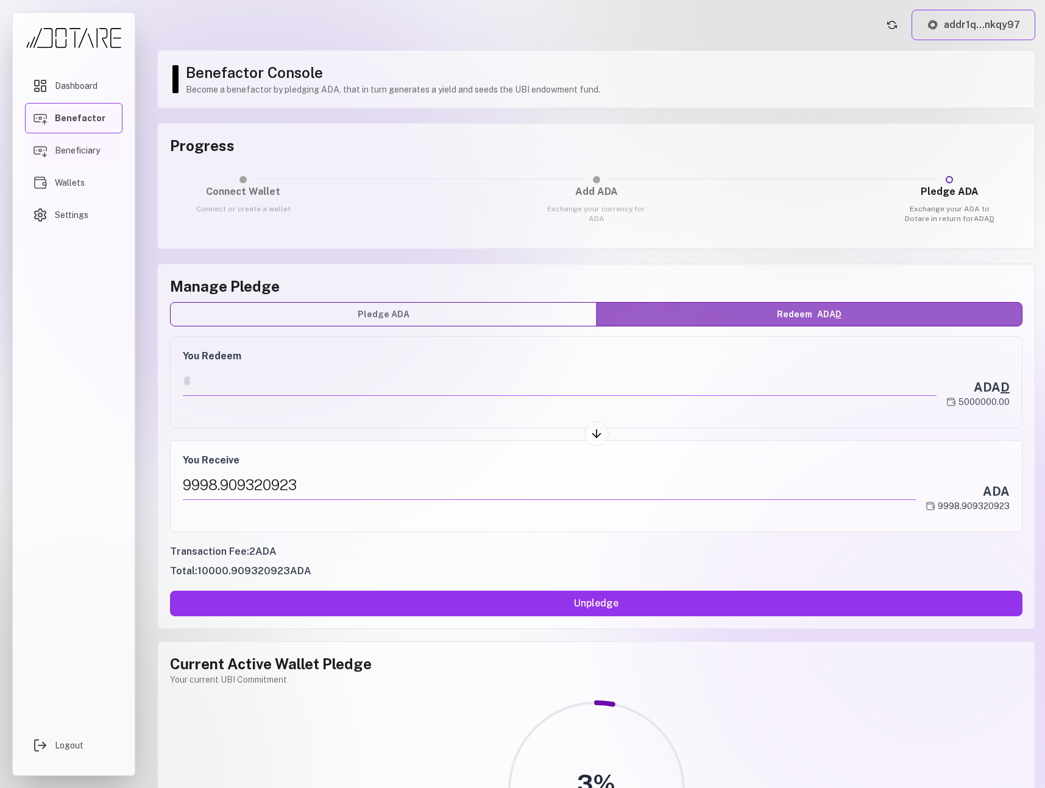
click at [77, 155] on span "Beneficiary" at bounding box center [77, 150] width 45 height 12
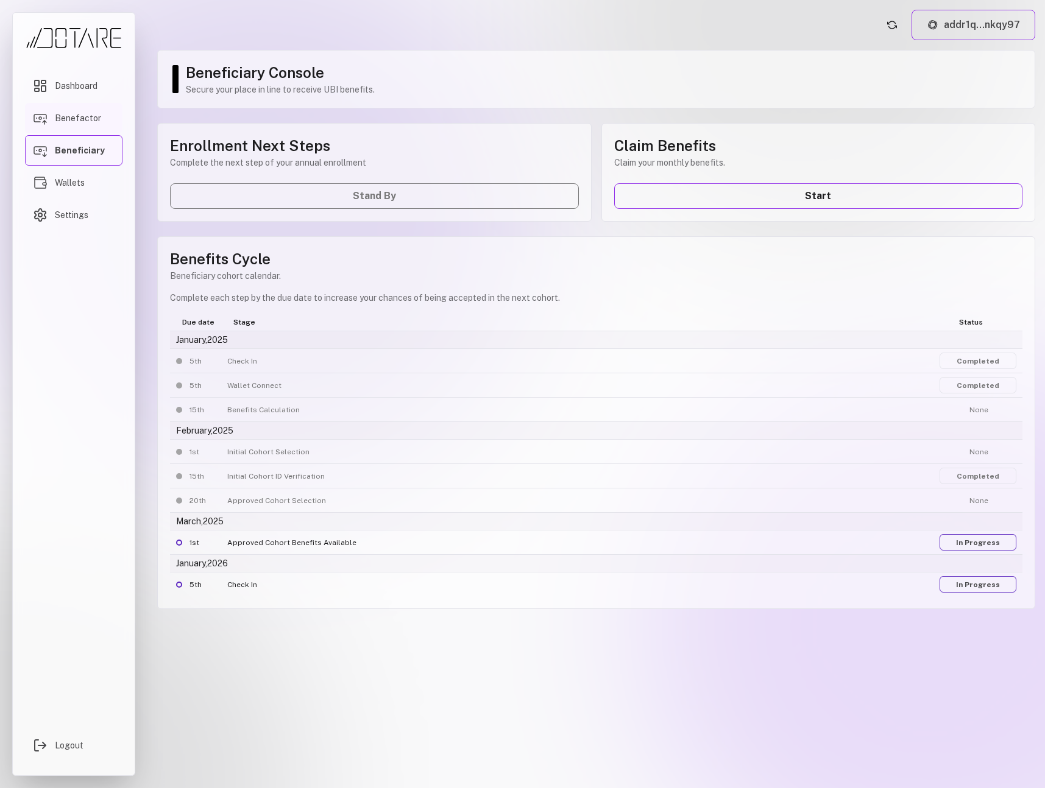
click at [77, 121] on span "Benefactor" at bounding box center [78, 118] width 46 height 12
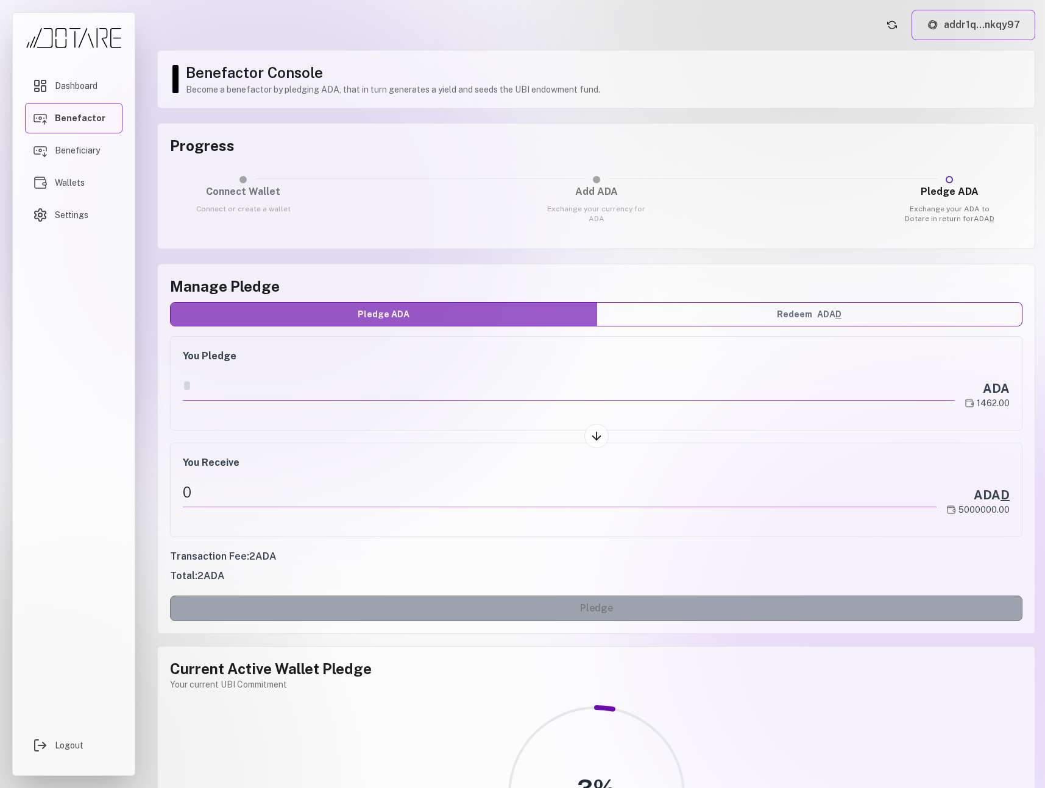
click at [784, 309] on button "Redeem ADA D" at bounding box center [809, 314] width 426 height 23
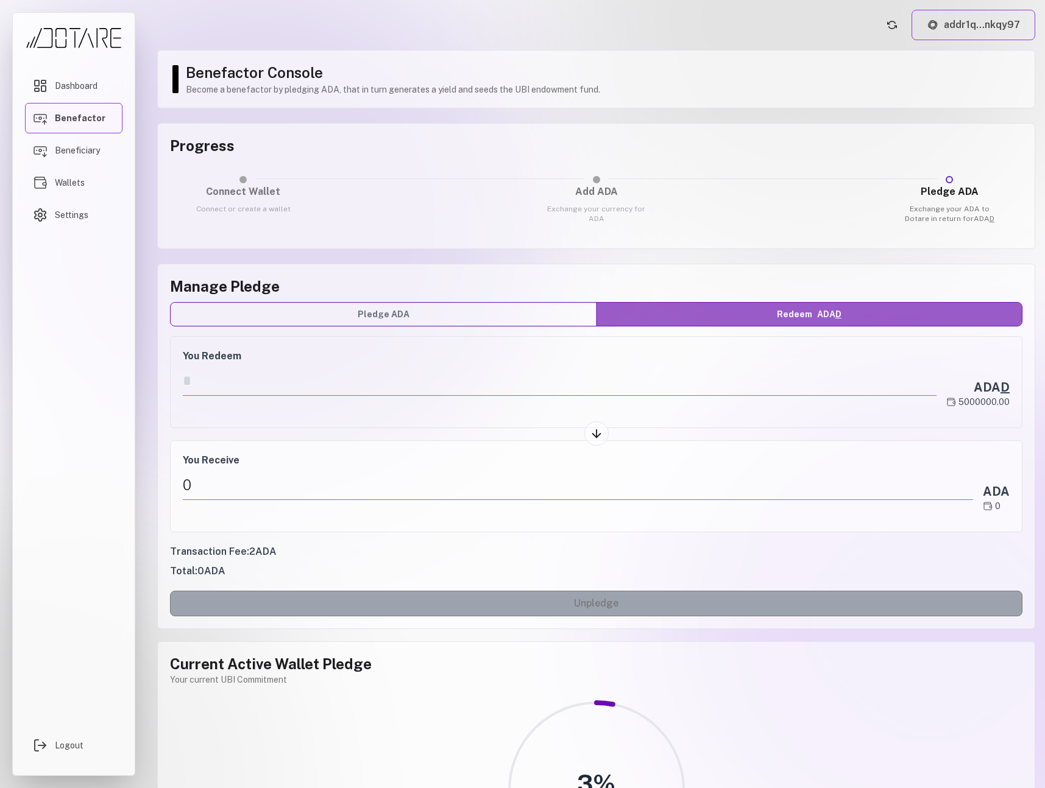
click at [529, 309] on button "Pledge ADA" at bounding box center [384, 314] width 426 height 23
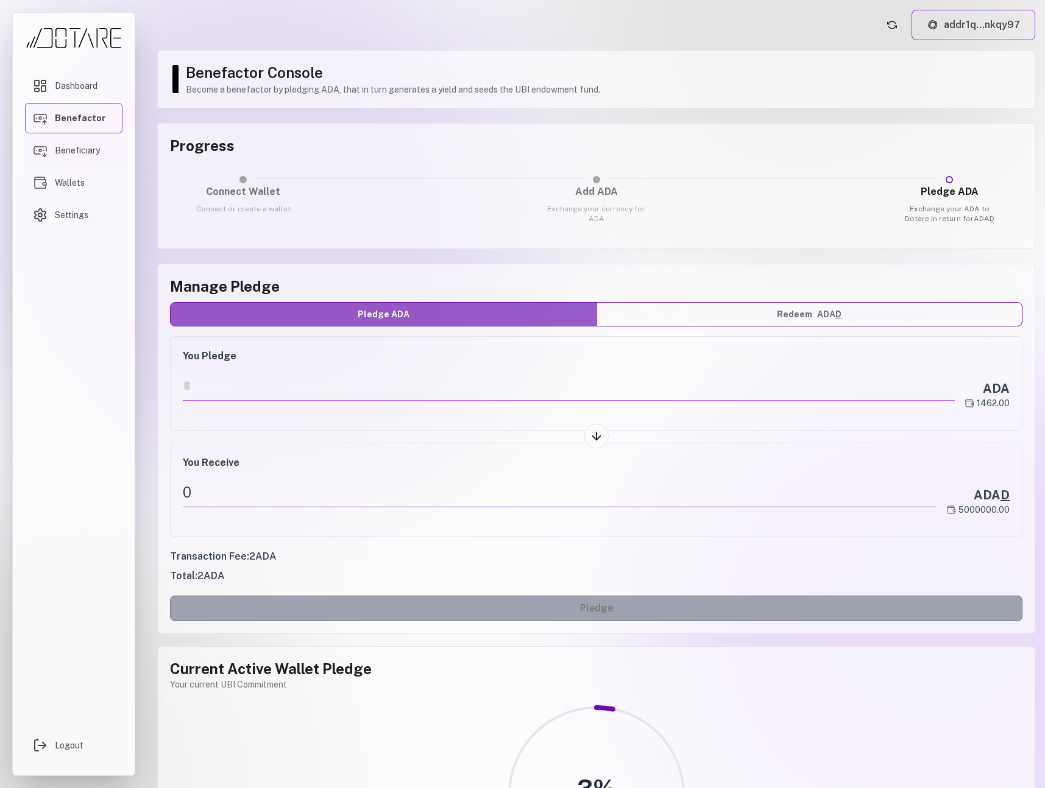
click at [91, 155] on span "Beneficiary" at bounding box center [77, 150] width 45 height 12
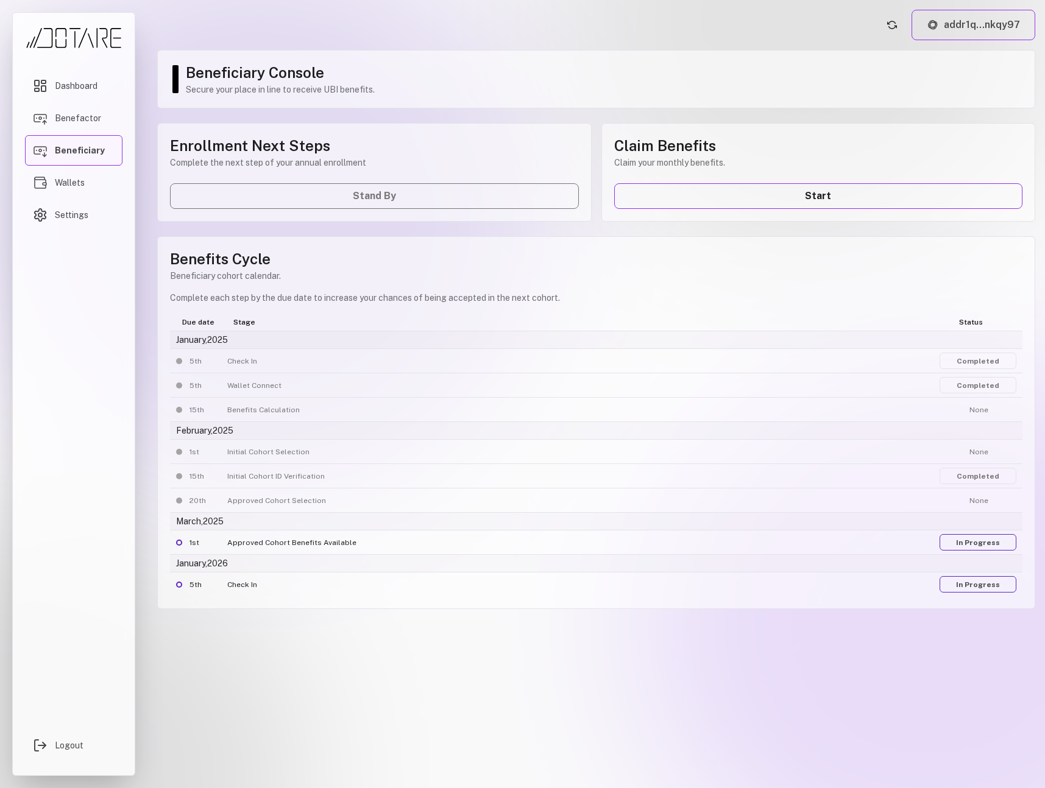
click at [953, 362] on link "Completed" at bounding box center [977, 361] width 77 height 16
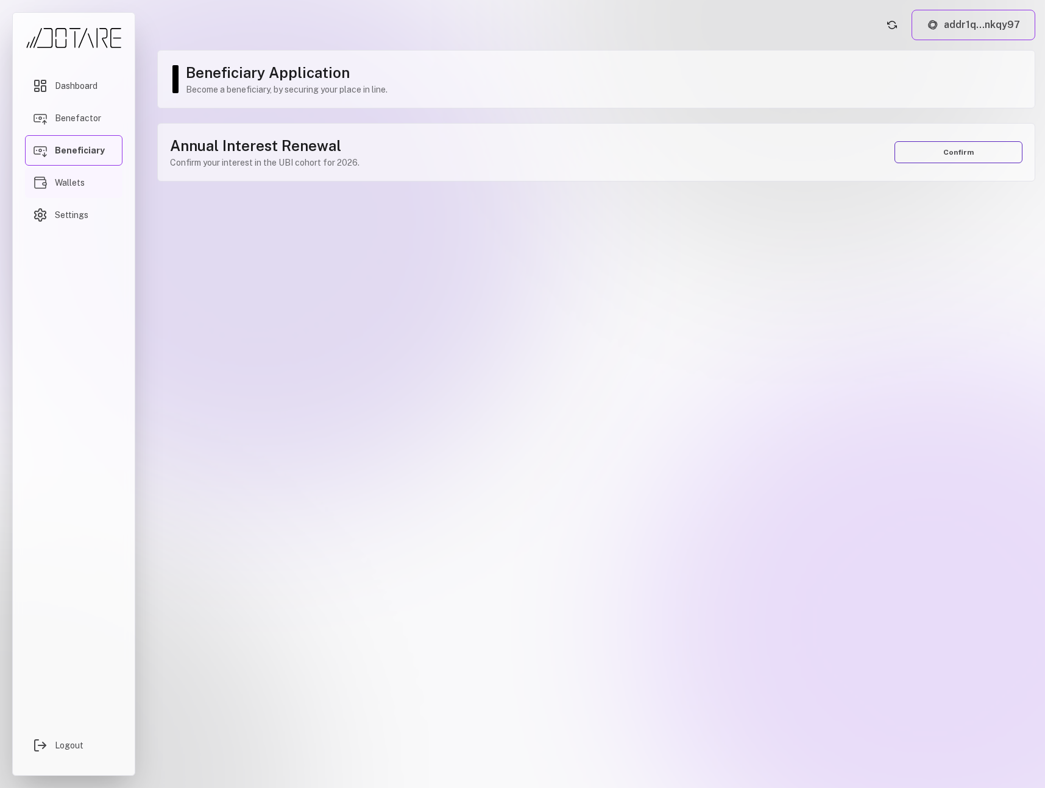
click at [105, 167] on link "Wallets" at bounding box center [73, 182] width 97 height 30
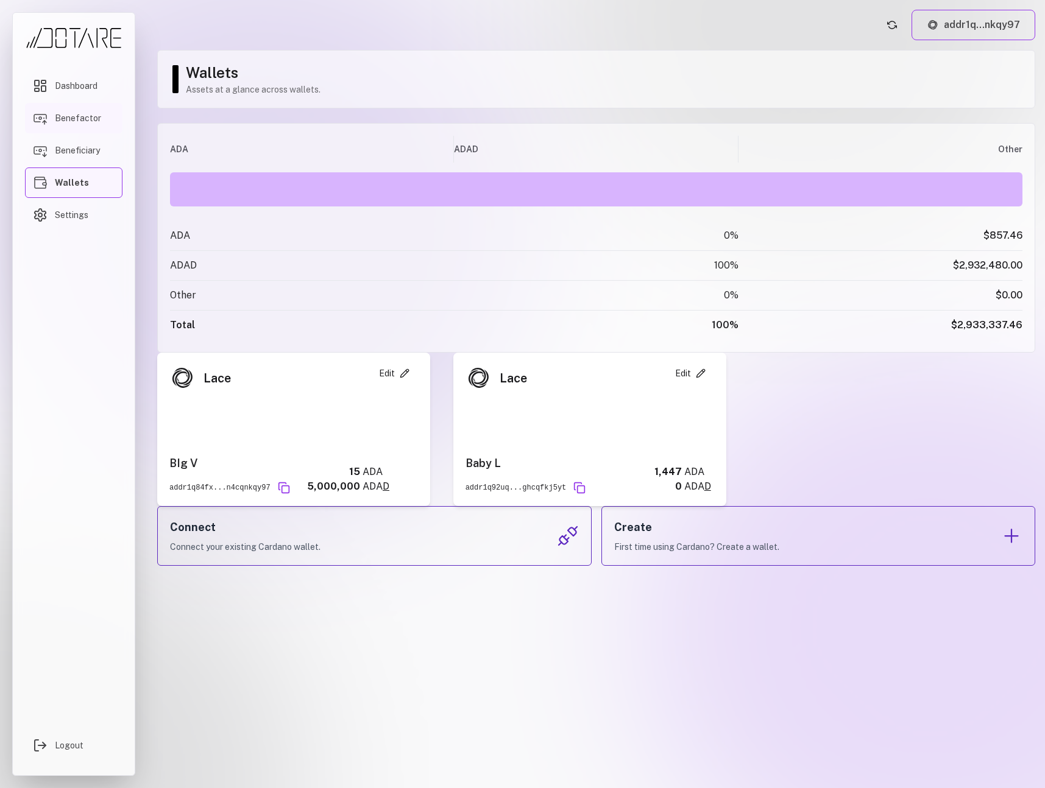
click at [108, 121] on link "Benefactor" at bounding box center [73, 118] width 97 height 30
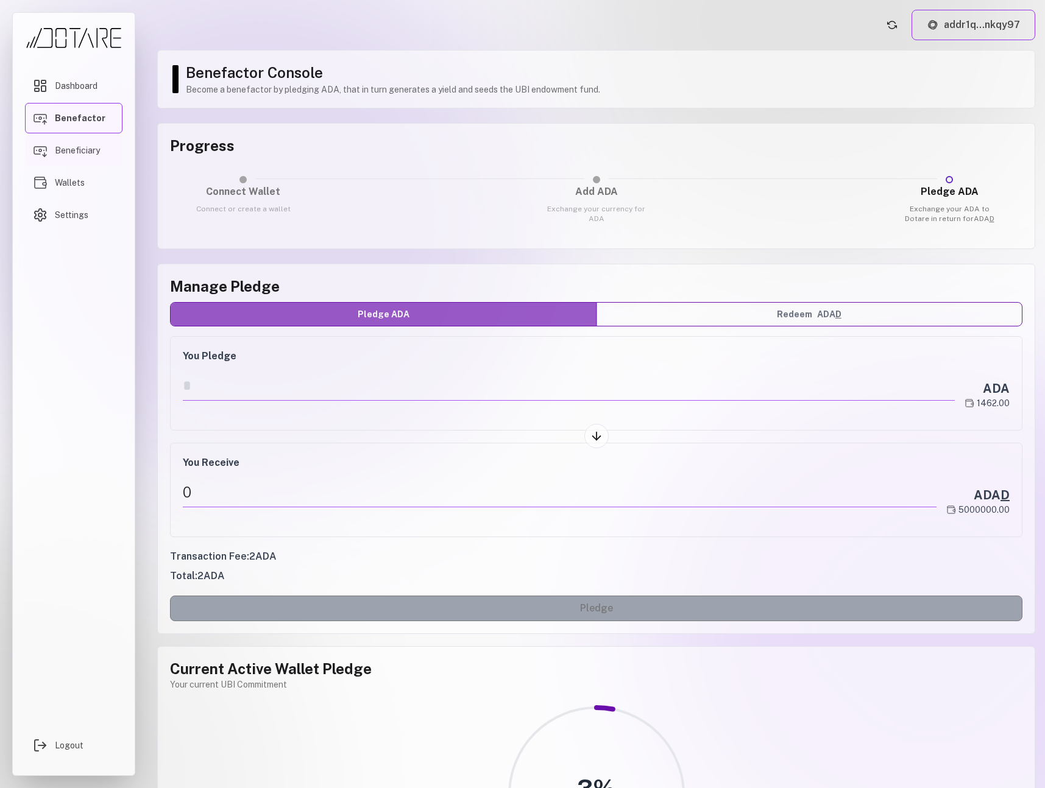
click at [98, 146] on span "Beneficiary" at bounding box center [77, 150] width 45 height 12
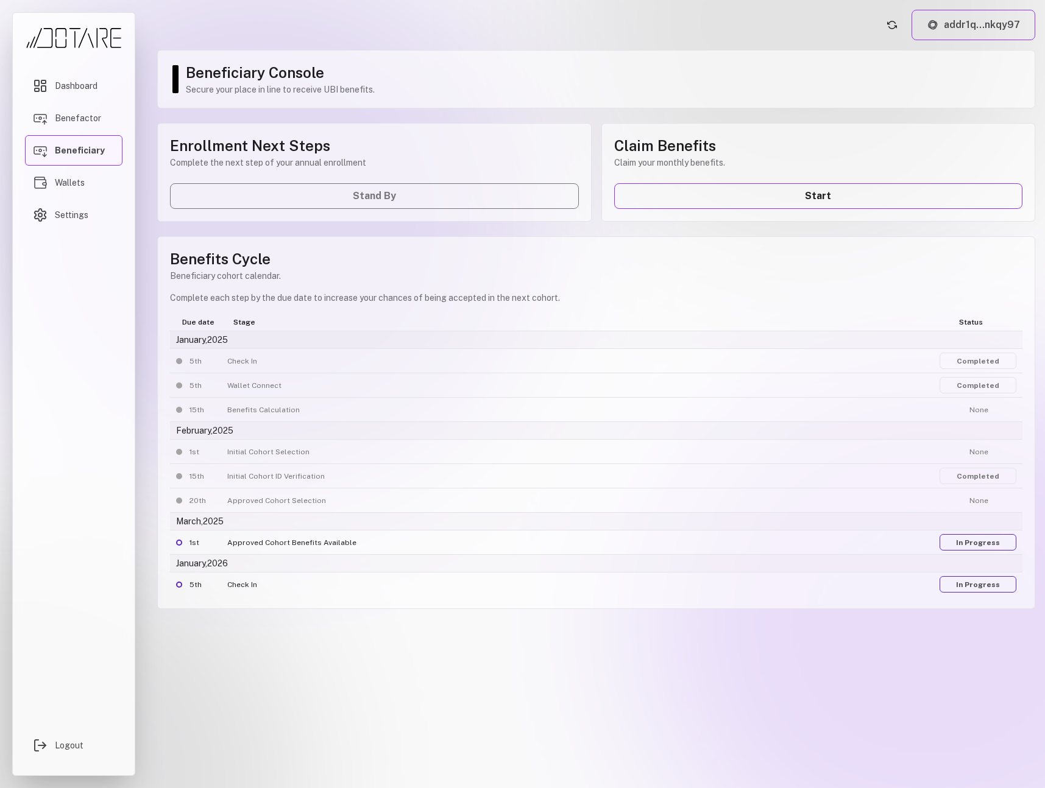
click at [301, 198] on div "Enrollment Next Steps Complete the next step of your annual enrollment Stand By" at bounding box center [374, 172] width 434 height 99
click at [710, 196] on link "Start" at bounding box center [818, 196] width 409 height 26
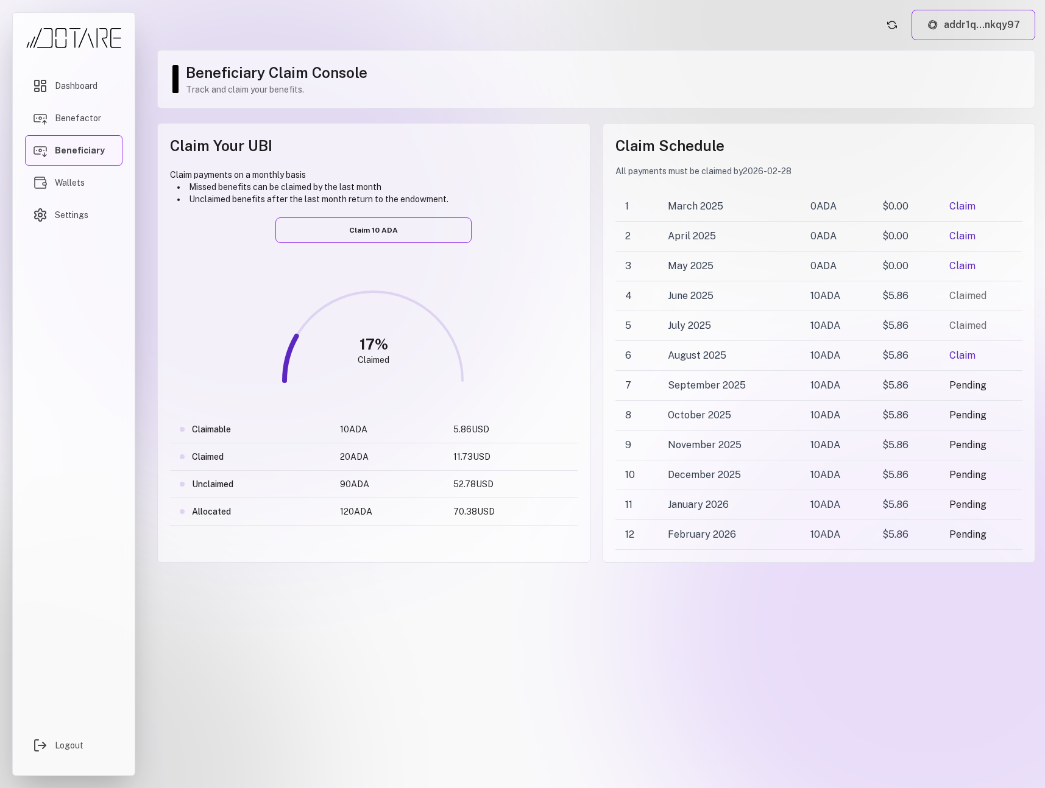
click at [971, 206] on button "Claim" at bounding box center [962, 206] width 26 height 15
click at [958, 206] on button "Claim" at bounding box center [962, 206] width 26 height 15
click at [963, 233] on button "Claim" at bounding box center [962, 236] width 26 height 15
click at [965, 266] on button "Claim" at bounding box center [962, 266] width 26 height 15
click at [964, 353] on button "Claim" at bounding box center [962, 355] width 26 height 15
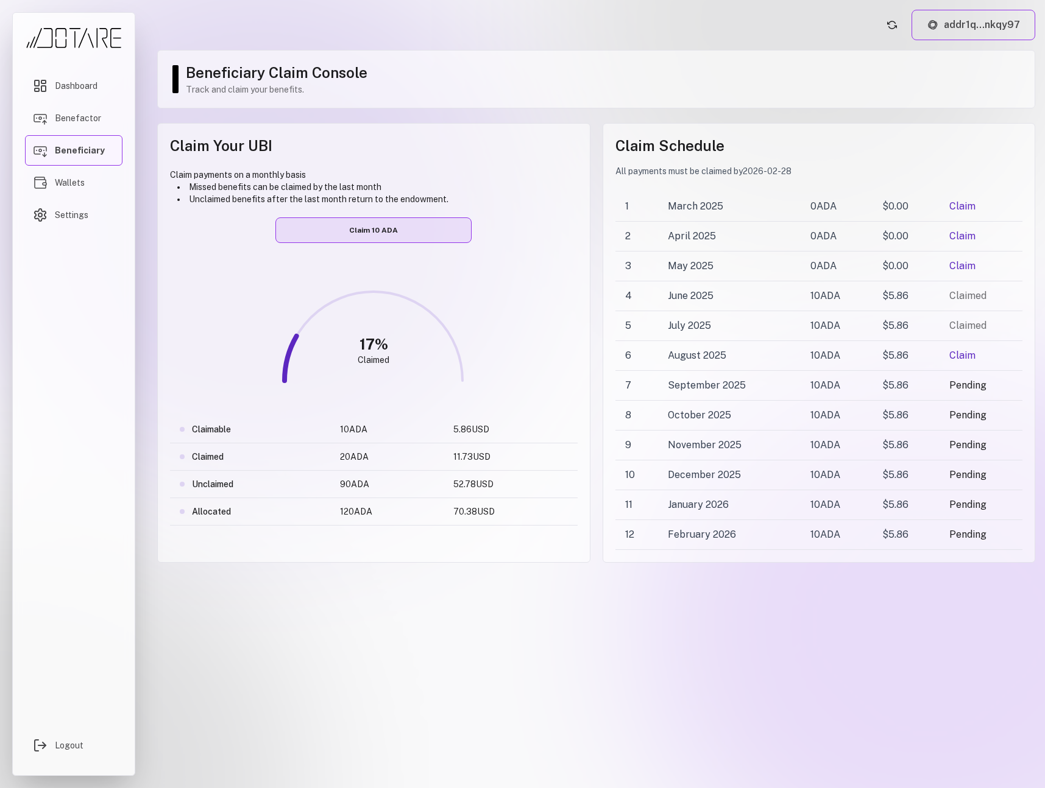
click at [402, 233] on button "Claim 10 ADA" at bounding box center [373, 230] width 196 height 26
click at [510, 208] on div "Claim Your UBI Claim payments on a monthly basis Missed benefits can be claimed…" at bounding box center [373, 343] width 433 height 440
click at [392, 230] on button "Claim 10 ADA" at bounding box center [373, 230] width 196 height 26
click at [555, 228] on div "Claim Your UBI Claim payments on a monthly basis Missed benefits can be claimed…" at bounding box center [373, 343] width 433 height 440
click at [938, 34] on button "addr1q...nkqy97" at bounding box center [973, 25] width 124 height 30
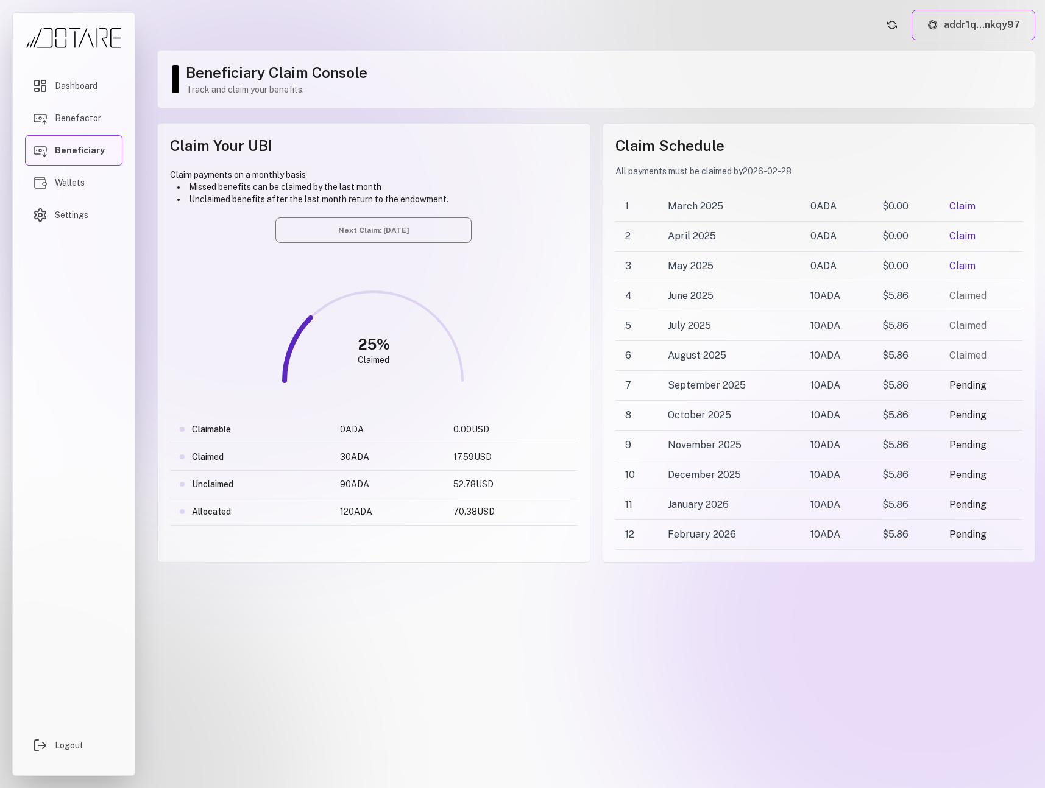
click at [938, 34] on button "addr1q...nkqy97" at bounding box center [973, 25] width 124 height 30
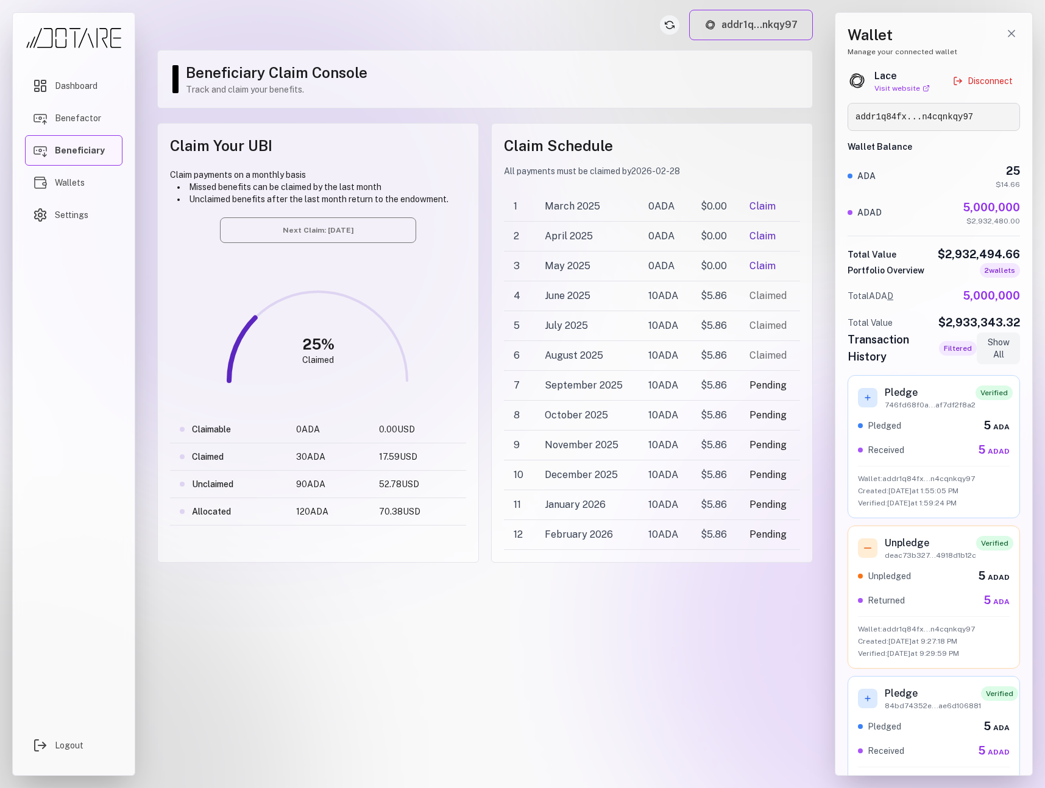
click at [668, 26] on icon "Refresh account status" at bounding box center [669, 25] width 10 height 10
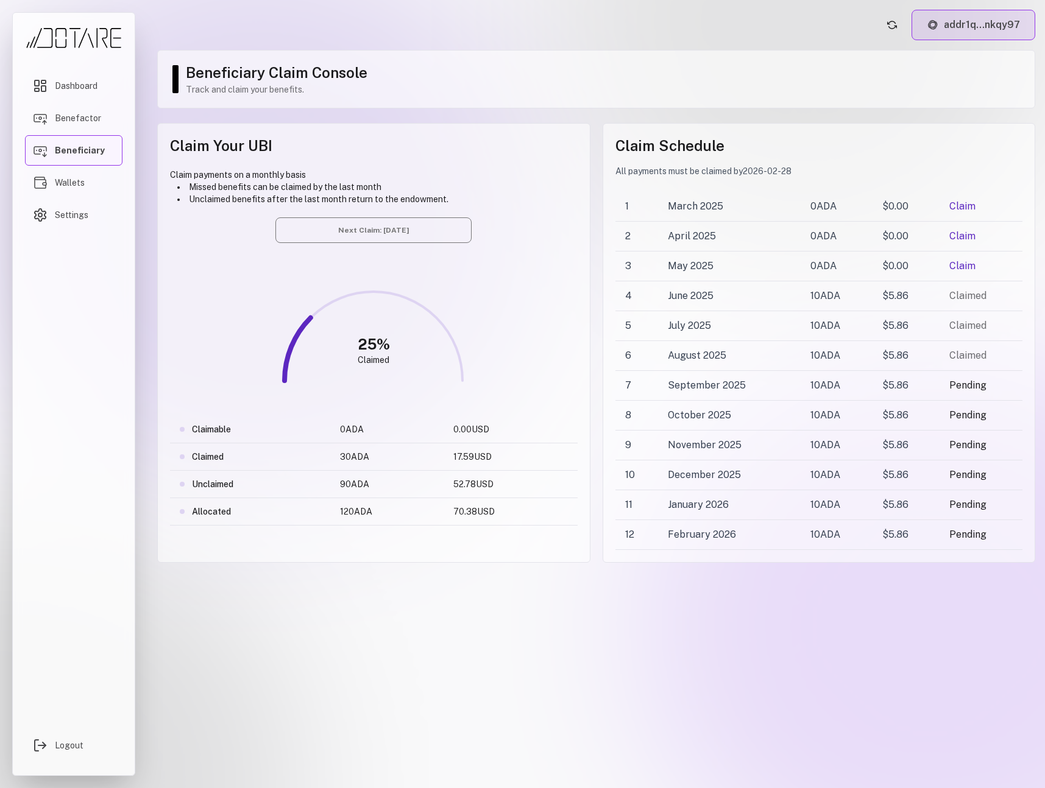
click at [946, 38] on button "addr1q...nkqy97" at bounding box center [973, 25] width 124 height 30
click at [946, 35] on button "addr1q...nkqy97" at bounding box center [973, 25] width 124 height 30
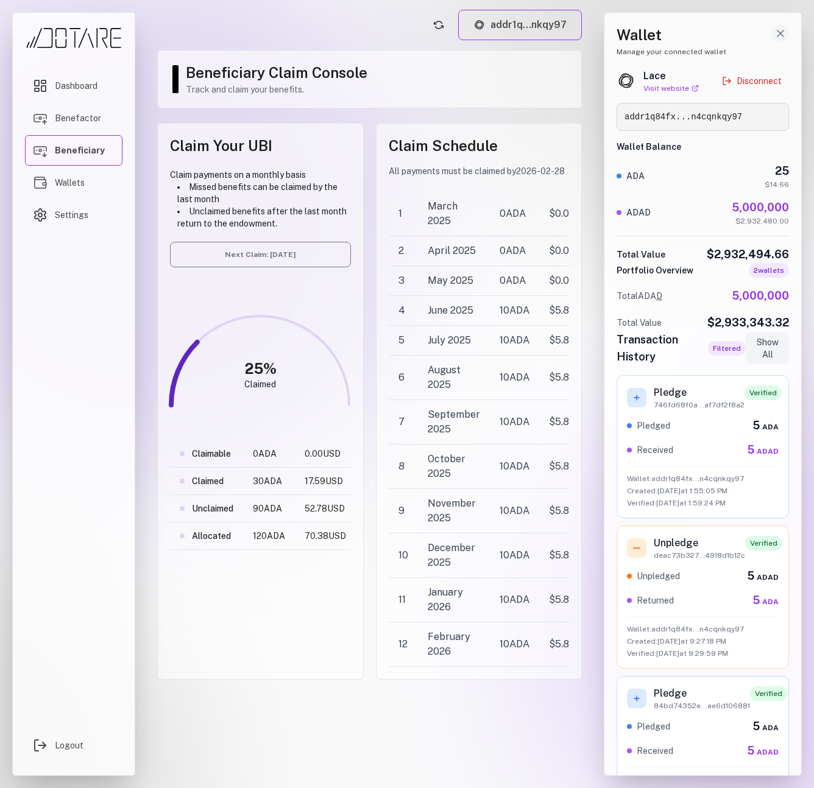
click at [784, 27] on icon "Close wallet drawer" at bounding box center [780, 33] width 12 height 12
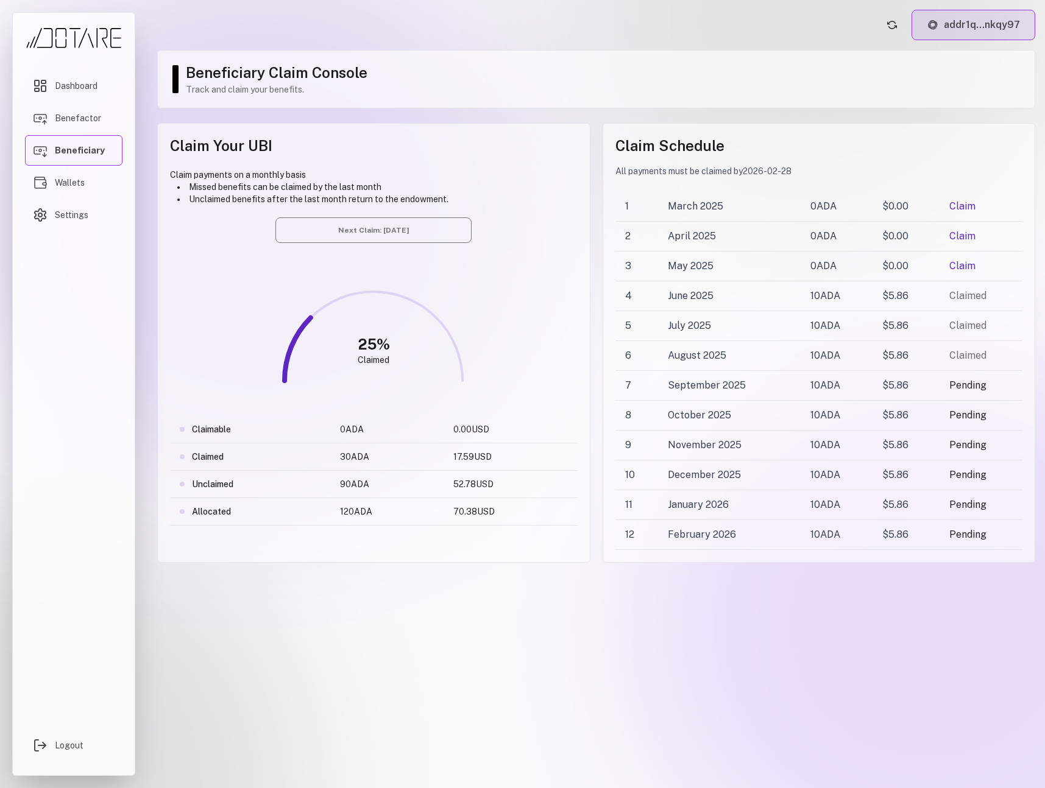
click at [955, 23] on button "addr1q...nkqy97" at bounding box center [973, 25] width 124 height 30
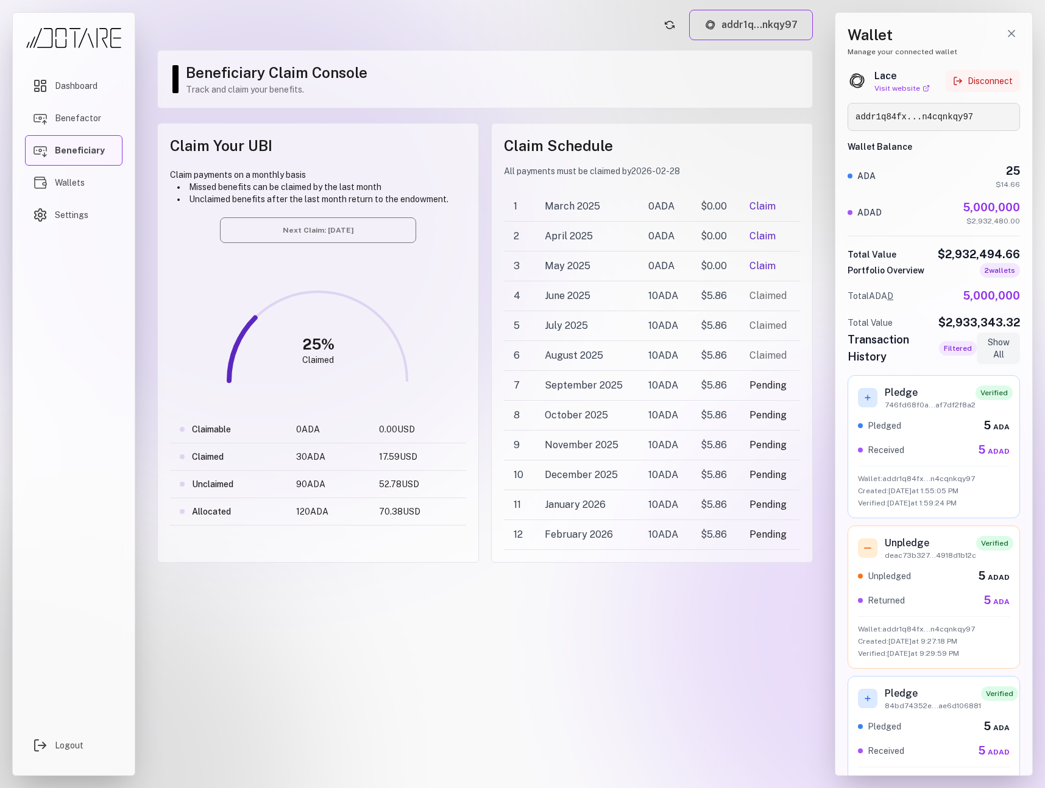
click at [987, 77] on button "Disconnect" at bounding box center [982, 81] width 74 height 22
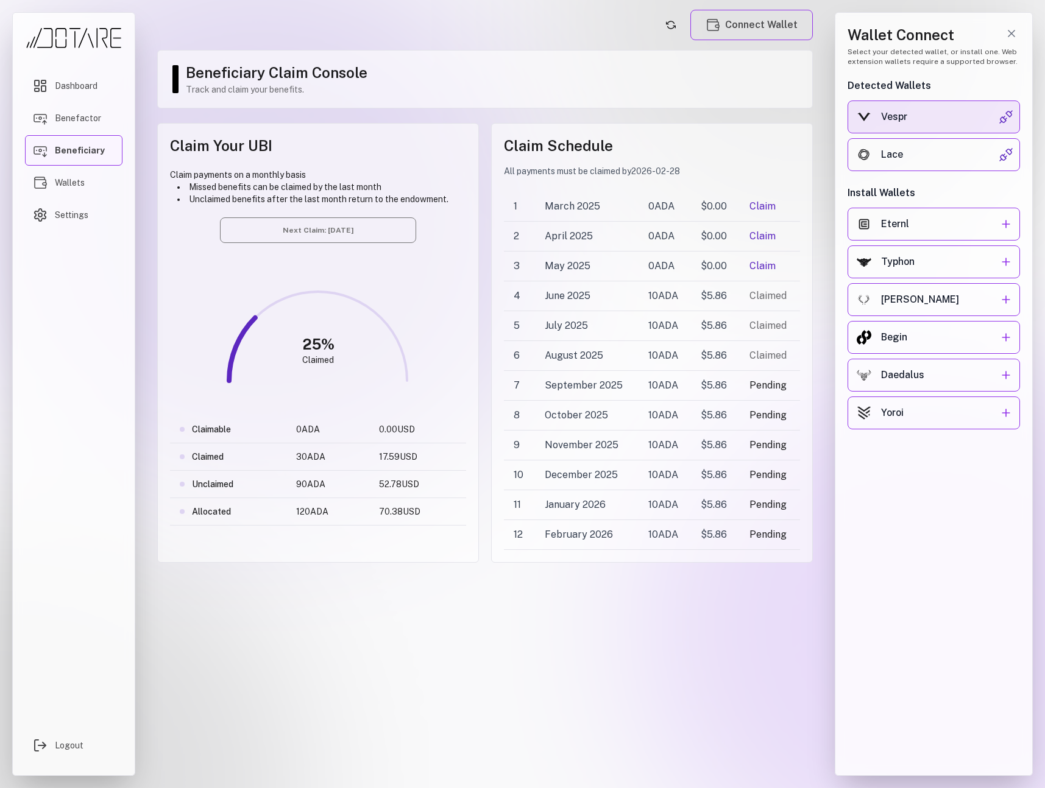
click at [965, 111] on div "Vespr" at bounding box center [940, 117] width 118 height 15
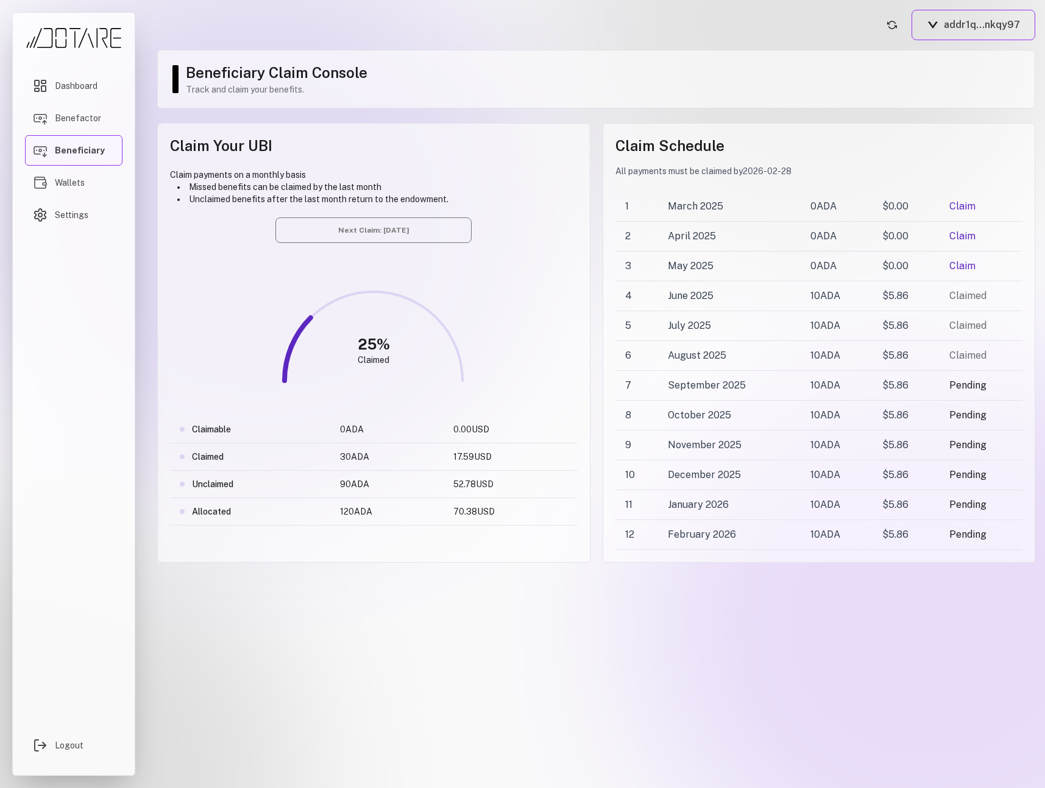
click at [727, 33] on header "addr1q...nkqy97" at bounding box center [596, 25] width 878 height 30
click at [948, 36] on button "addr1q...nkqy97" at bounding box center [973, 25] width 124 height 30
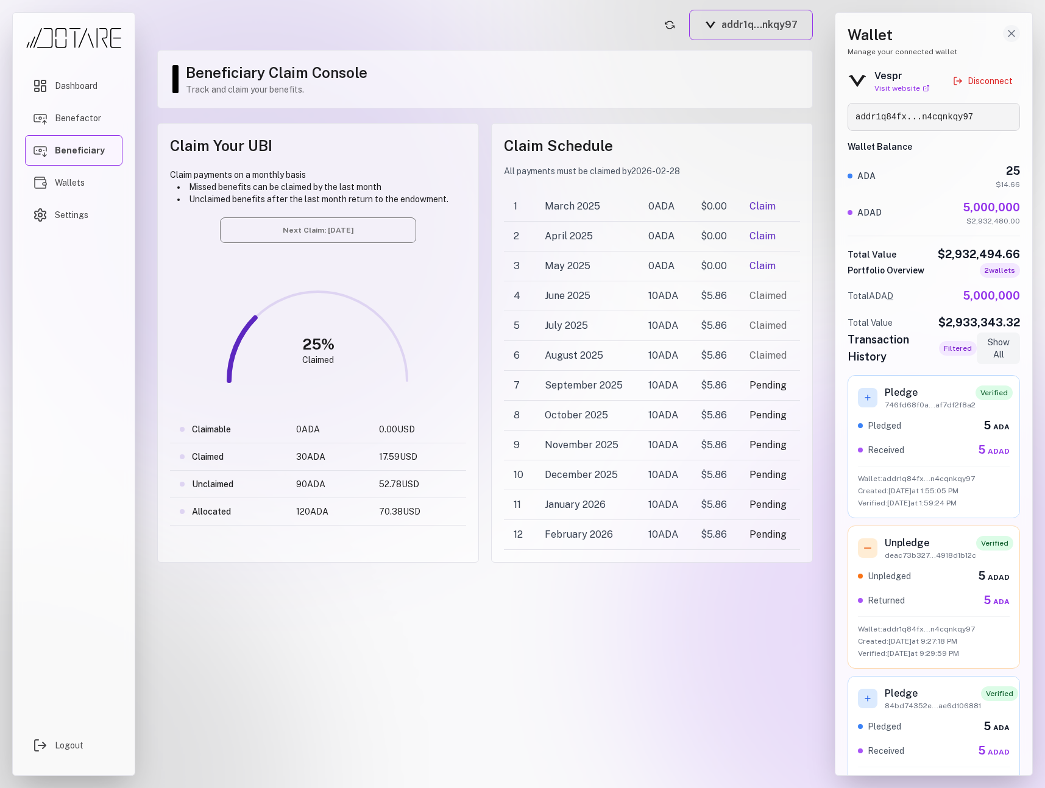
click at [1008, 32] on line "Close wallet drawer" at bounding box center [1011, 33] width 6 height 6
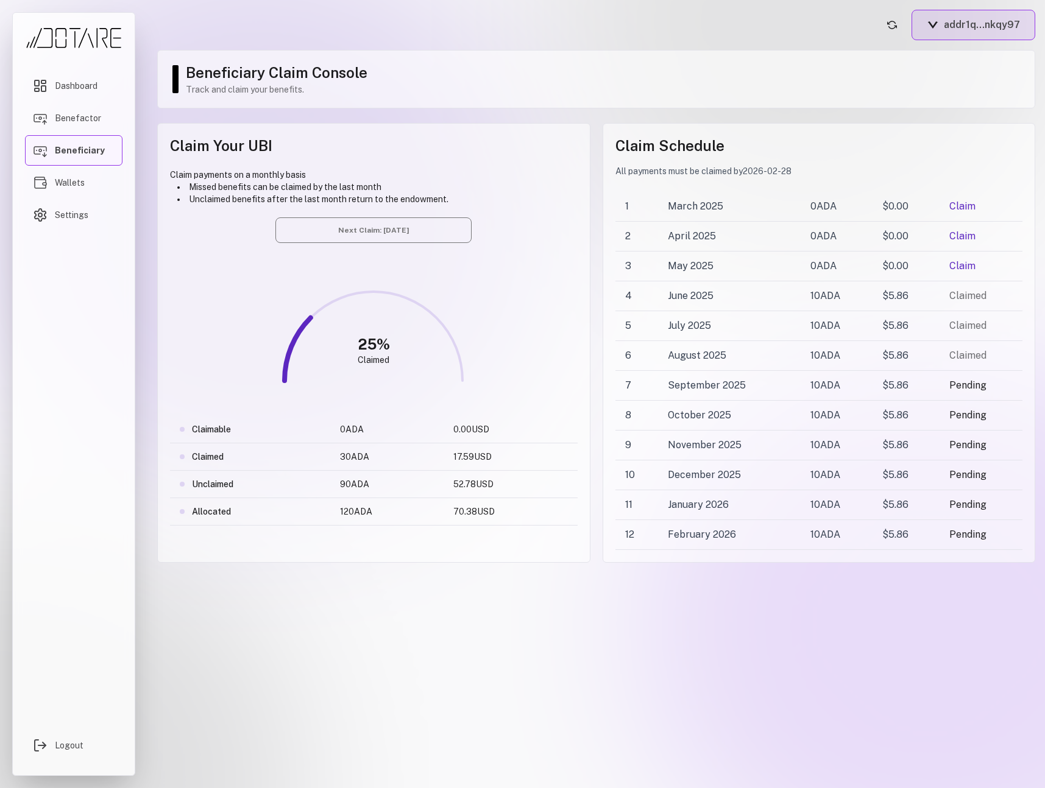
click at [962, 33] on button "addr1q...nkqy97" at bounding box center [973, 25] width 124 height 30
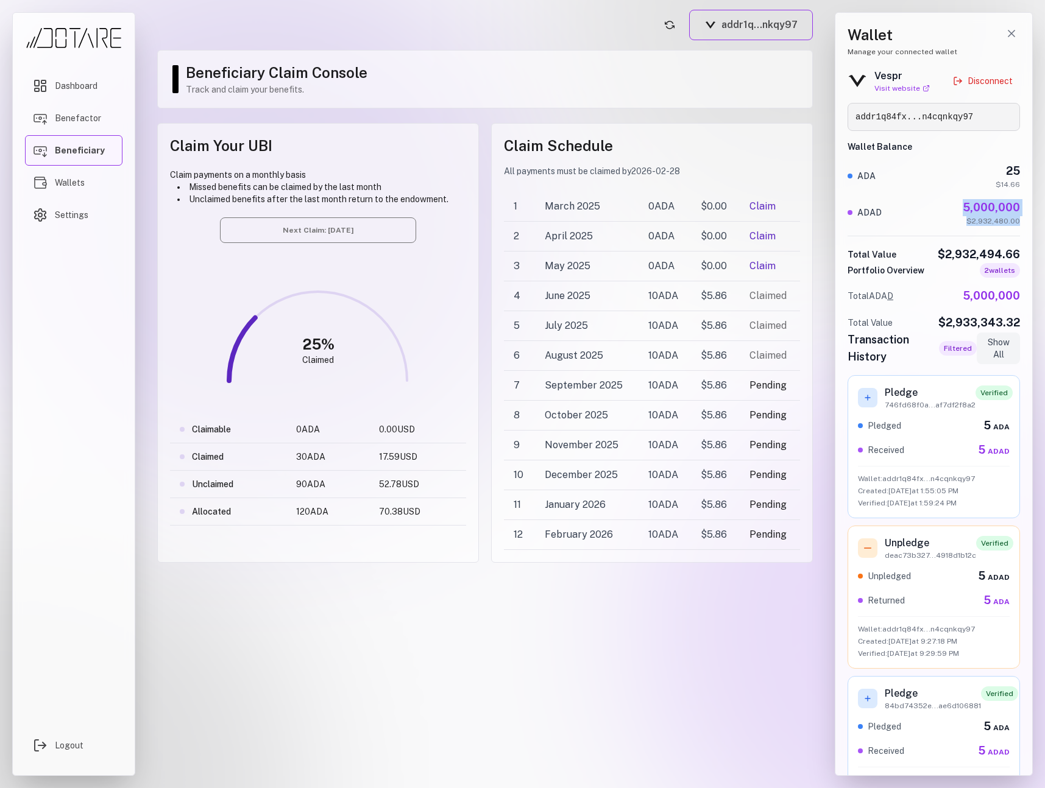
drag, startPoint x: 960, startPoint y: 209, endPoint x: 1019, endPoint y: 223, distance: 60.7
click at [1019, 223] on div "Wallet Manage your connected wallet Vespr Visit website Disconnect addr1q84fx..…" at bounding box center [933, 394] width 198 height 764
click at [1008, 234] on div "ADA 25 $14.66 ADAD 5,000,000 $2,932,480.00 Total Value $2,932,494.66" at bounding box center [933, 213] width 172 height 100
drag, startPoint x: 959, startPoint y: 294, endPoint x: 1029, endPoint y: 297, distance: 70.7
click at [1029, 297] on div "Wallet Manage your connected wallet Vespr Visit website Disconnect addr1q84fx..…" at bounding box center [933, 394] width 198 height 764
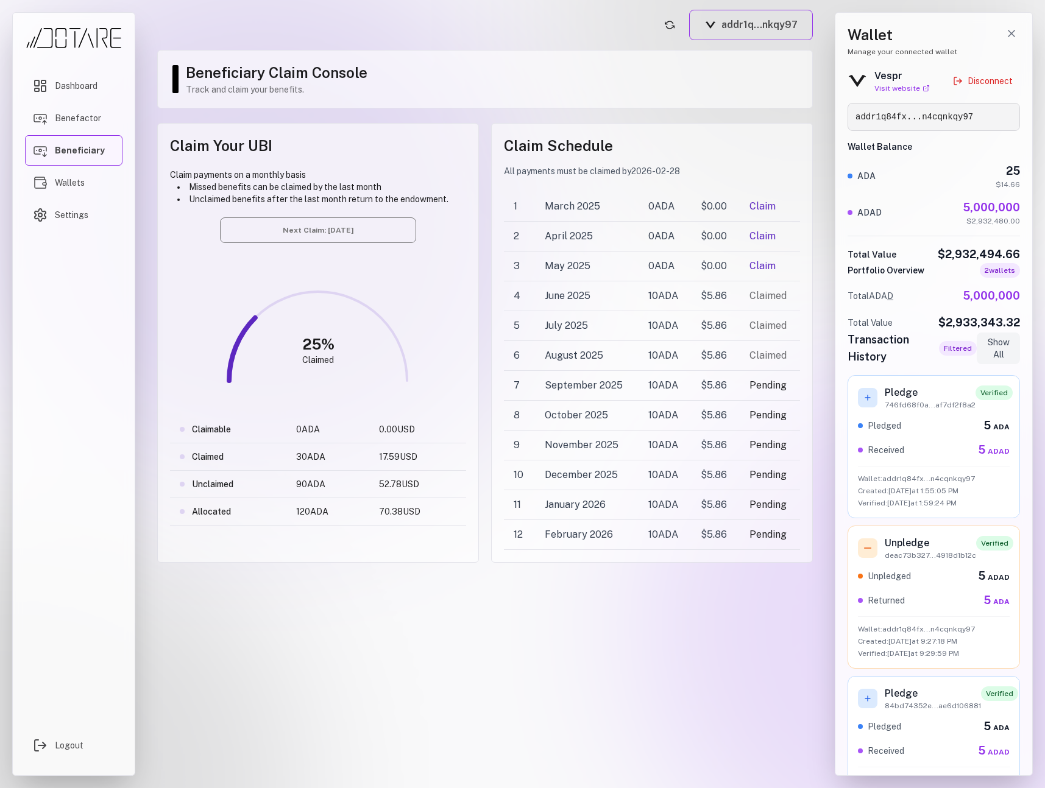
click at [961, 348] on span "Filtered" at bounding box center [958, 348] width 38 height 15
click at [992, 350] on button "Show All" at bounding box center [997, 349] width 43 height 32
click at [964, 350] on button "Filter by Wallet" at bounding box center [973, 349] width 93 height 32
click at [990, 347] on button "Show All" at bounding box center [997, 349] width 43 height 32
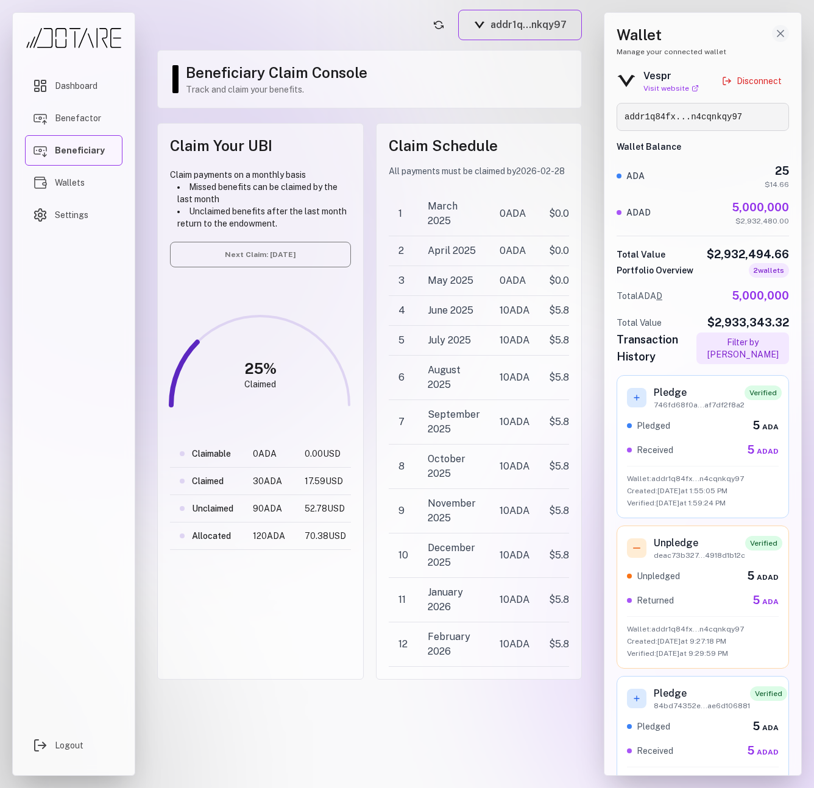
click at [779, 35] on icon "Close wallet drawer" at bounding box center [780, 33] width 12 height 12
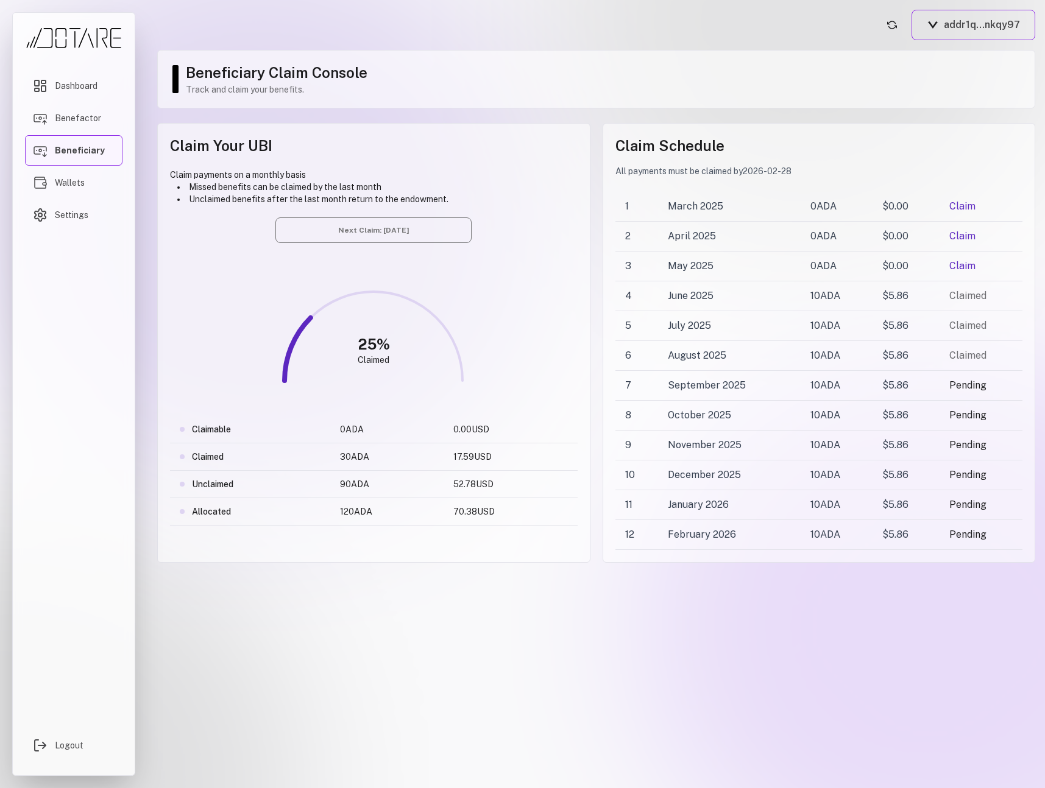
click at [77, 154] on span "Beneficiary" at bounding box center [80, 150] width 50 height 12
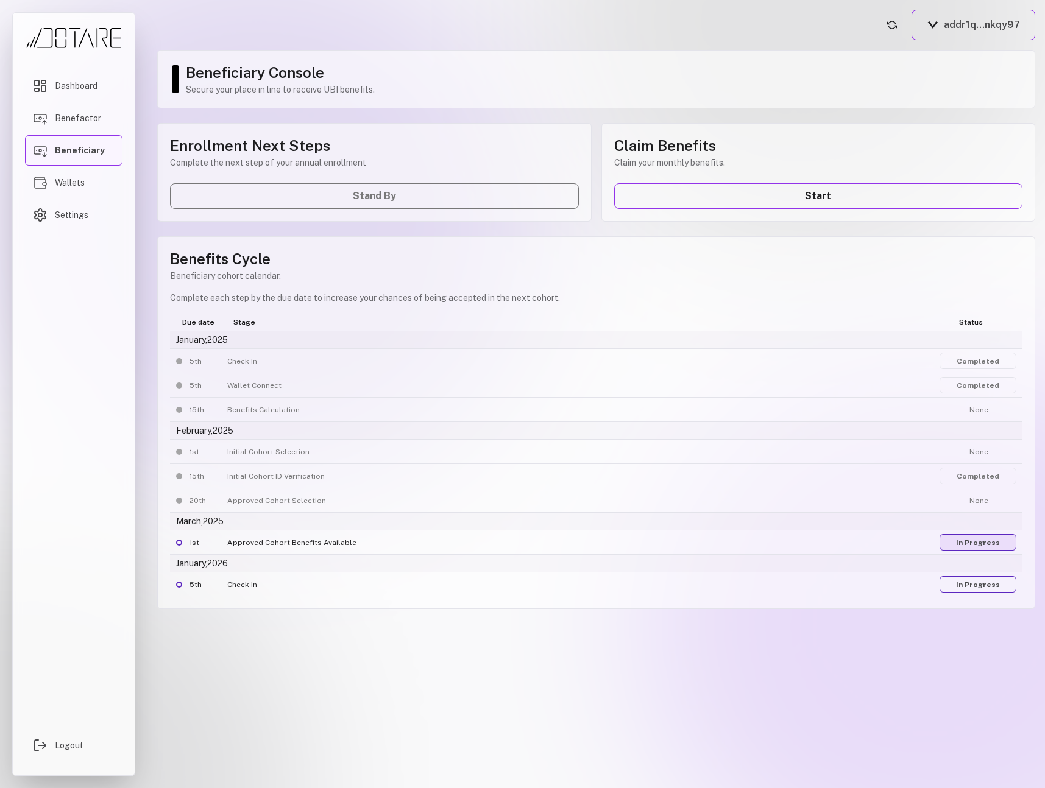
click at [982, 542] on link "In Progress" at bounding box center [977, 542] width 77 height 16
click at [957, 586] on link "In Progress" at bounding box center [977, 584] width 77 height 16
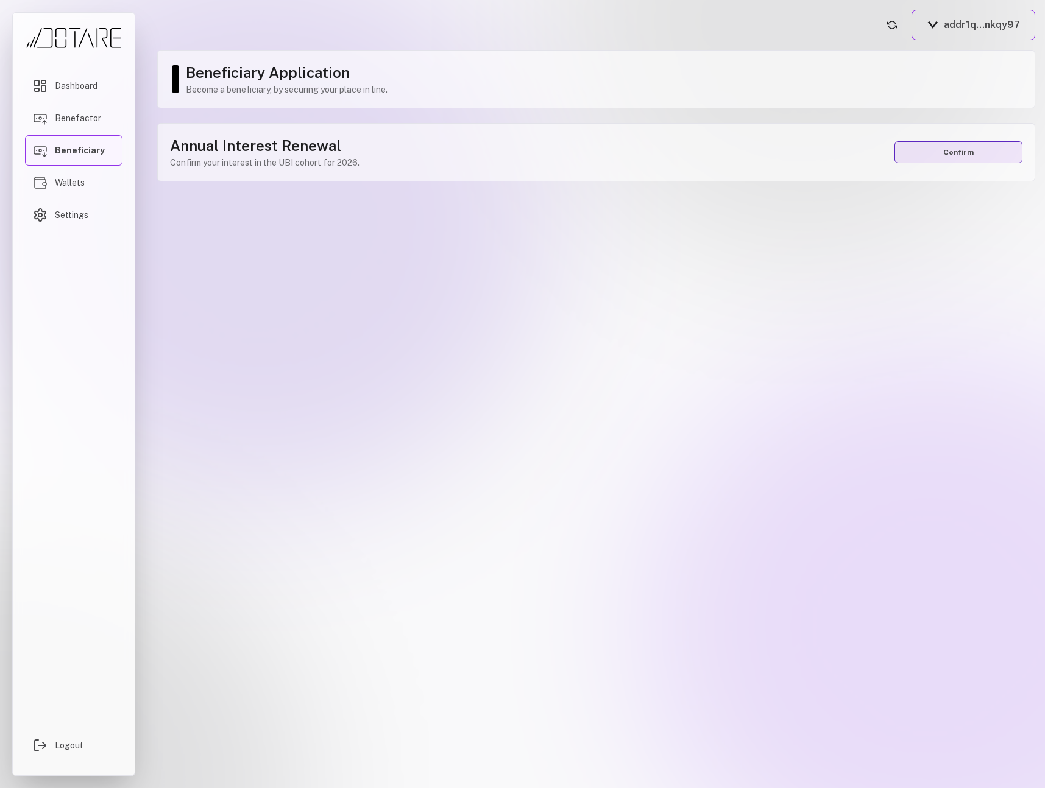
click at [942, 156] on button "Confirm" at bounding box center [958, 152] width 128 height 22
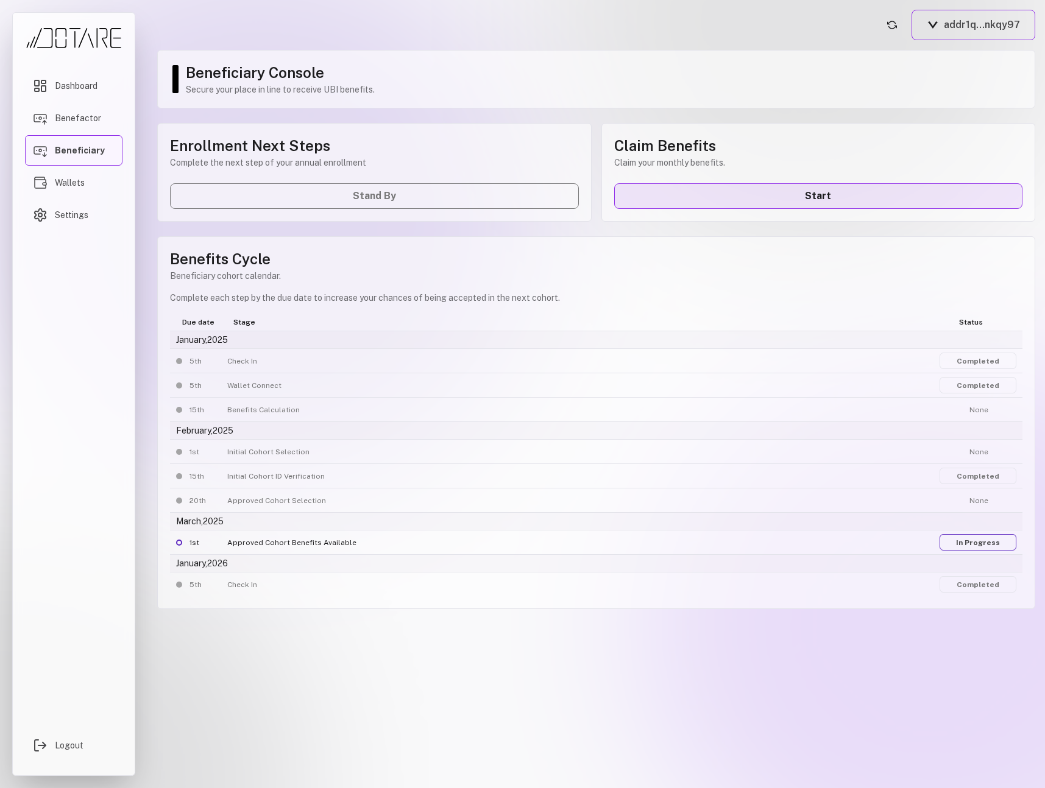
click at [794, 199] on link "Start" at bounding box center [818, 196] width 409 height 26
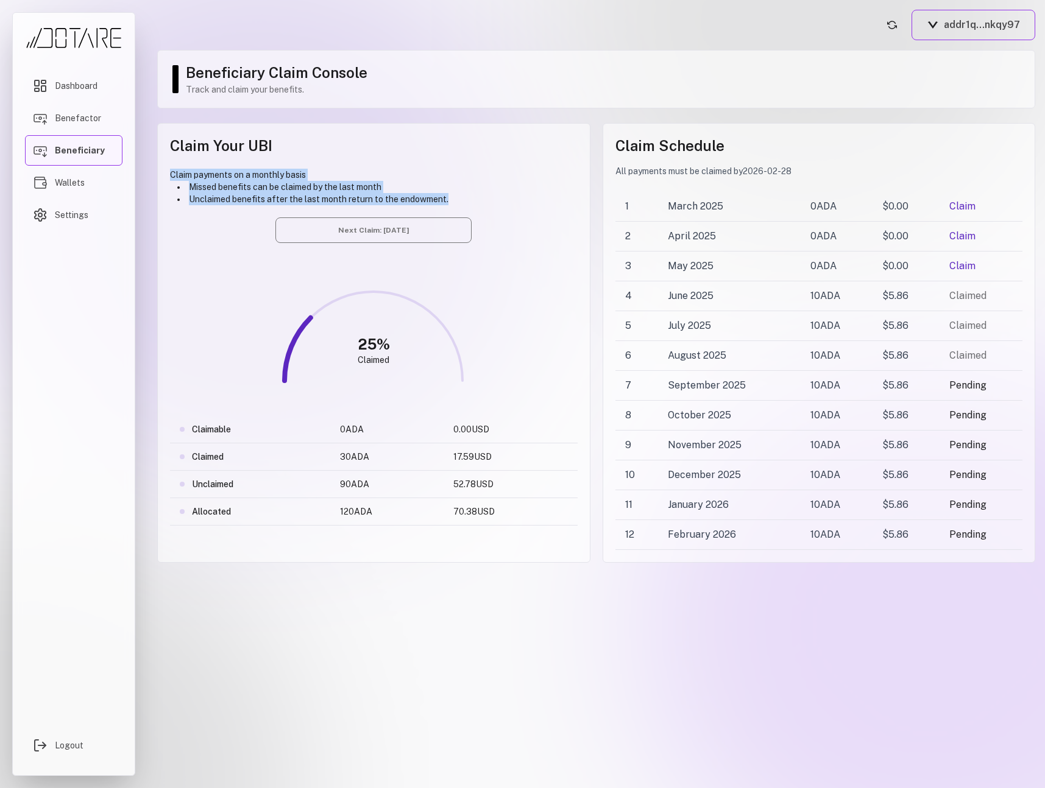
drag, startPoint x: 456, startPoint y: 200, endPoint x: 164, endPoint y: 171, distance: 292.5
click at [164, 171] on div "Claim Your UBI Claim payments on a monthly basis Missed benefits can be claimed…" at bounding box center [373, 343] width 433 height 440
copy div "Claim payments on a monthly basis Missed benefits can be claimed by the last mo…"
drag, startPoint x: 224, startPoint y: 177, endPoint x: 209, endPoint y: 171, distance: 15.8
click at [224, 177] on div "Claim payments on a monthly basis Missed benefits can be claimed by the last mo…" at bounding box center [373, 187] width 407 height 37
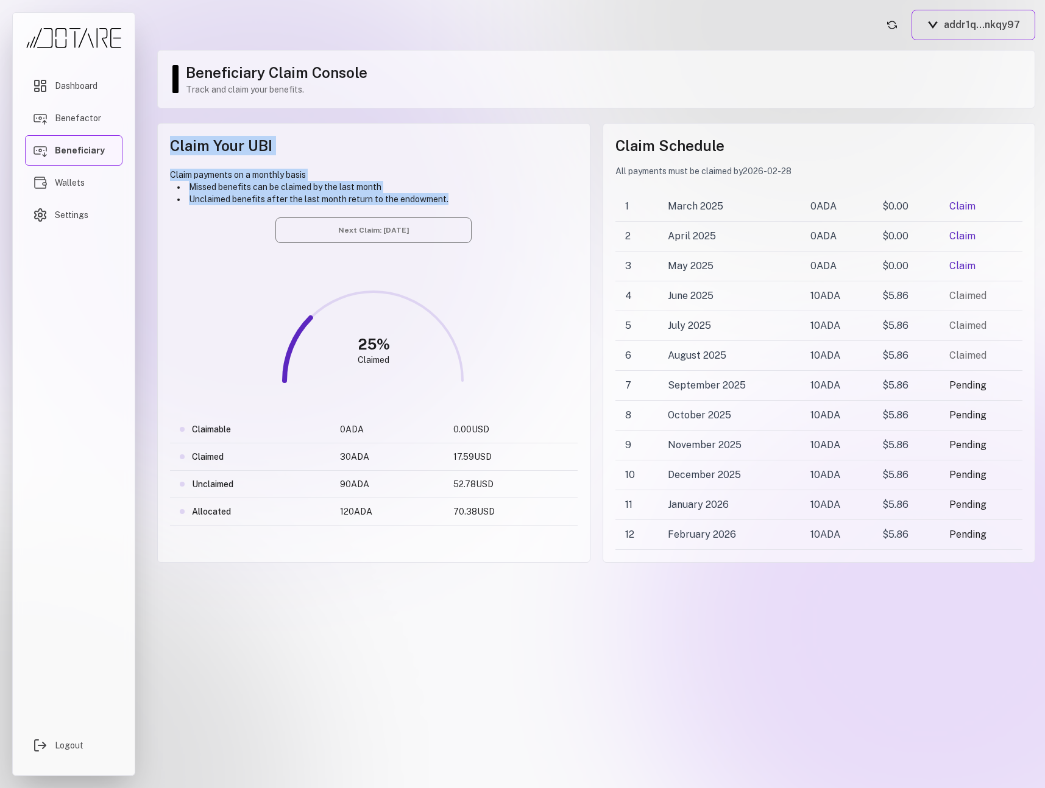
drag, startPoint x: 172, startPoint y: 144, endPoint x: 492, endPoint y: 199, distance: 324.4
click at [492, 199] on div "Claim Your UBI Claim payments on a monthly basis Missed benefits can be claimed…" at bounding box center [373, 343] width 433 height 440
copy div "Claim Your UBI Claim payments on a monthly basis Missed benefits can be claimed…"
click at [294, 177] on div "Claim payments on a monthly basis Missed benefits can be claimed by the last mo…" at bounding box center [373, 187] width 407 height 37
drag, startPoint x: 315, startPoint y: 174, endPoint x: 164, endPoint y: 174, distance: 151.7
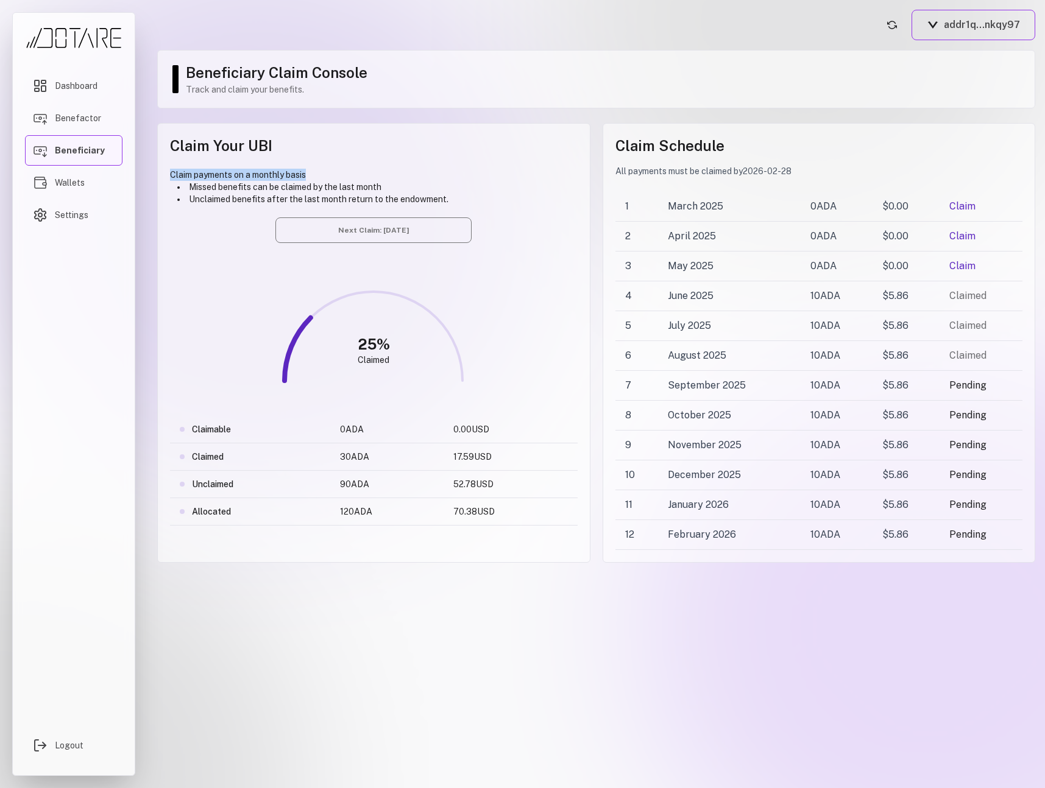
click at [164, 174] on div "Claim Your UBI Claim payments on a monthly basis Missed benefits can be claimed…" at bounding box center [373, 343] width 433 height 440
copy div "Claim payments on a monthly basis"
click at [957, 28] on button "addr1q...nkqy97" at bounding box center [973, 25] width 124 height 30
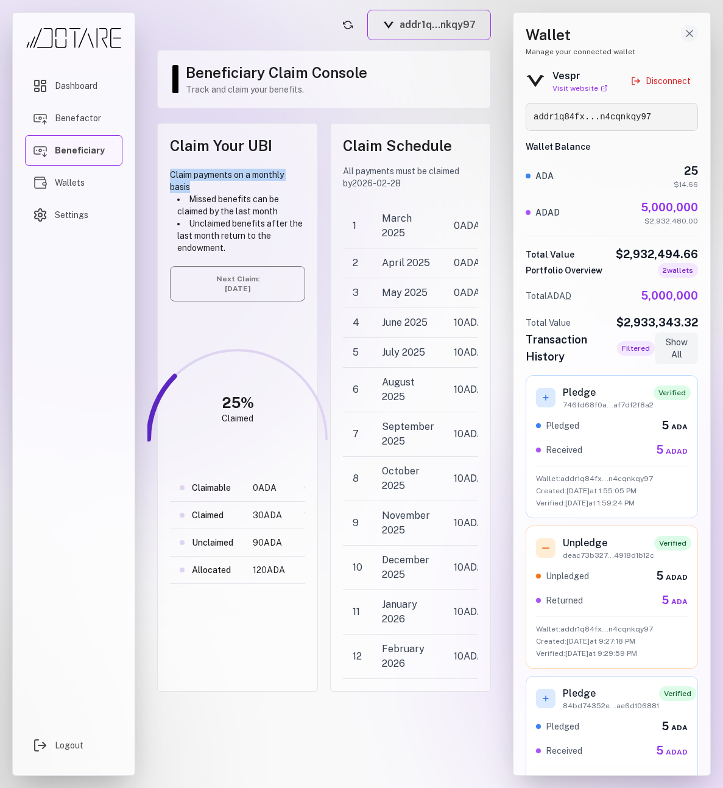
click at [688, 35] on icon "Close wallet drawer" at bounding box center [689, 33] width 12 height 12
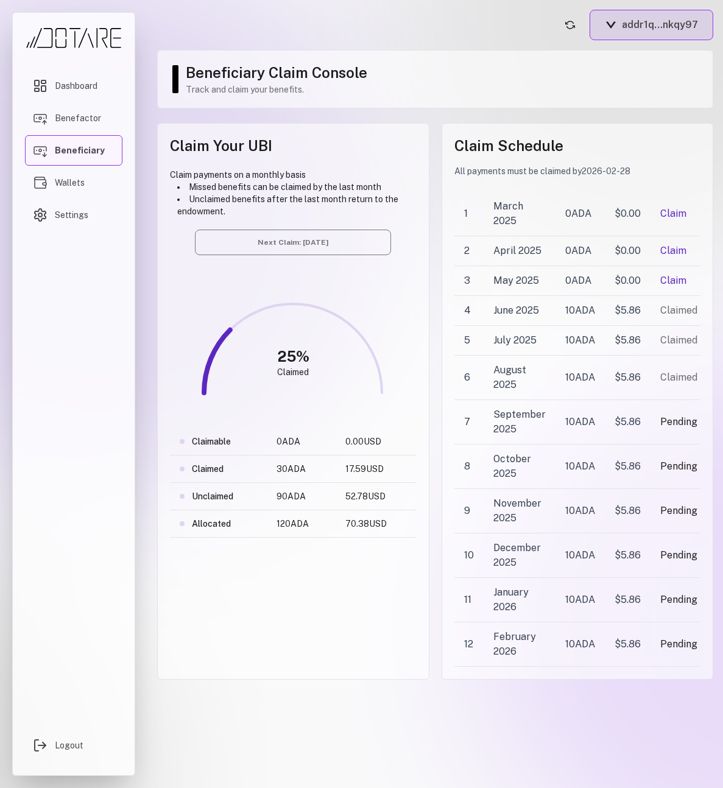
click at [640, 29] on button "addr1q...nkqy97" at bounding box center [652, 25] width 124 height 30
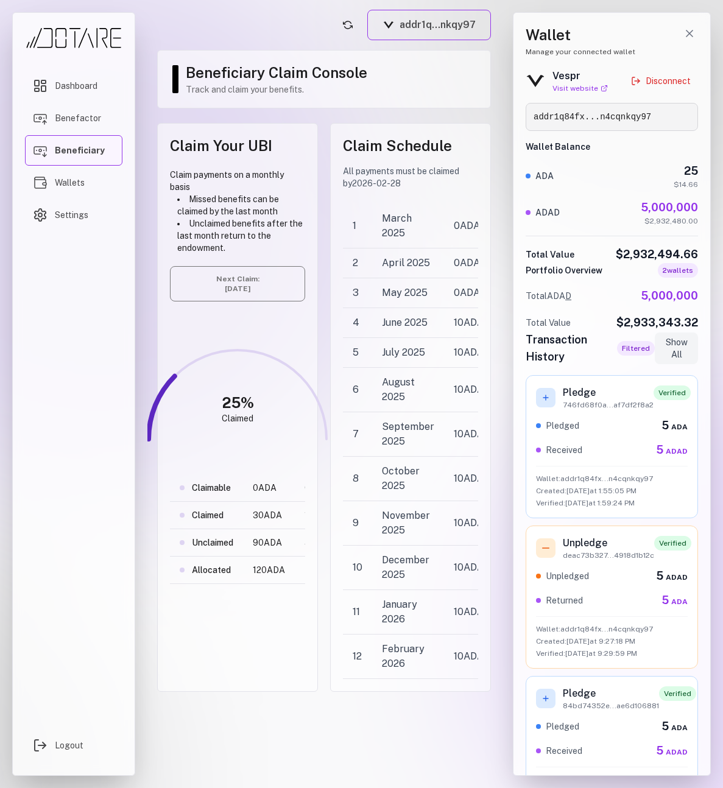
scroll to position [56, 0]
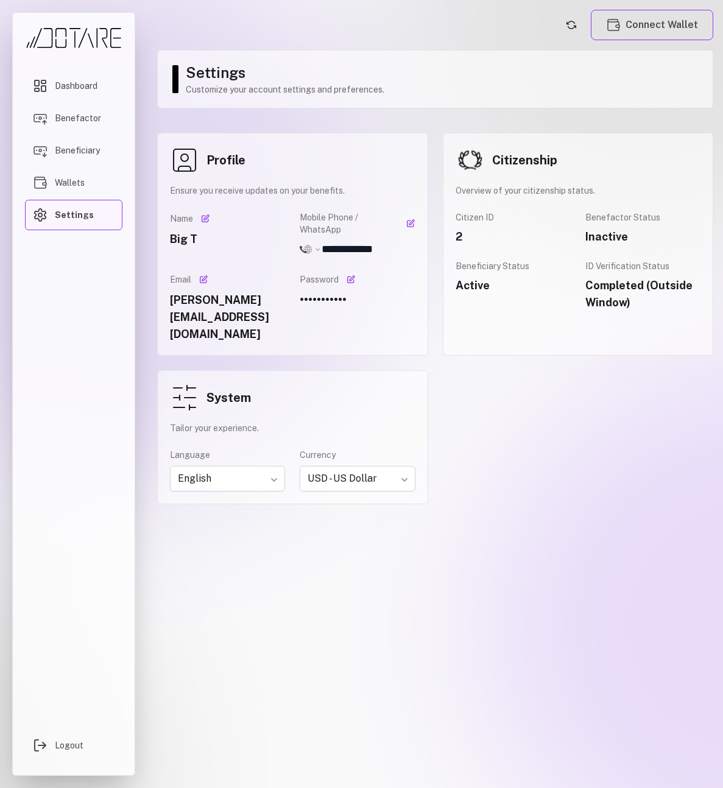
click at [660, 35] on button "Connect Wallet" at bounding box center [652, 25] width 122 height 30
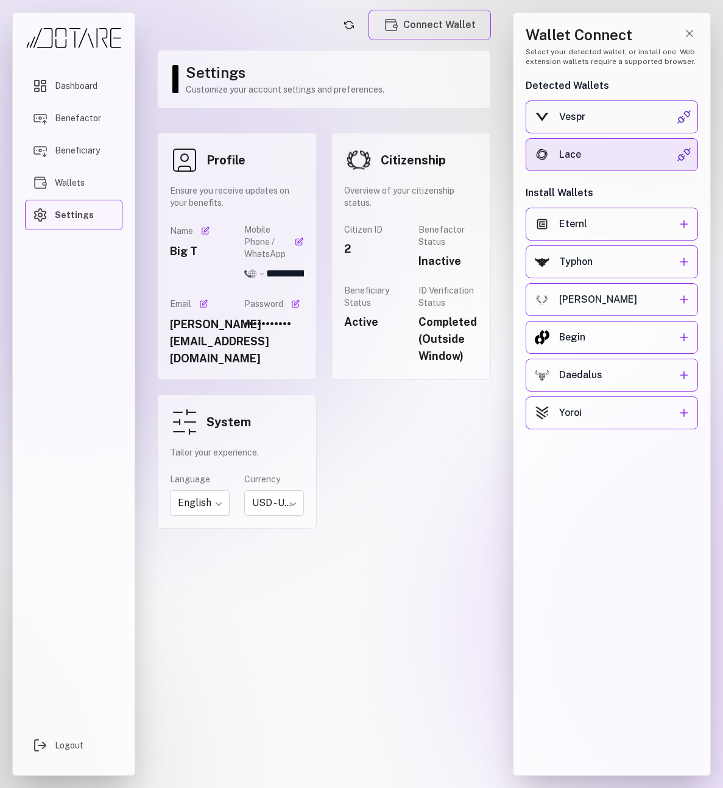
click at [624, 143] on button "Lace" at bounding box center [612, 154] width 172 height 33
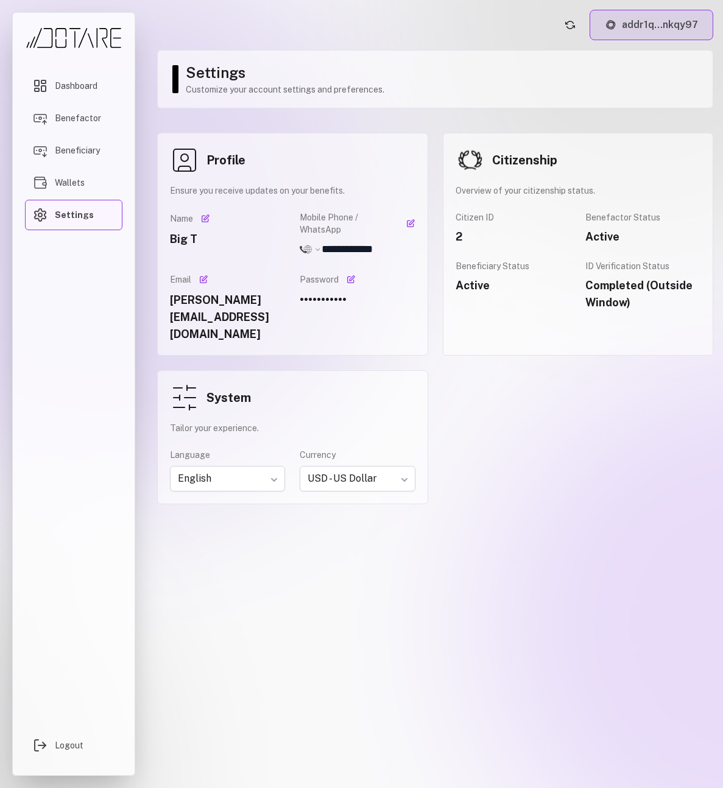
click at [640, 27] on button "addr1q...nkqy97" at bounding box center [652, 25] width 124 height 30
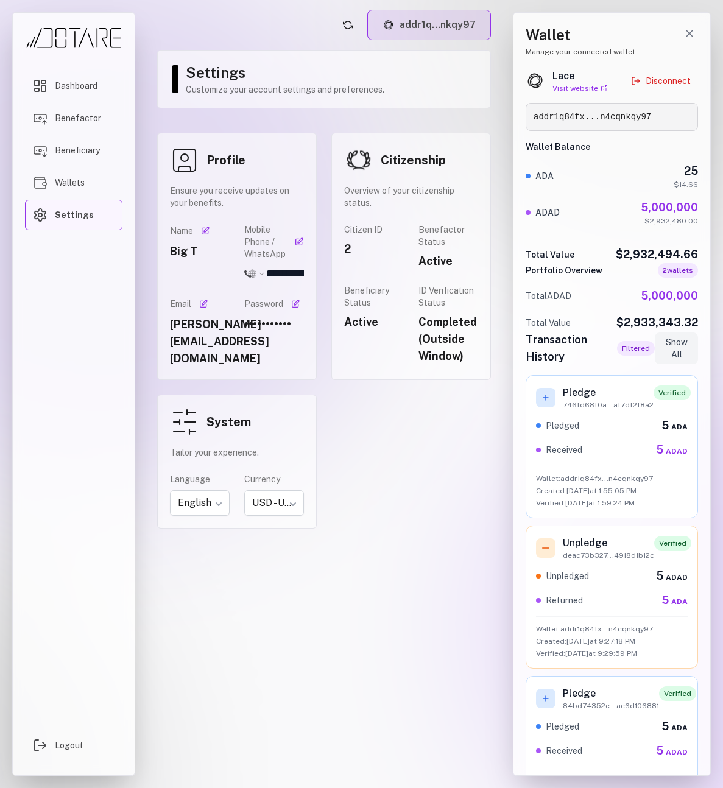
click at [445, 29] on button "addr1q...nkqy97" at bounding box center [429, 25] width 124 height 30
click at [314, 26] on header "addr1q...nkqy97" at bounding box center [324, 25] width 334 height 30
click at [686, 33] on icon "Close wallet drawer" at bounding box center [689, 33] width 12 height 12
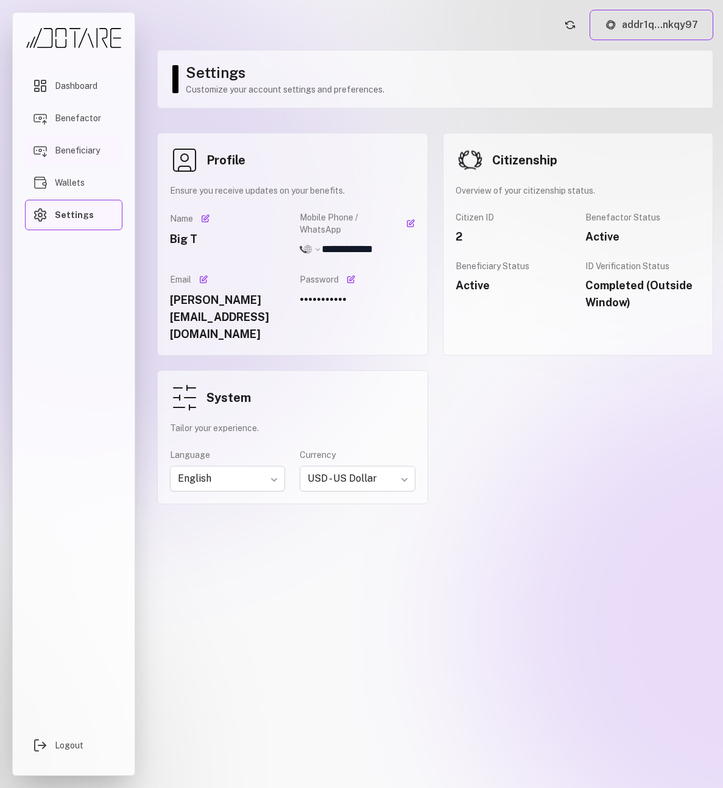
click at [91, 143] on link "Beneficiary" at bounding box center [73, 150] width 97 height 30
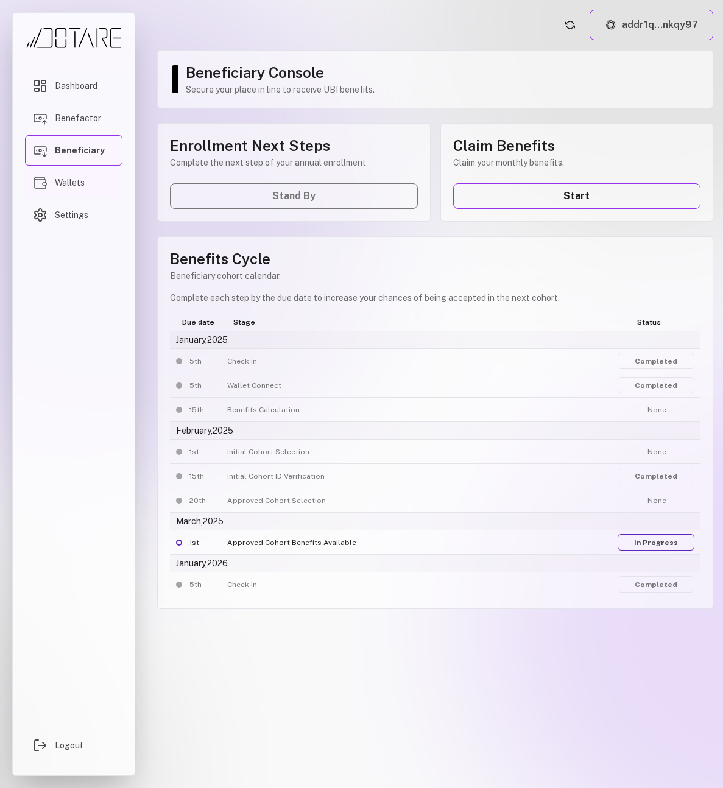
click at [79, 191] on link "Wallets" at bounding box center [73, 182] width 97 height 30
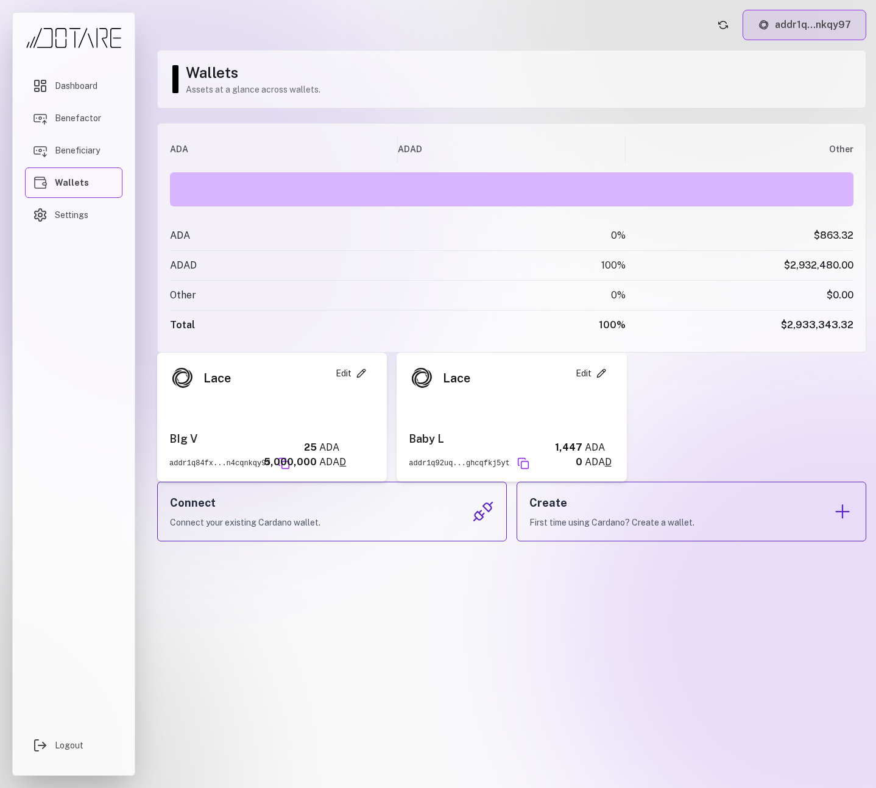
click at [780, 30] on button "addr1q...nkqy97" at bounding box center [804, 25] width 124 height 30
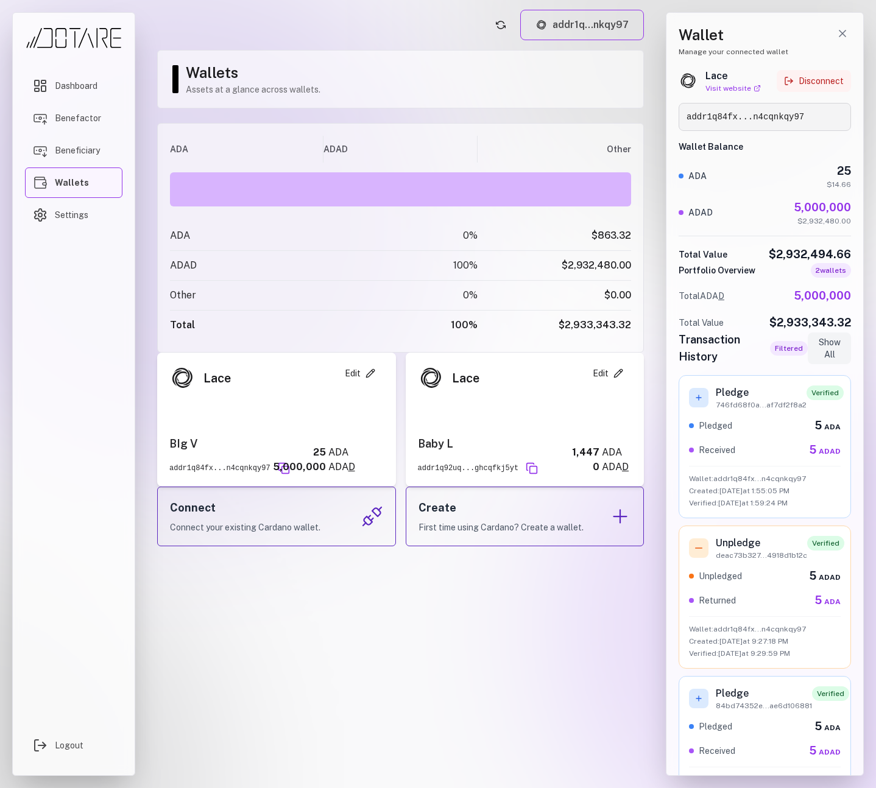
click at [795, 84] on button "Disconnect" at bounding box center [814, 81] width 74 height 22
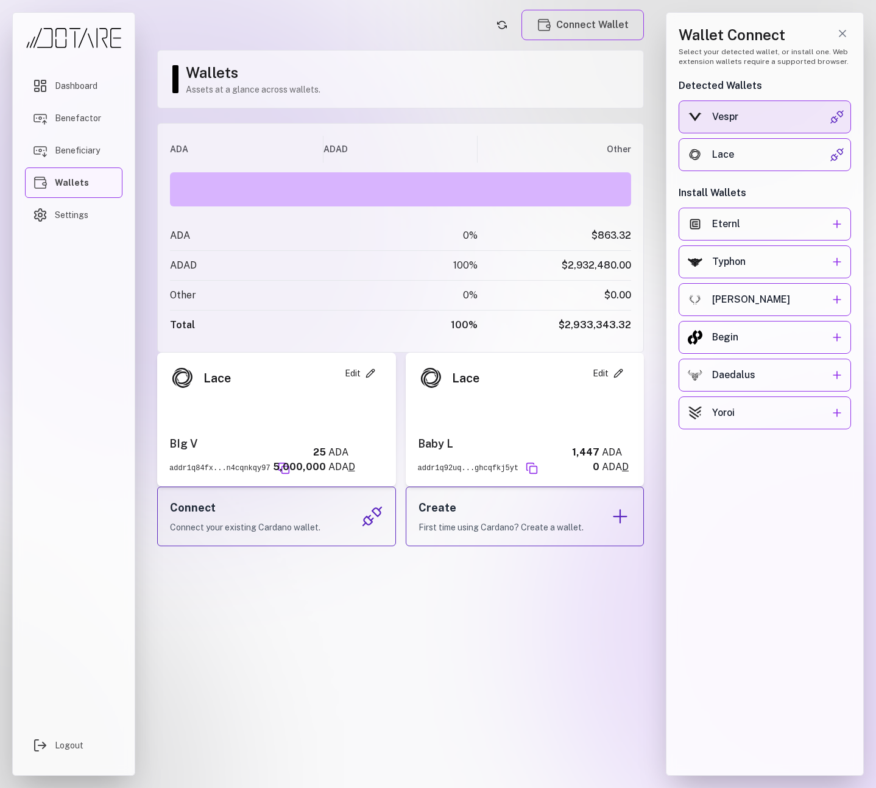
click at [778, 110] on div "Vespr" at bounding box center [771, 117] width 118 height 15
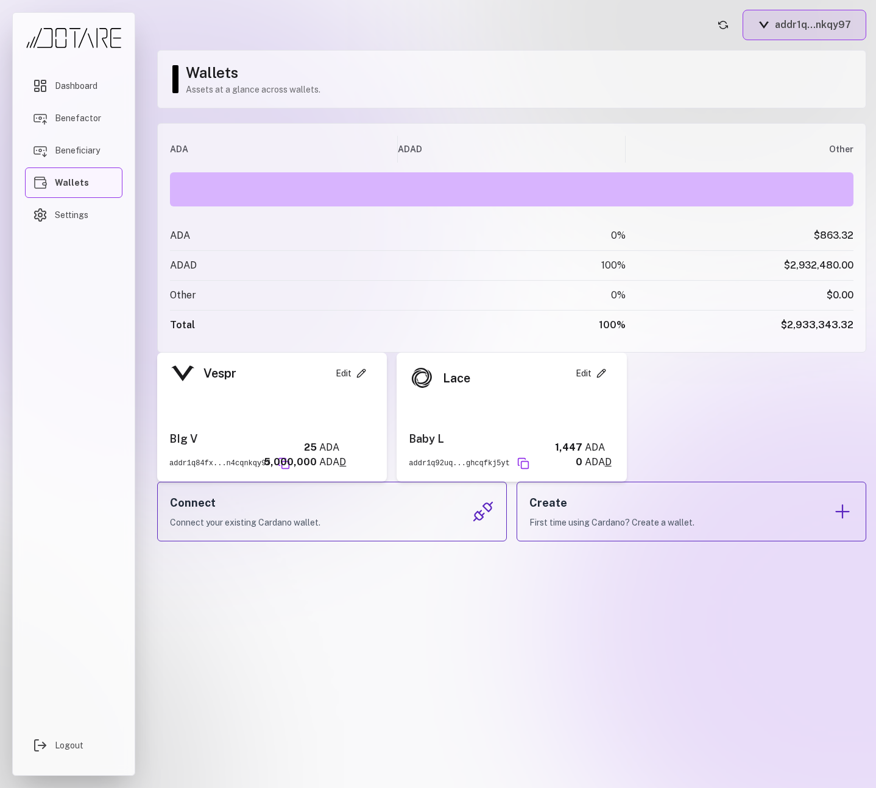
click at [822, 21] on button "addr1q...nkqy97" at bounding box center [804, 25] width 124 height 30
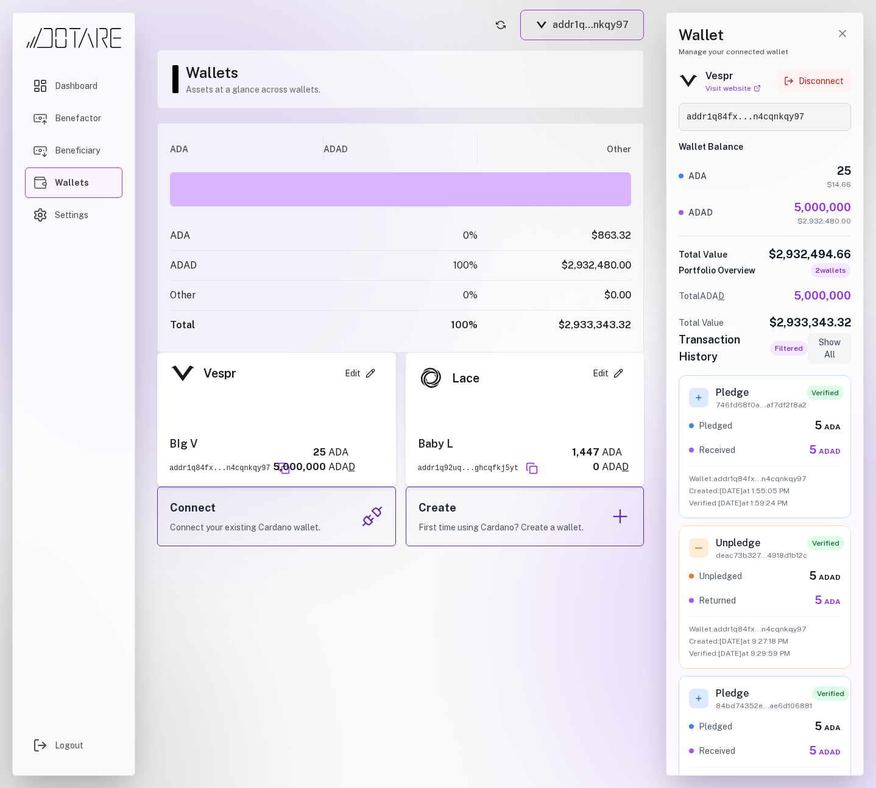
click at [810, 78] on button "Disconnect" at bounding box center [814, 81] width 74 height 22
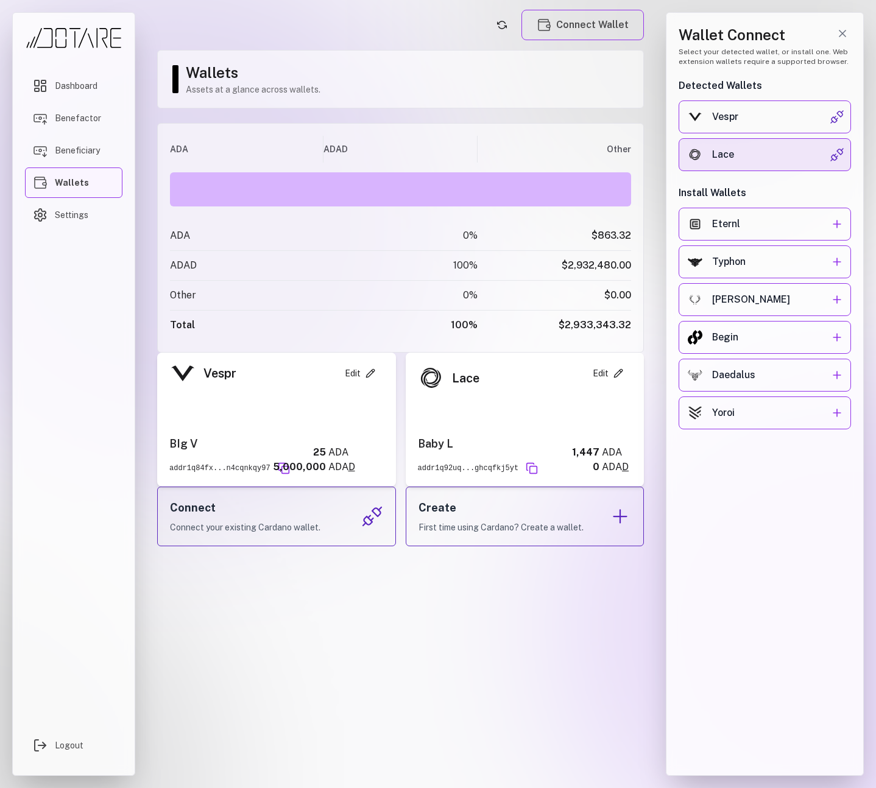
click at [781, 156] on div "Lace" at bounding box center [771, 154] width 118 height 15
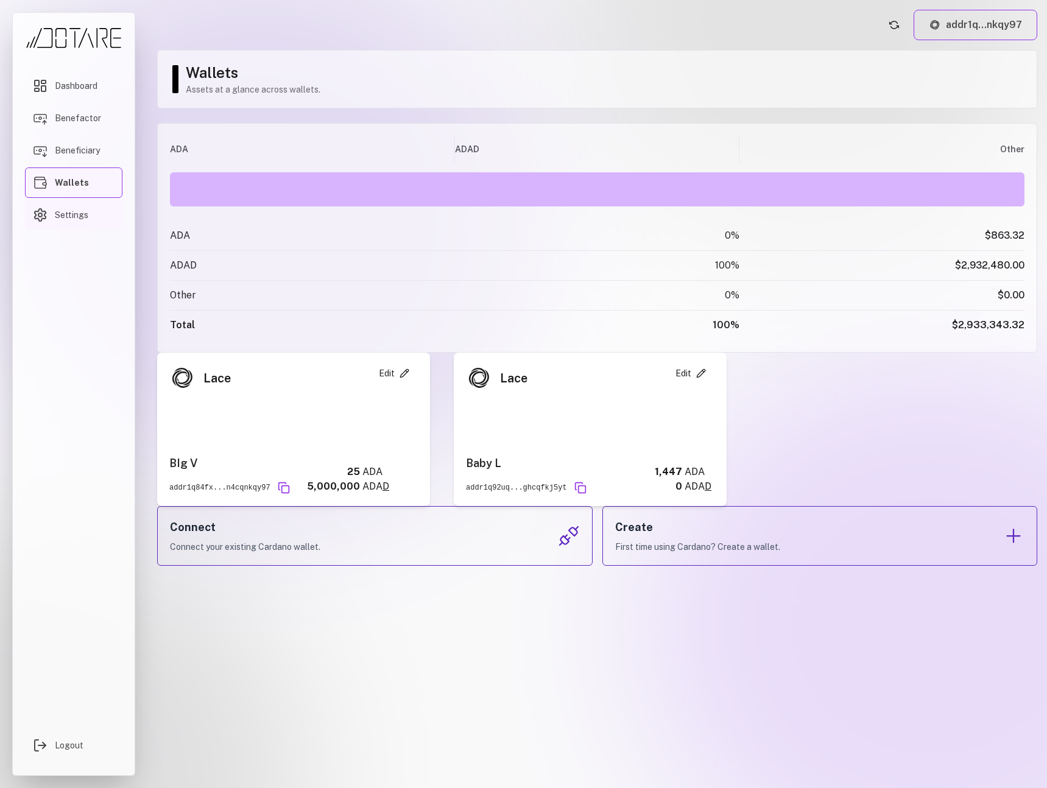
click at [78, 207] on link "Settings" at bounding box center [73, 215] width 97 height 30
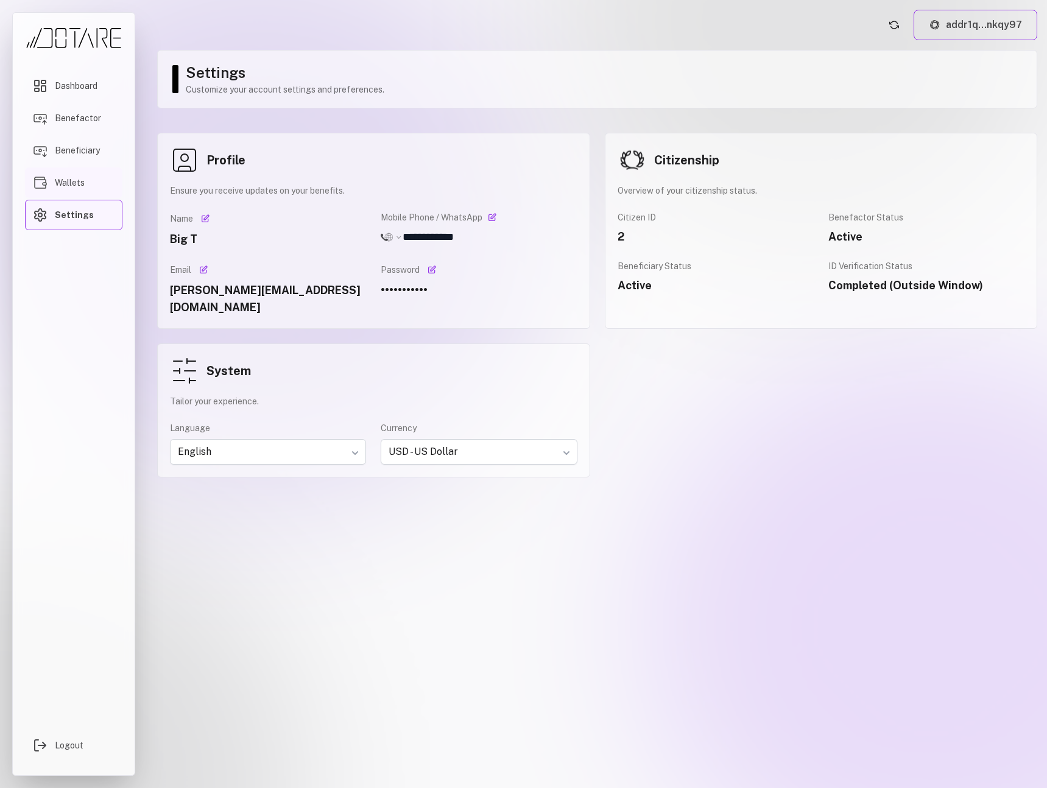
click at [78, 186] on span "Wallets" at bounding box center [70, 183] width 30 height 12
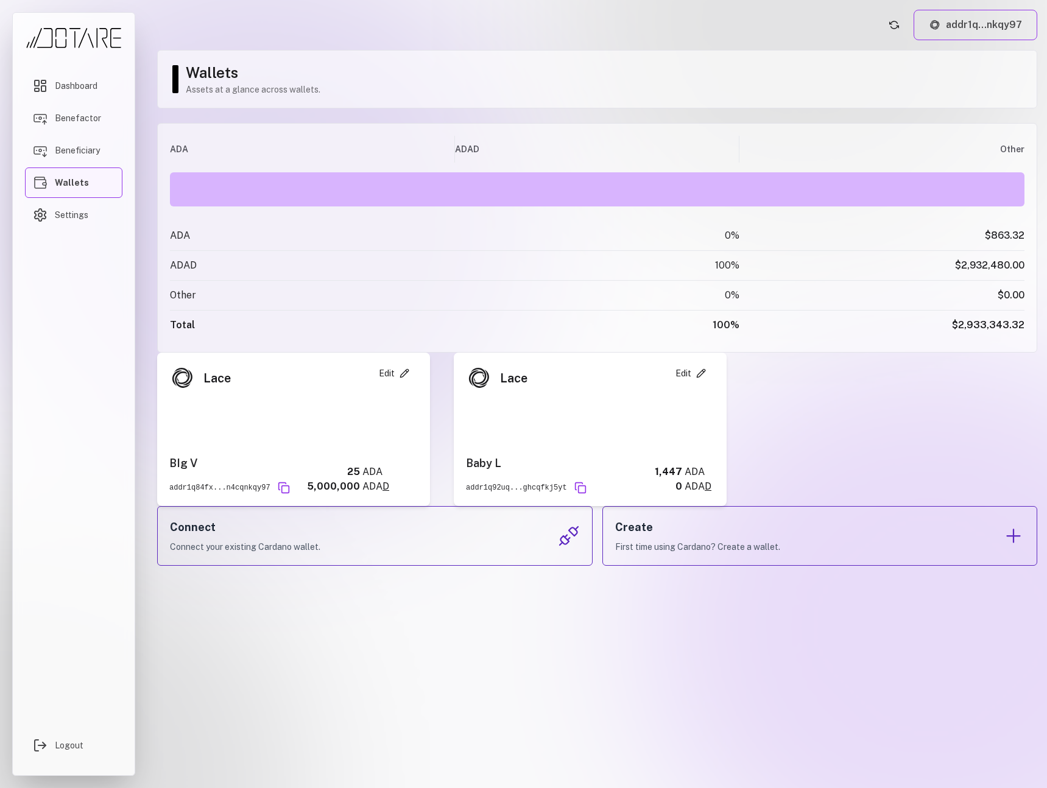
click at [612, 189] on div at bounding box center [597, 189] width 855 height 34
drag, startPoint x: 623, startPoint y: 195, endPoint x: 486, endPoint y: 219, distance: 139.1
click at [486, 219] on div "ADA ADAD Other ADA 0 % $863.32 ADAD 100 % $2,932,480.00 Other 0 % $0.00 Total 1…" at bounding box center [597, 238] width 880 height 230
